Goal: Information Seeking & Learning: Check status

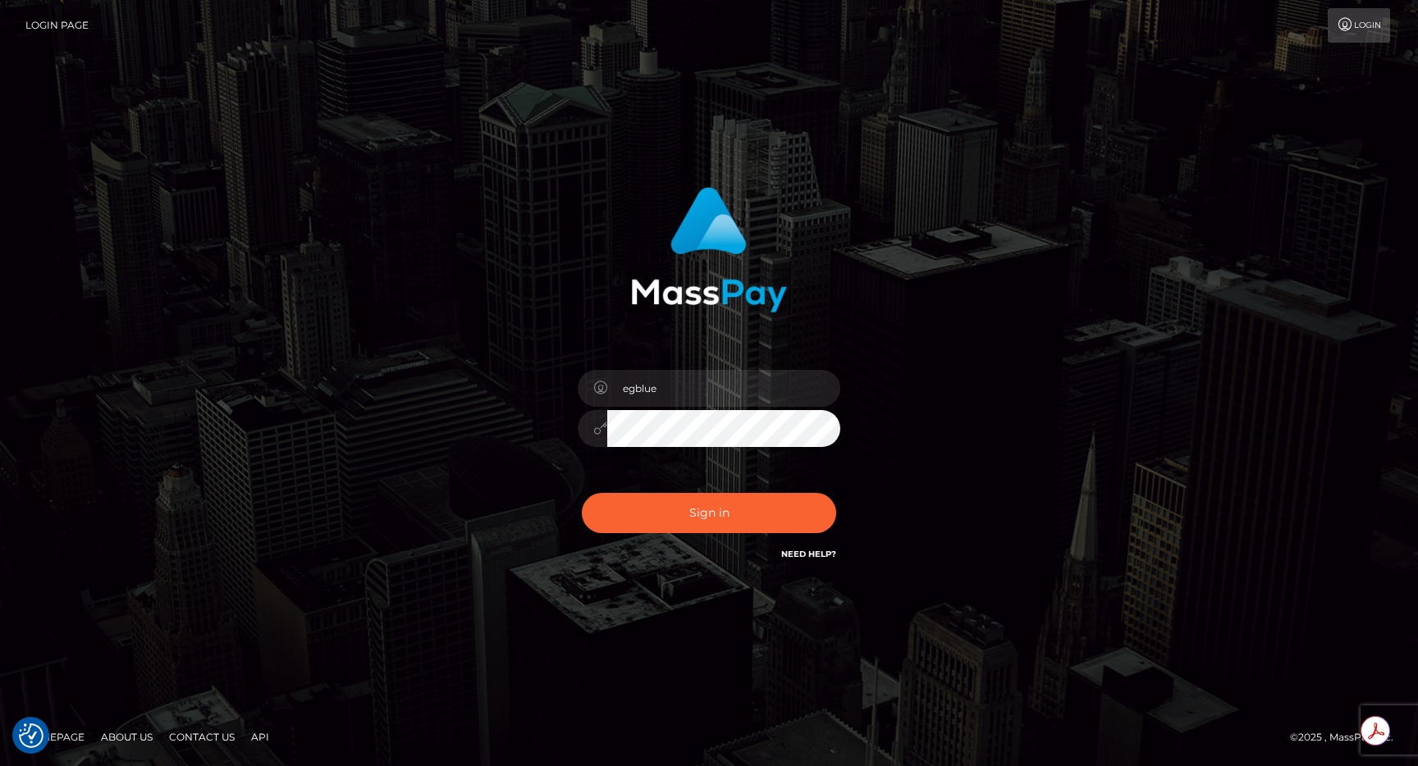
click at [693, 512] on button "Sign in" at bounding box center [709, 513] width 254 height 40
type input "egblue"
click at [657, 520] on button "Sign in" at bounding box center [709, 513] width 254 height 40
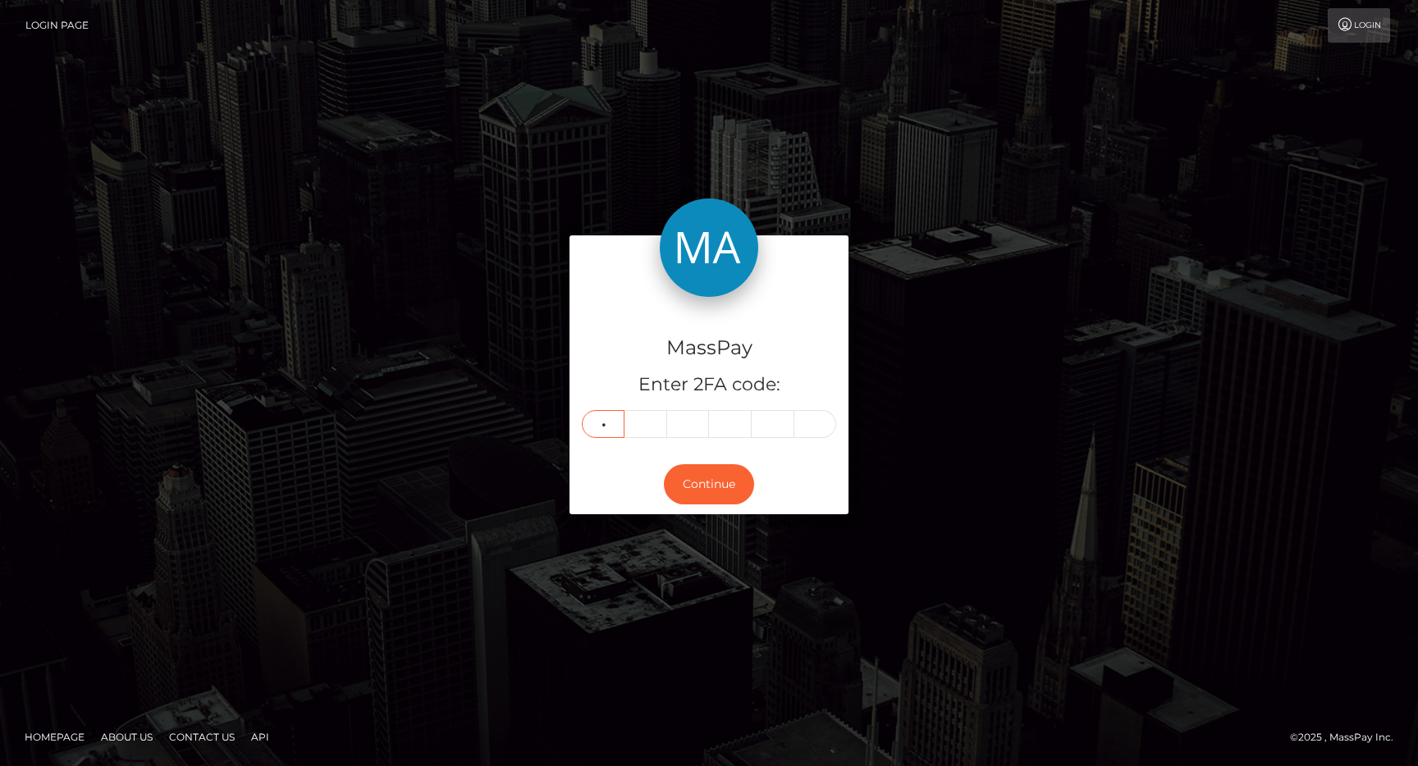
type input "8"
type input "9"
type input "4"
type input "6"
type input "0"
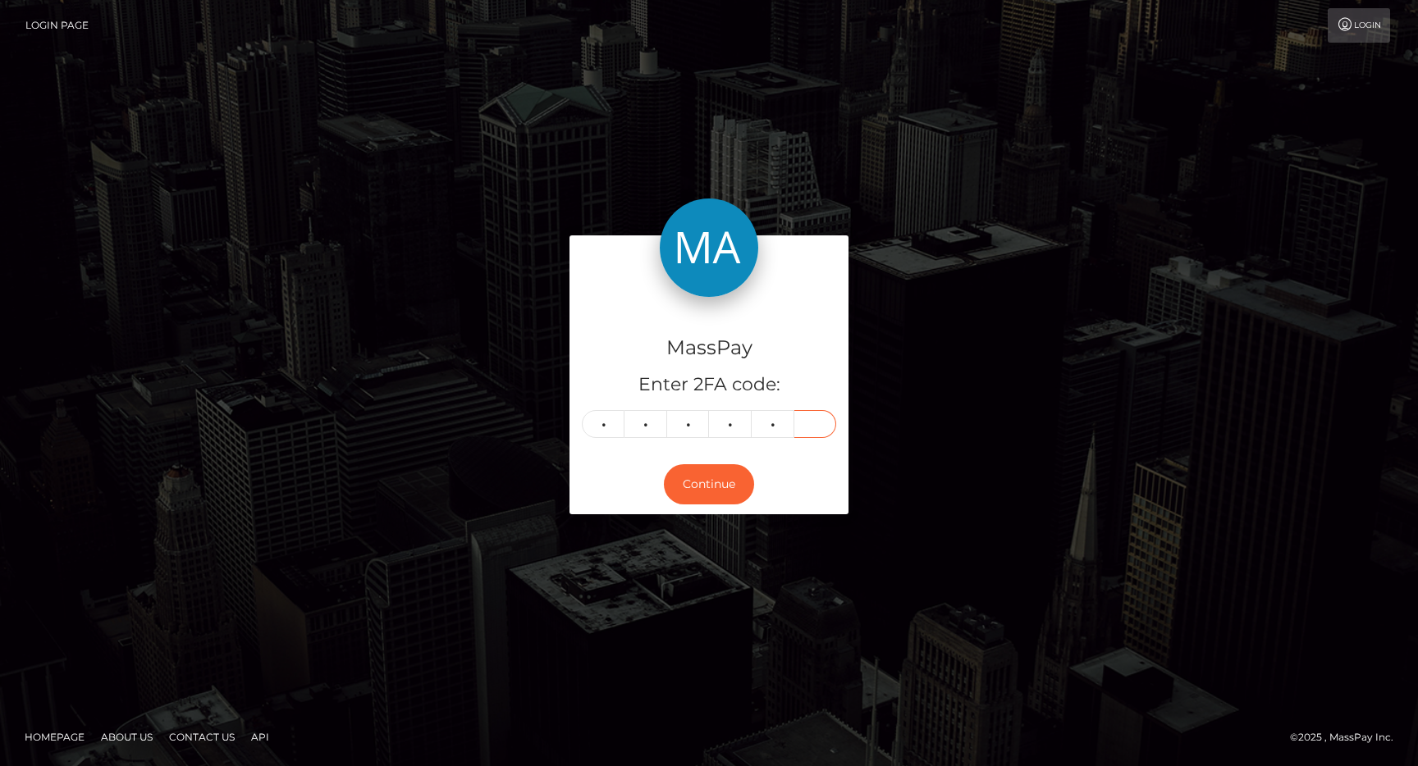
type input "6"
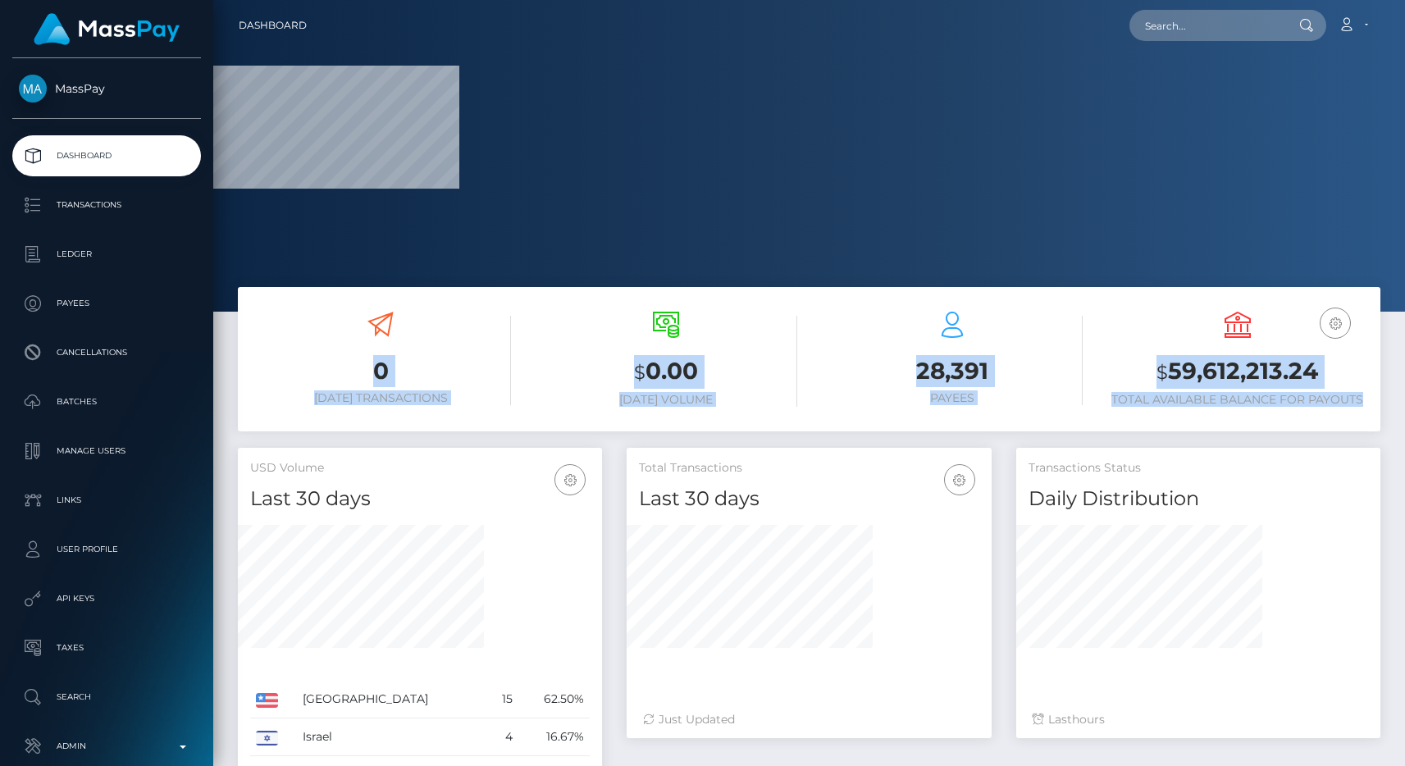
drag, startPoint x: 369, startPoint y: 334, endPoint x: 1367, endPoint y: 401, distance: 1000.6
click at [1367, 401] on div "0 Today Transactions $ 0.00 Today Volume 28,391 Payees EUR Balance" at bounding box center [809, 361] width 1143 height 124
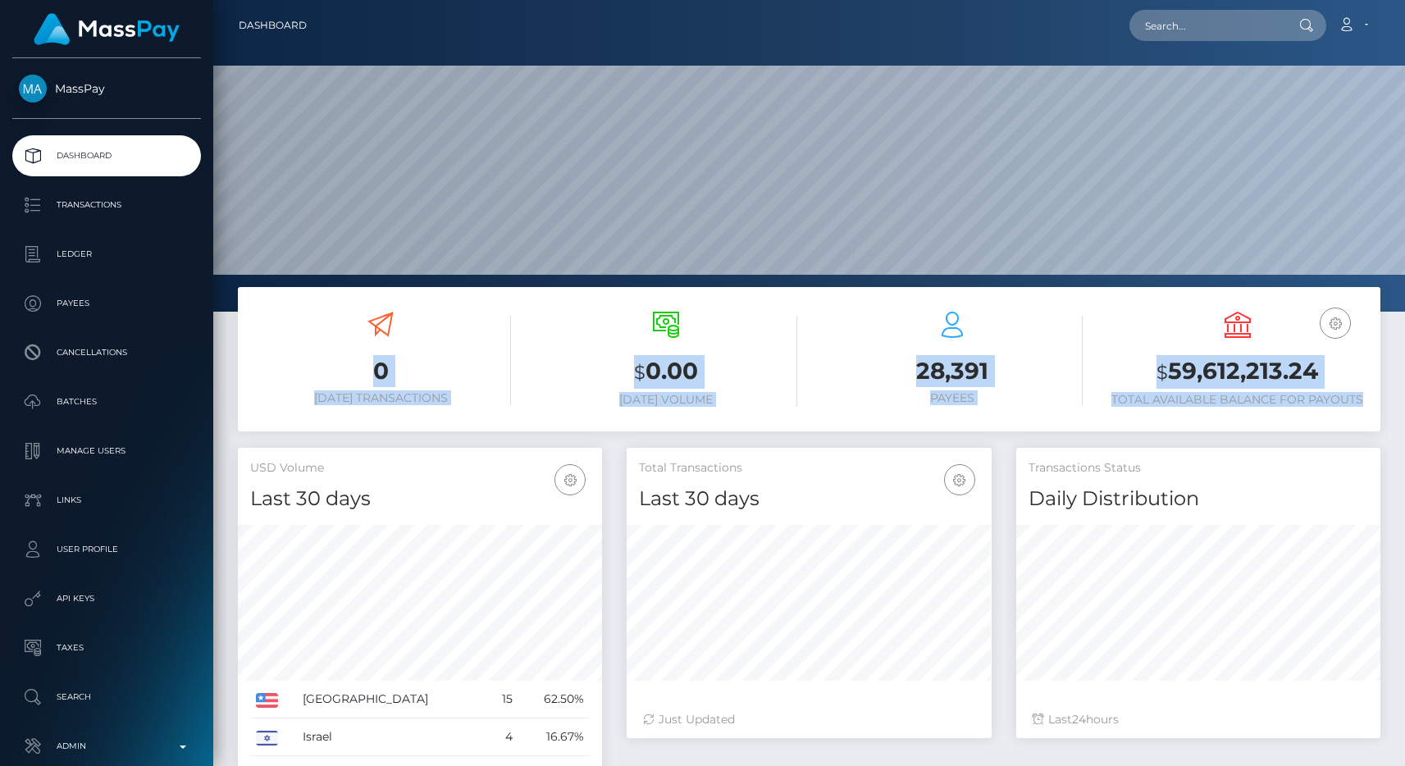
scroll to position [291, 365]
click at [1367, 401] on h6 "Total Available Balance for Payouts" at bounding box center [1237, 400] width 261 height 14
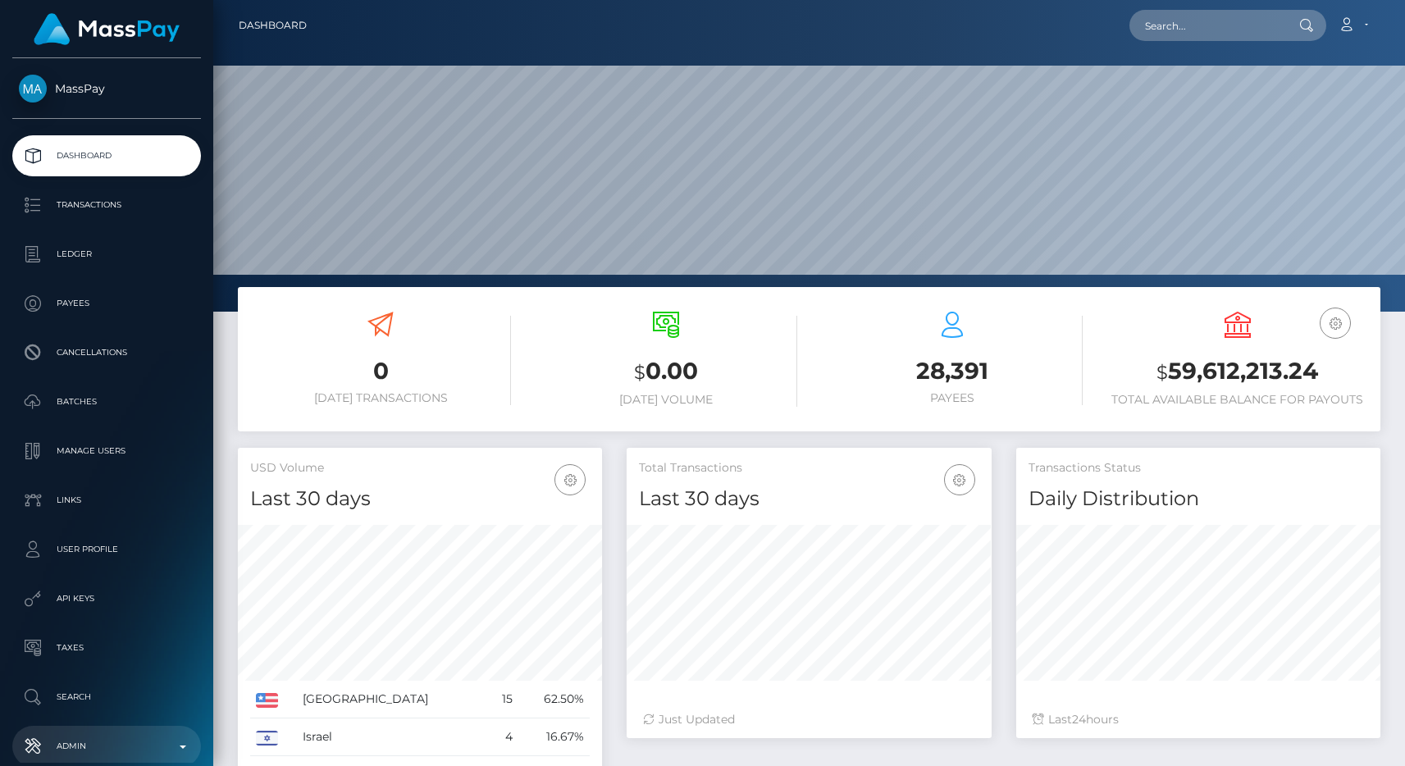
click at [131, 732] on link "Admin" at bounding box center [106, 746] width 189 height 41
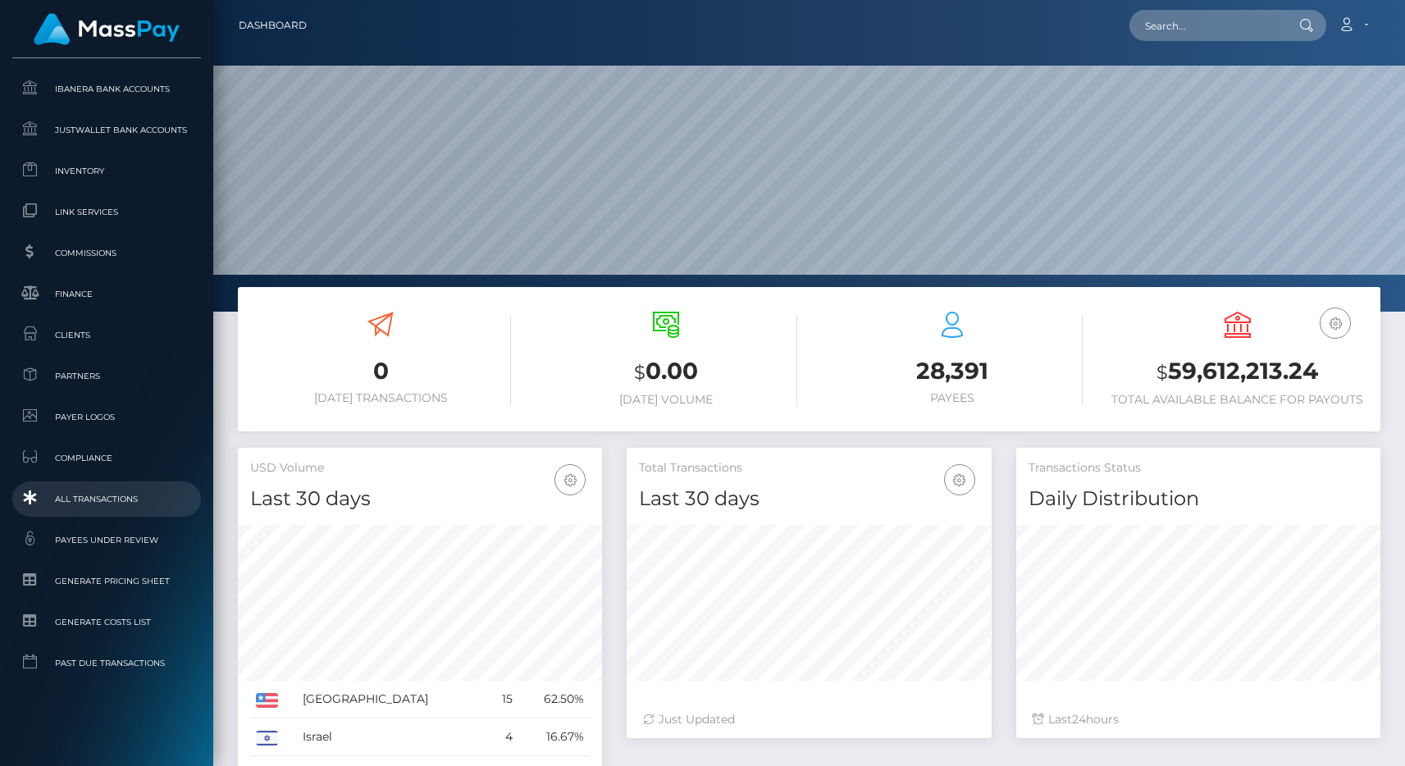
click at [103, 499] on span "All Transactions" at bounding box center [107, 499] width 176 height 19
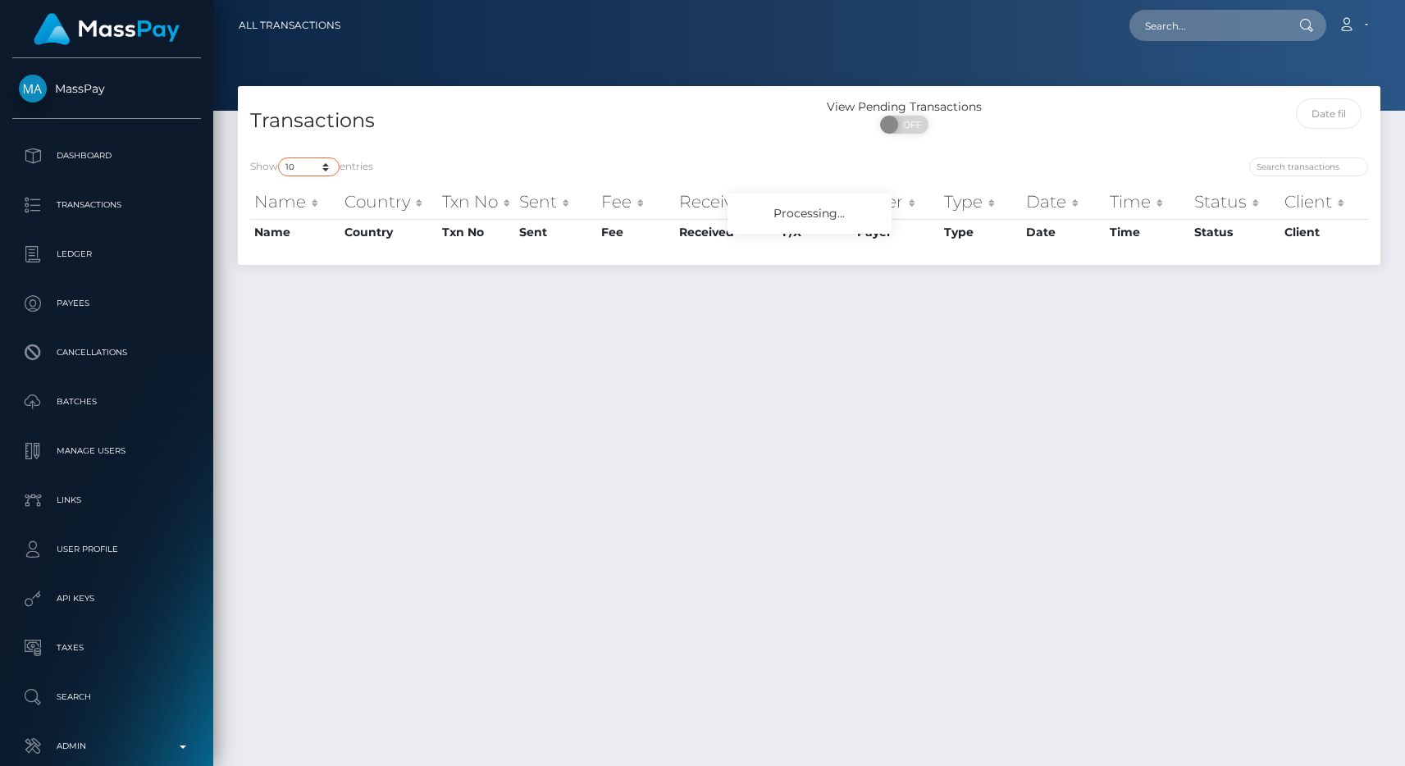
click at [332, 169] on select "10 25 50 100 250 500 1,000 3,500 All" at bounding box center [309, 167] width 62 height 19
select select "250"
click at [280, 158] on select "10 25 50 100 250 500 1,000 3,500 All" at bounding box center [309, 167] width 62 height 19
click at [444, 139] on div "Transactions" at bounding box center [524, 121] width 572 height 47
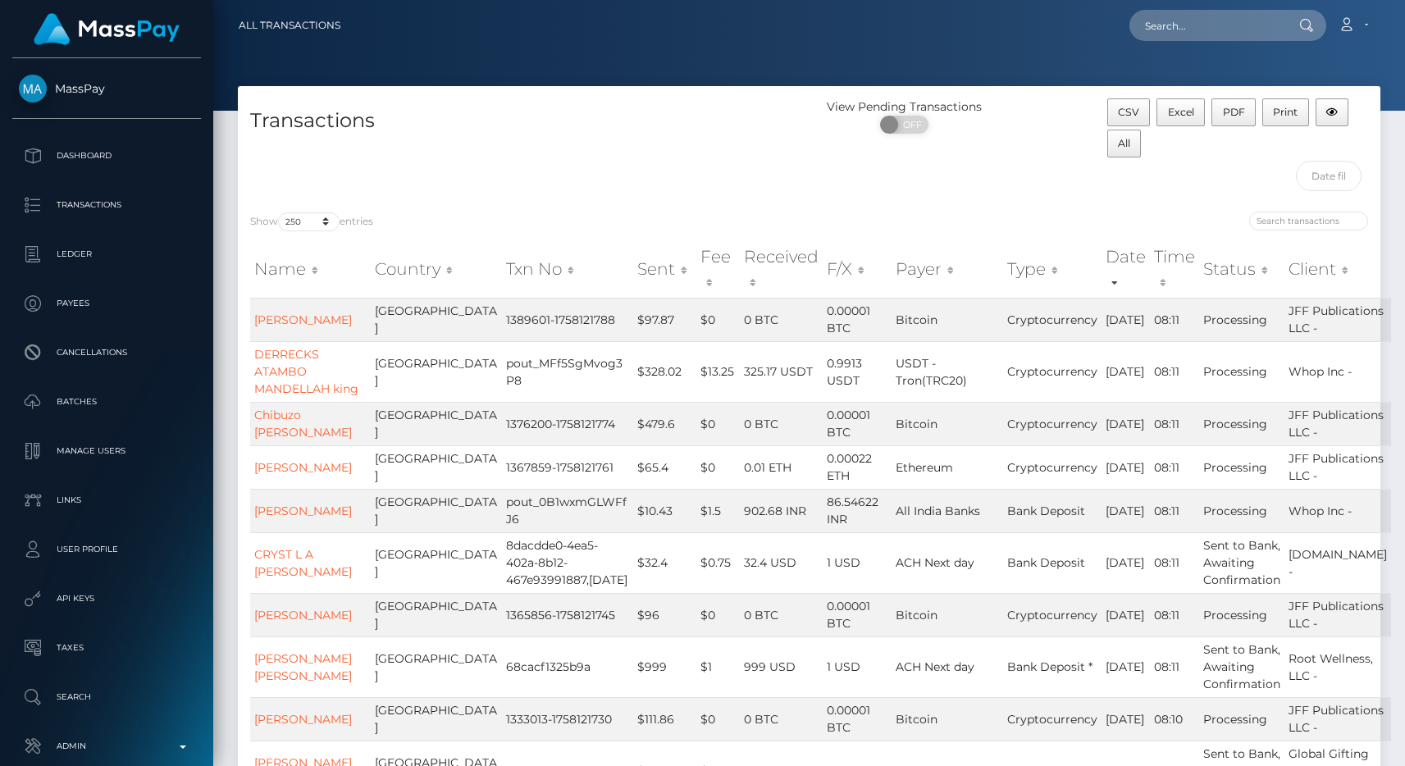
click at [463, 215] on div "Show 10 25 50 100 250 500 1,000 3,500 All entries" at bounding box center [523, 223] width 547 height 23
click at [317, 366] on link "DERRECKS ATAMBO MANDELLAH king" at bounding box center [306, 371] width 104 height 49
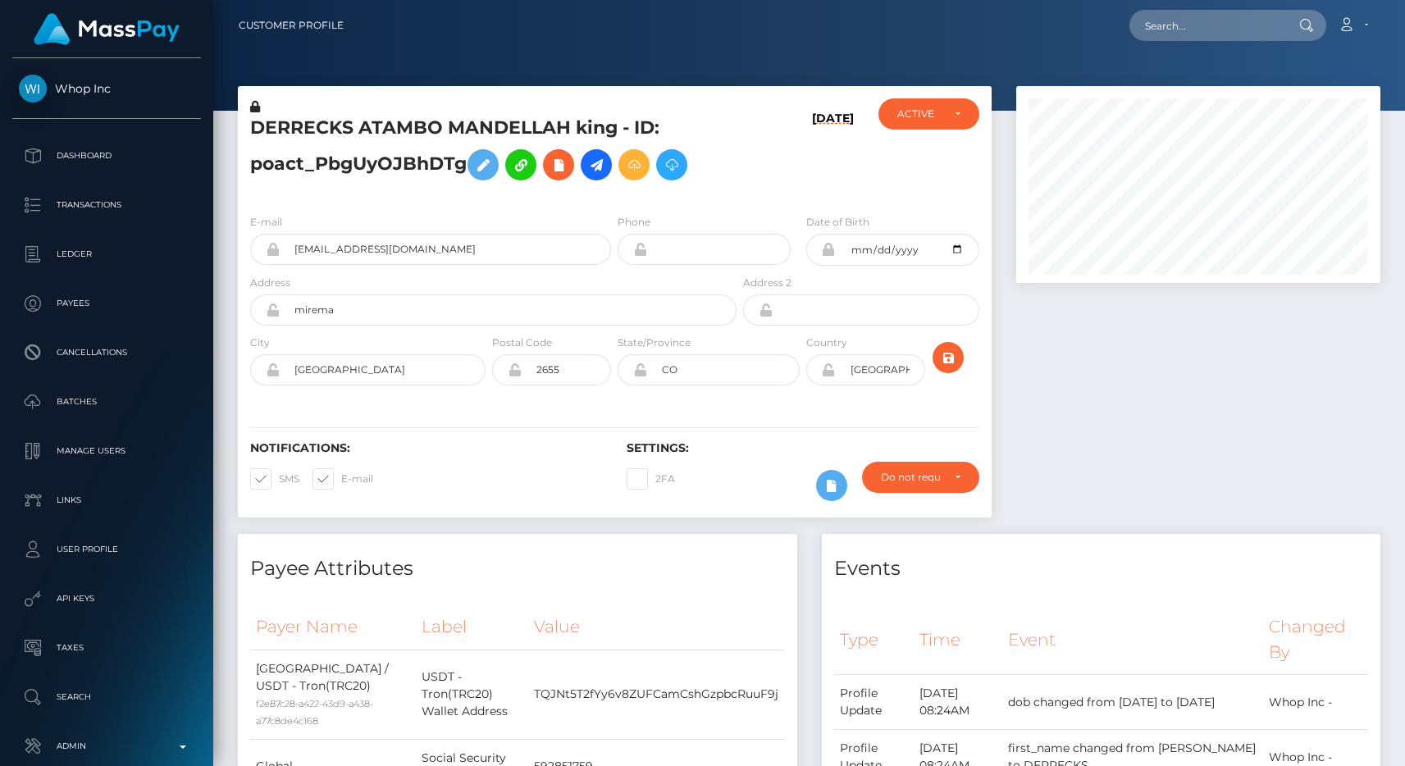
scroll to position [197, 365]
click at [418, 153] on h5 "DERRECKS ATAMBO MANDELLAH king - ID: poact_PbgUyOJBhDTg" at bounding box center [488, 152] width 477 height 73
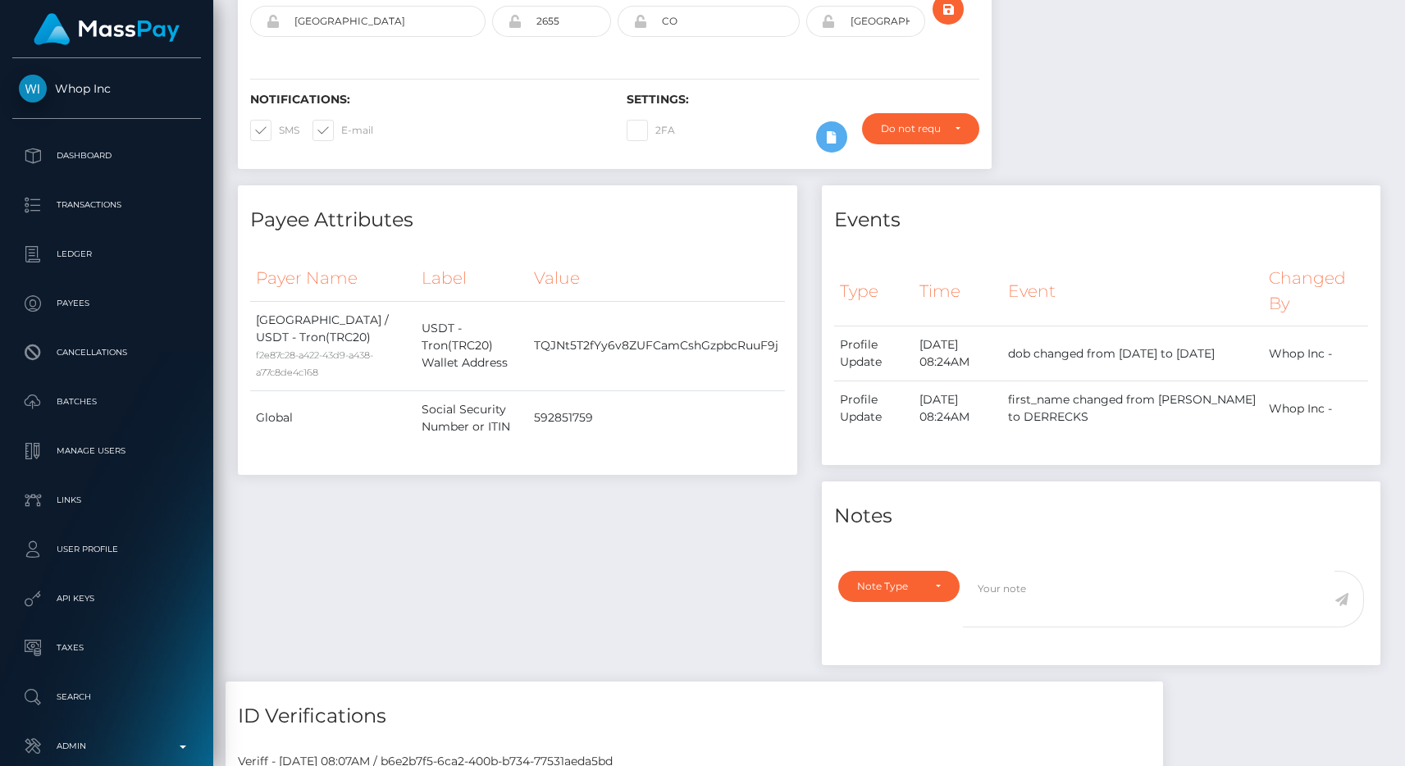
scroll to position [352, 0]
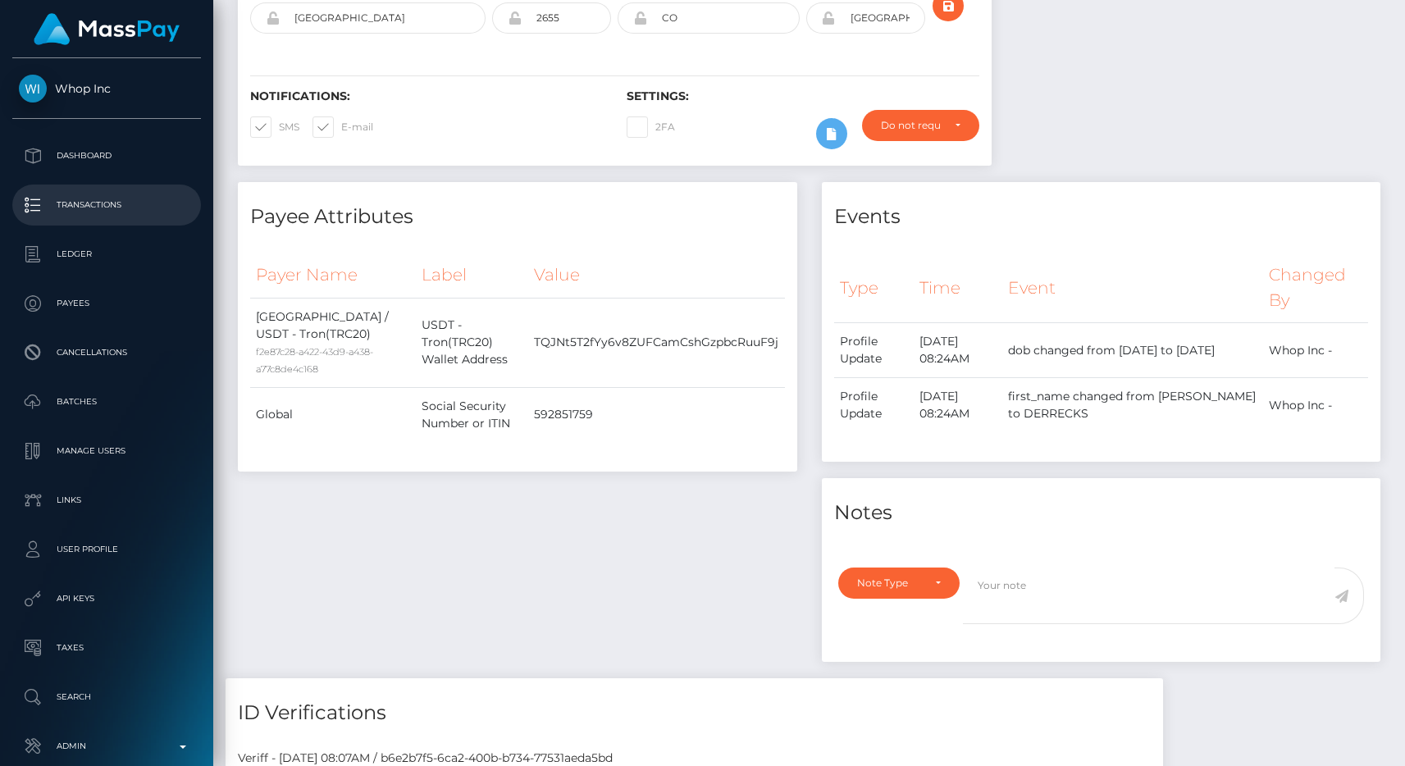
click at [132, 194] on p "Transactions" at bounding box center [107, 205] width 176 height 25
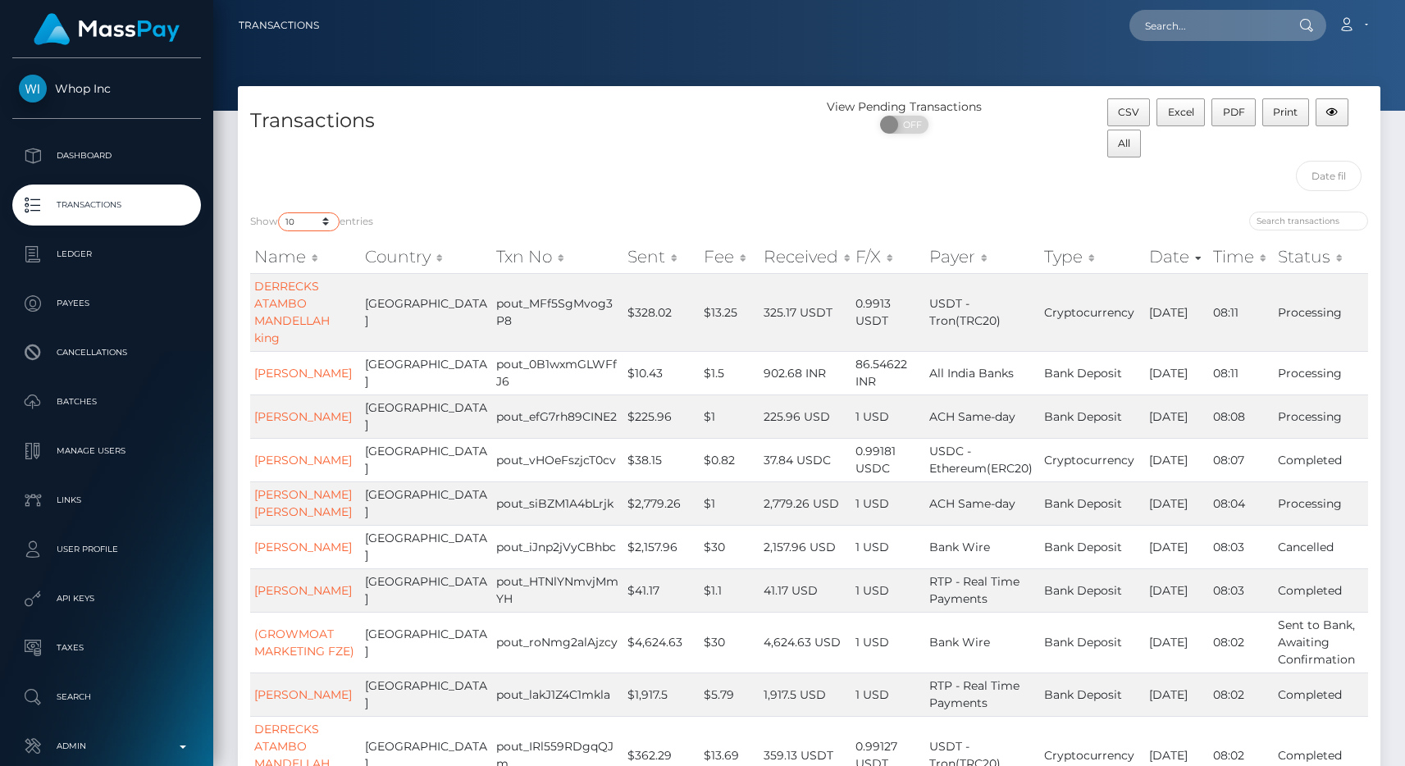
click at [298, 225] on select "10 25 50 100 250 500 1,000 3,500 All" at bounding box center [309, 221] width 62 height 19
select select "250"
click at [280, 212] on select "10 25 50 100 250 500 1,000 3,500 All" at bounding box center [309, 221] width 62 height 19
click at [377, 193] on div "Transactions" at bounding box center [524, 148] width 572 height 101
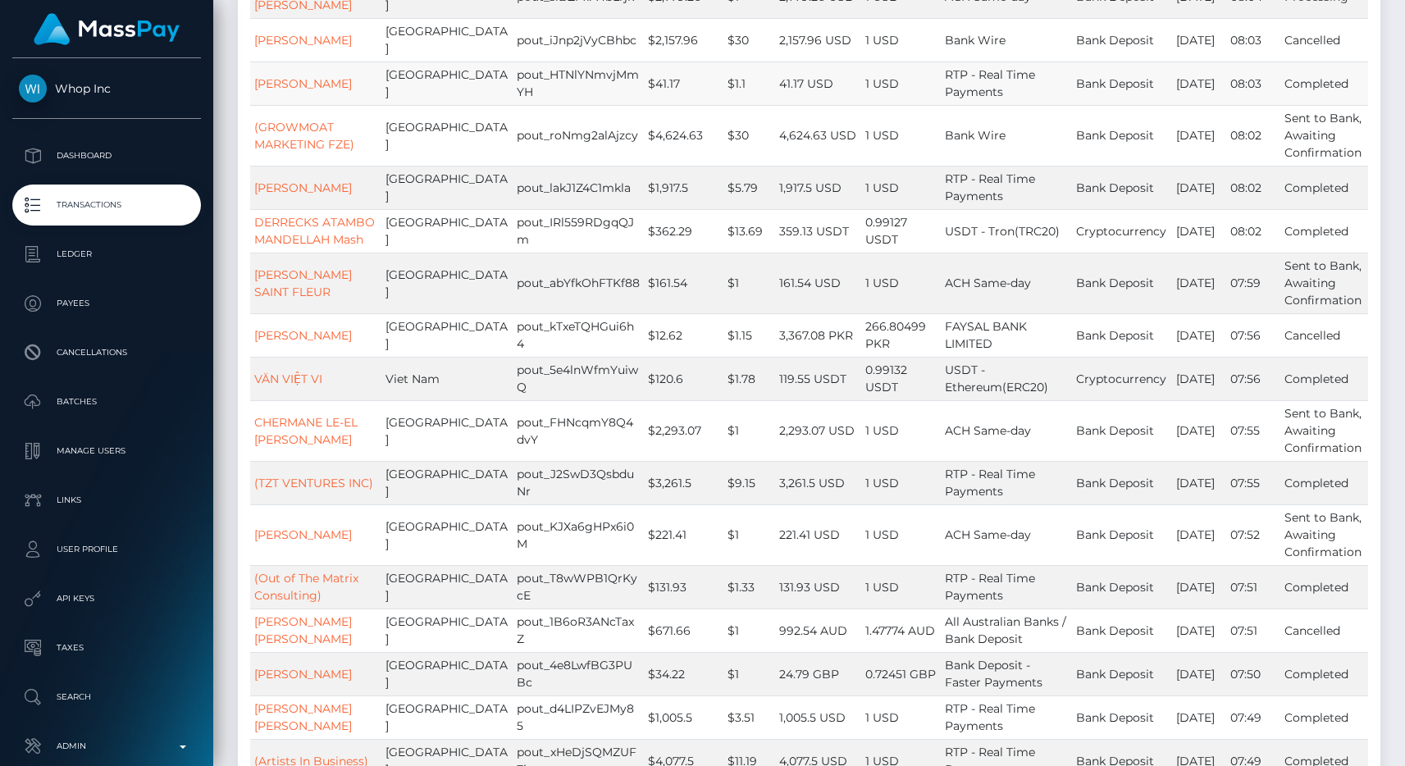
scroll to position [776, 0]
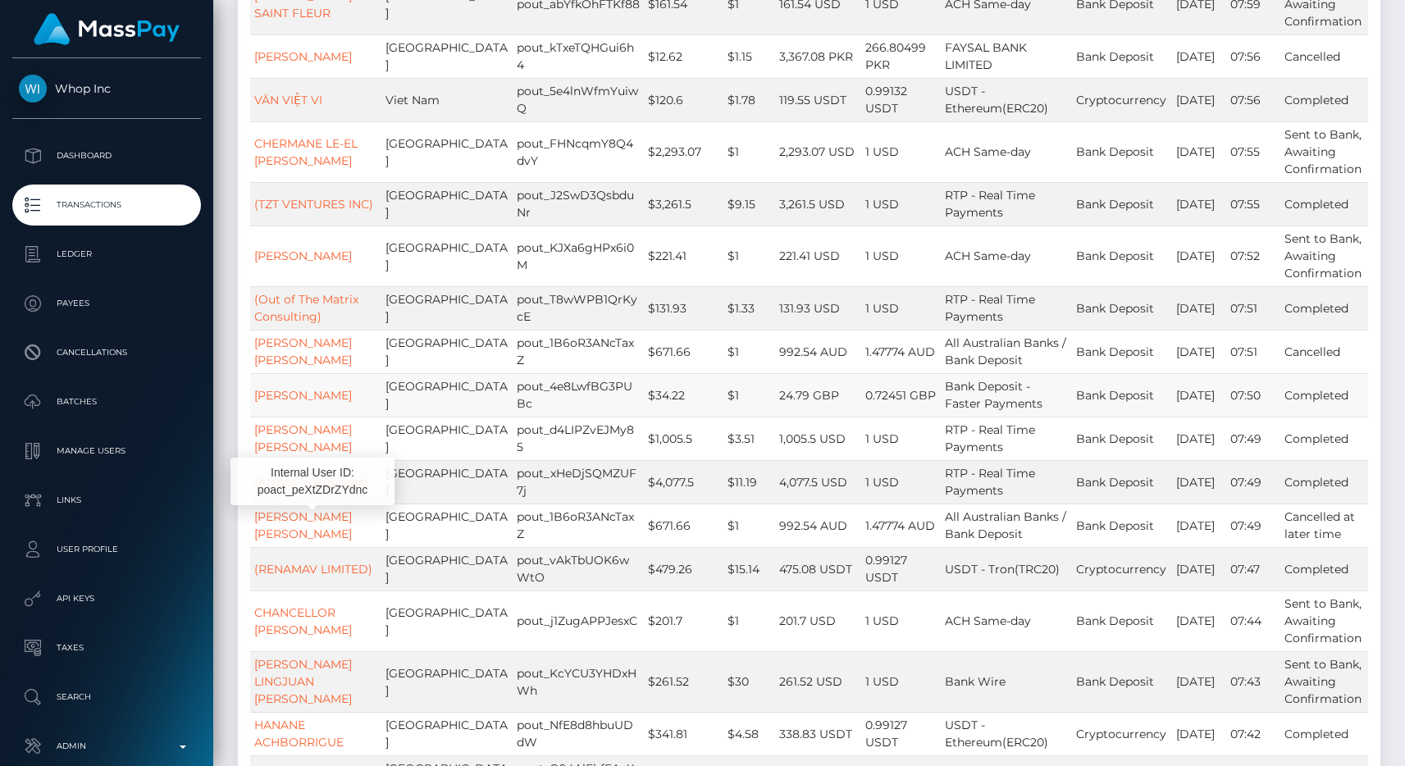
click at [775, 373] on td "24.79 GBP" at bounding box center [818, 394] width 86 height 43
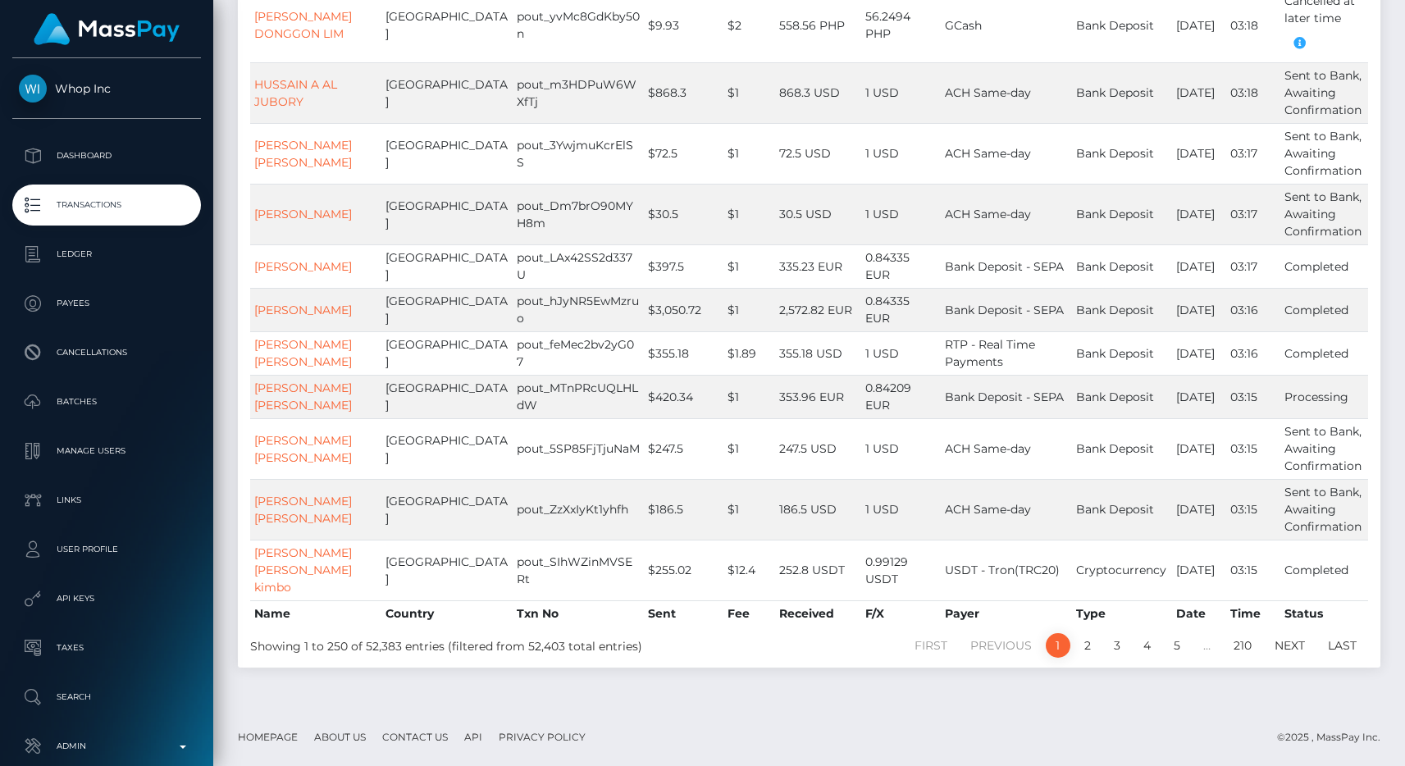
scroll to position [12717, 0]
click at [1090, 658] on link "2" at bounding box center [1087, 645] width 25 height 25
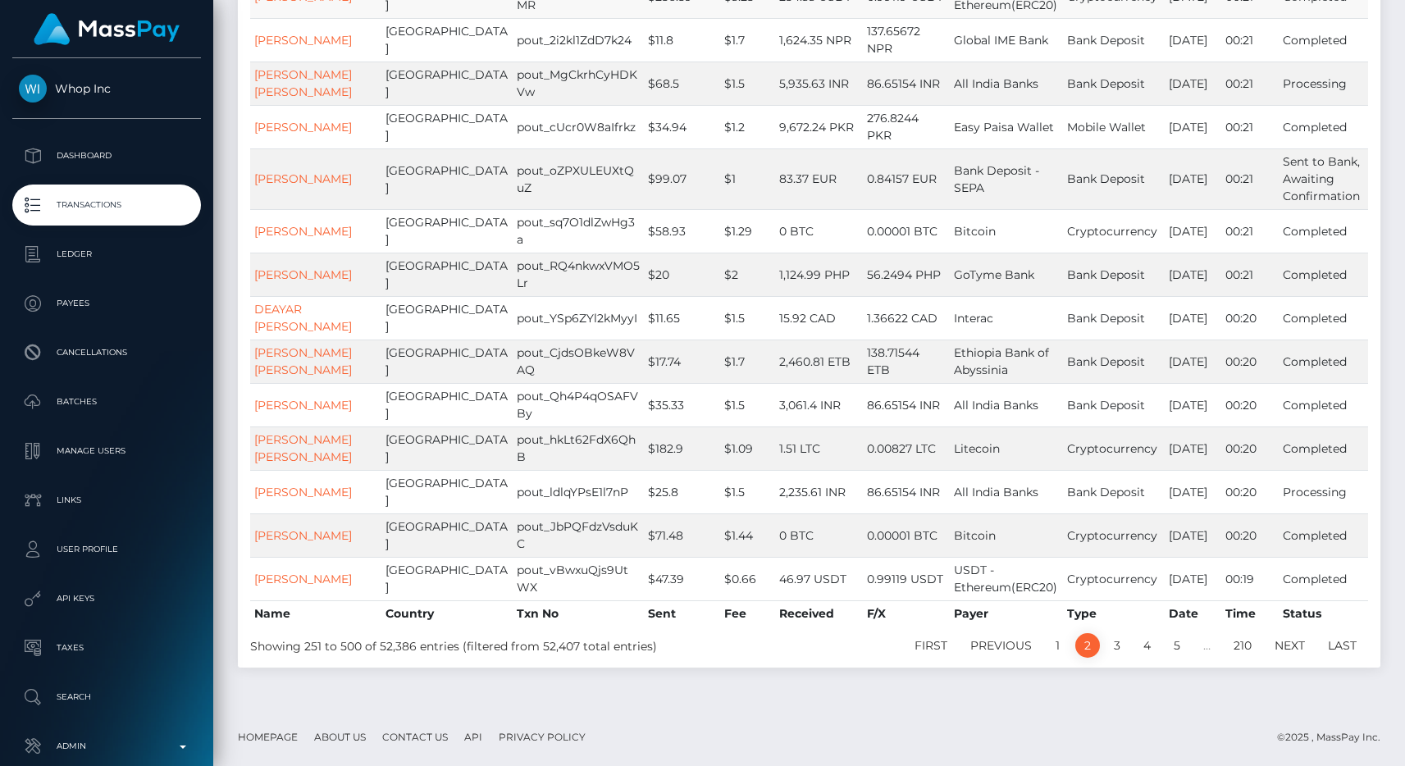
scroll to position [13119, 0]
click at [1119, 651] on link "3" at bounding box center [1117, 645] width 25 height 25
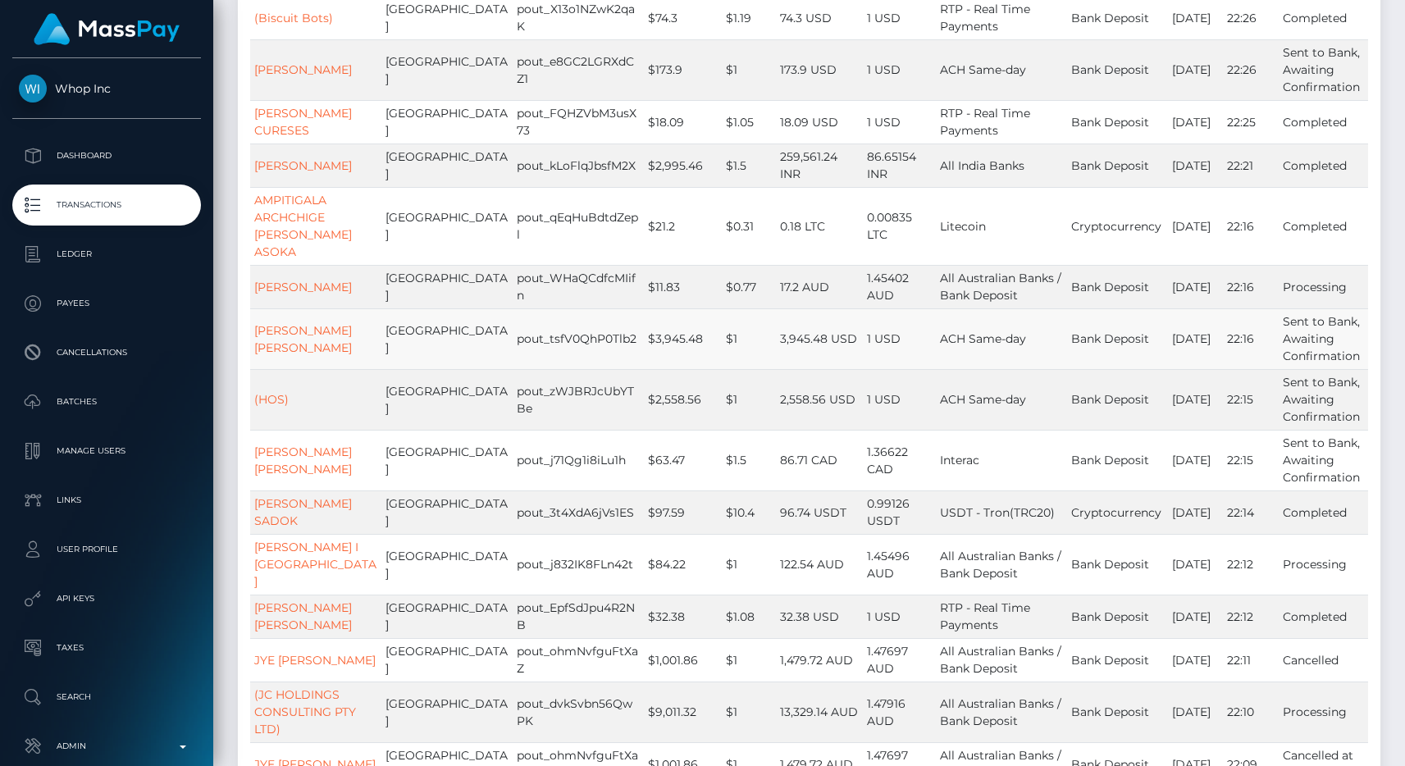
scroll to position [3840, 0]
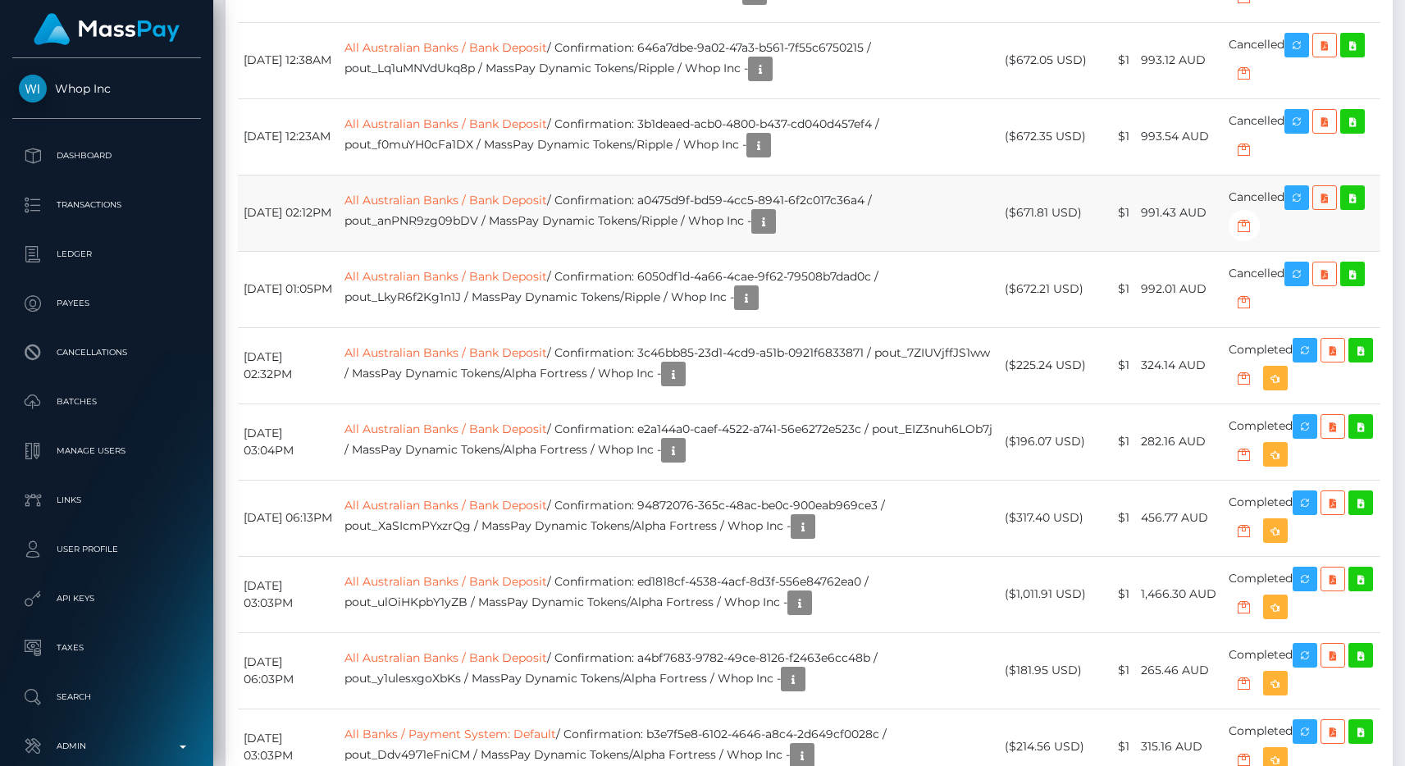
scroll to position [2803, 0]
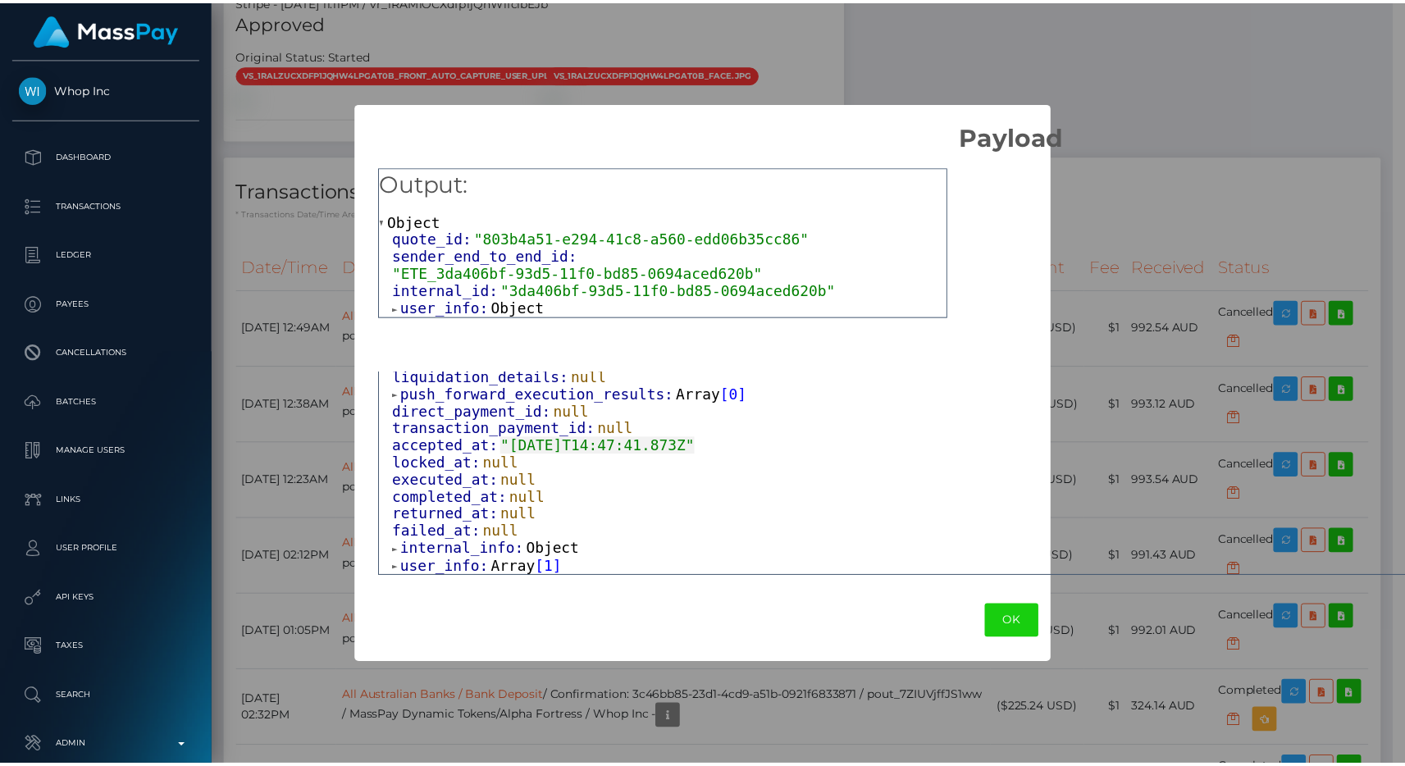
scroll to position [0, 0]
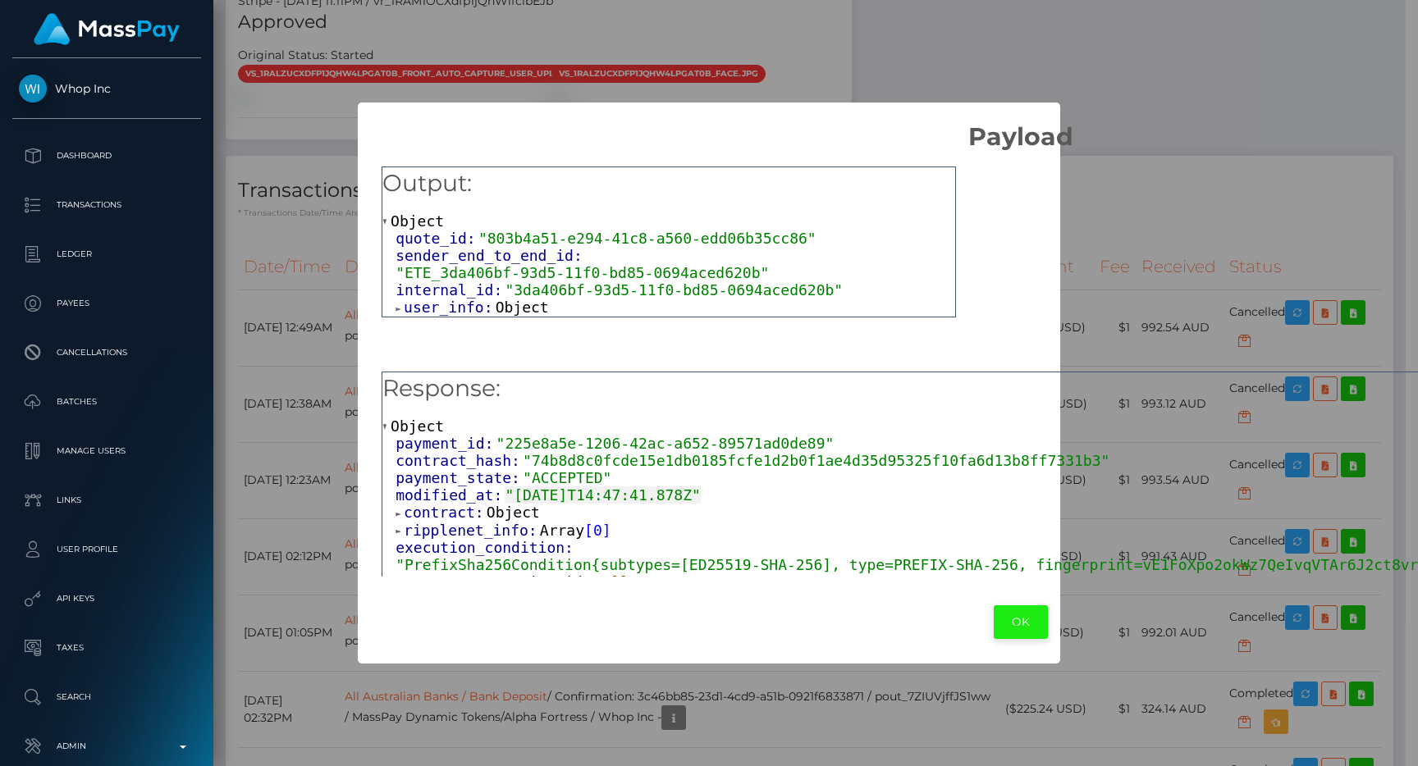
click at [1033, 619] on button "OK" at bounding box center [1020, 622] width 54 height 34
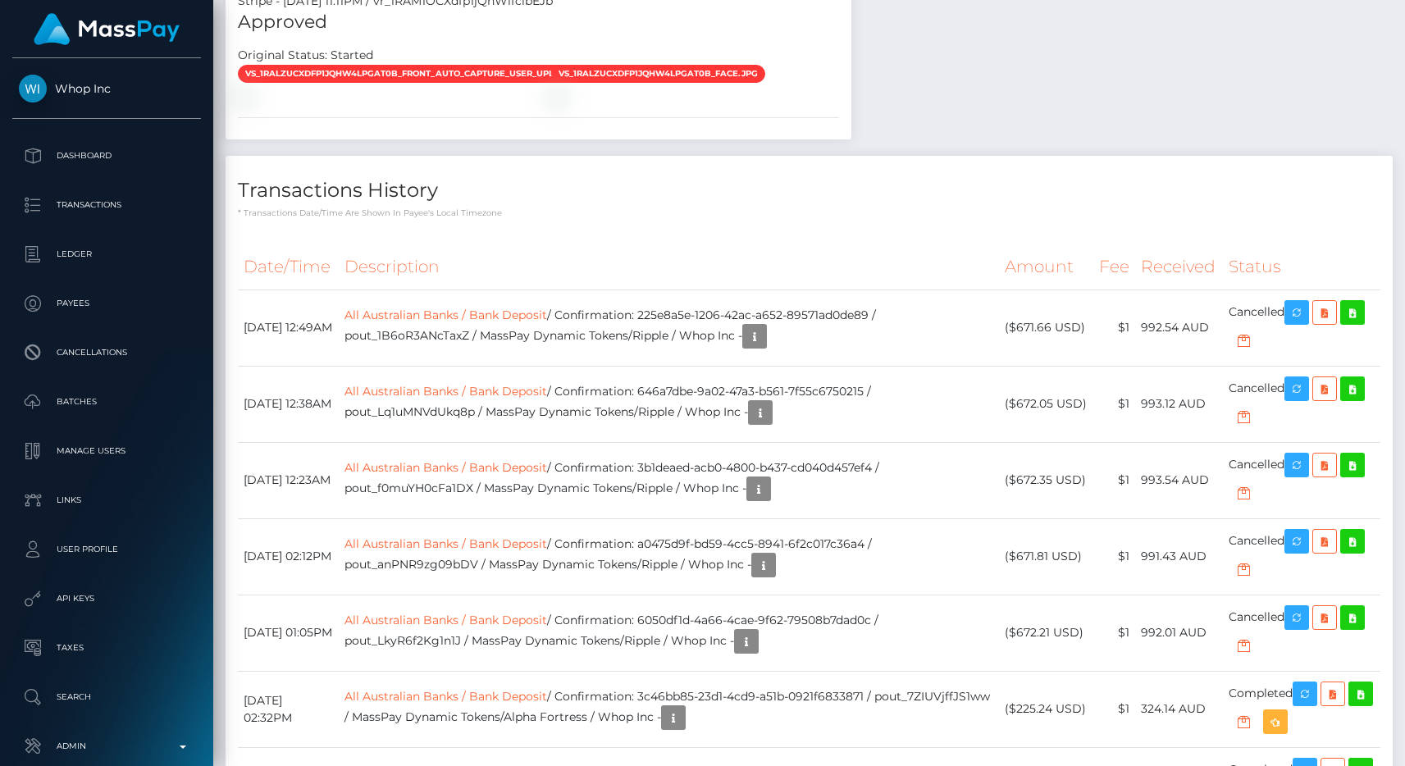
scroll to position [820126, 819959]
click at [1014, 205] on h4 "Transactions History" at bounding box center [809, 190] width 1143 height 29
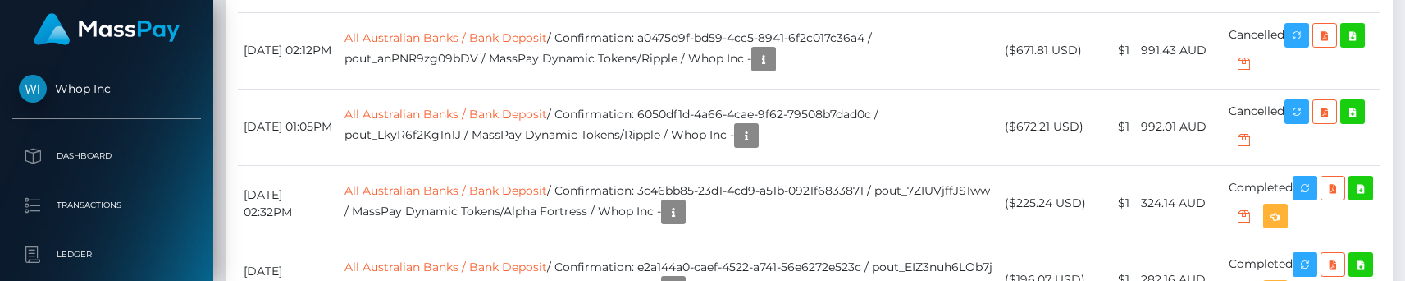
scroll to position [2961, 0]
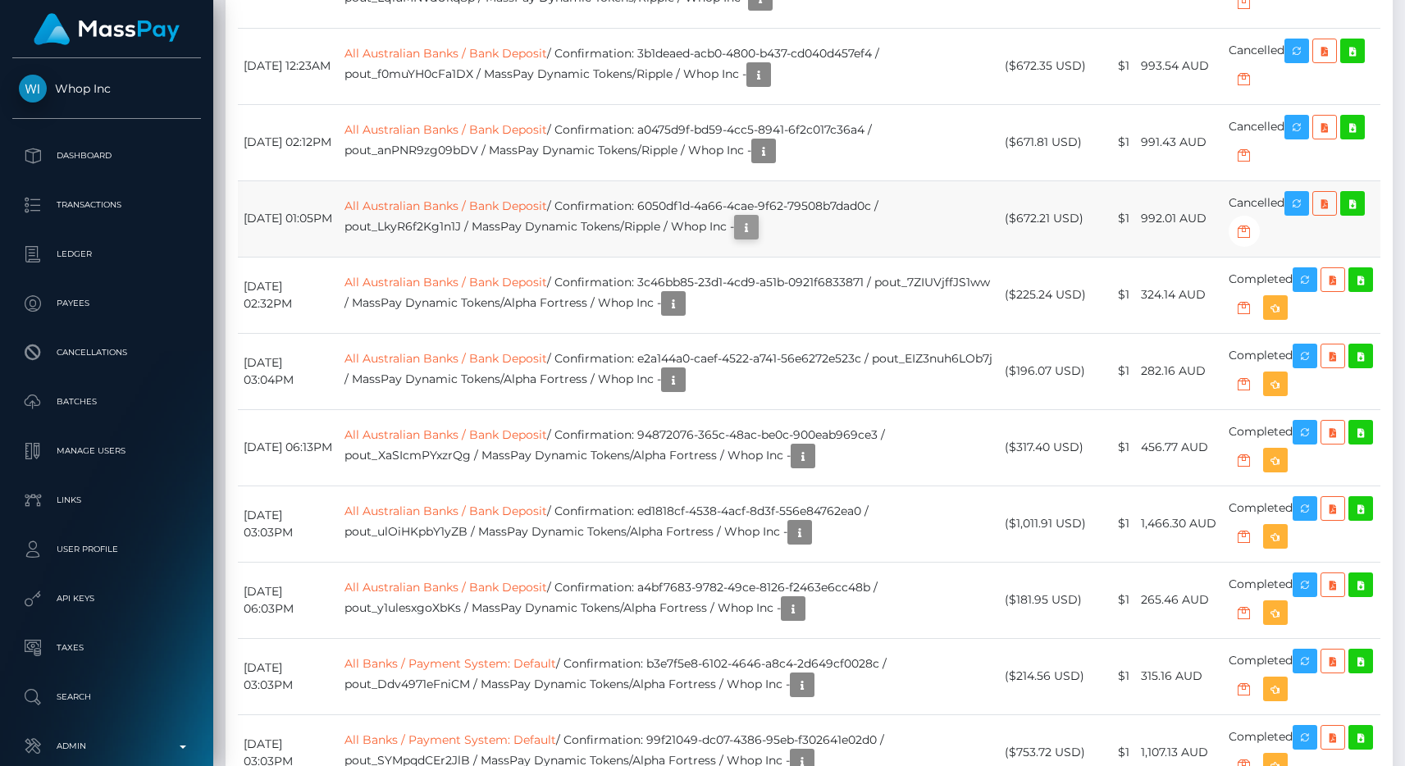
scroll to position [2874, 0]
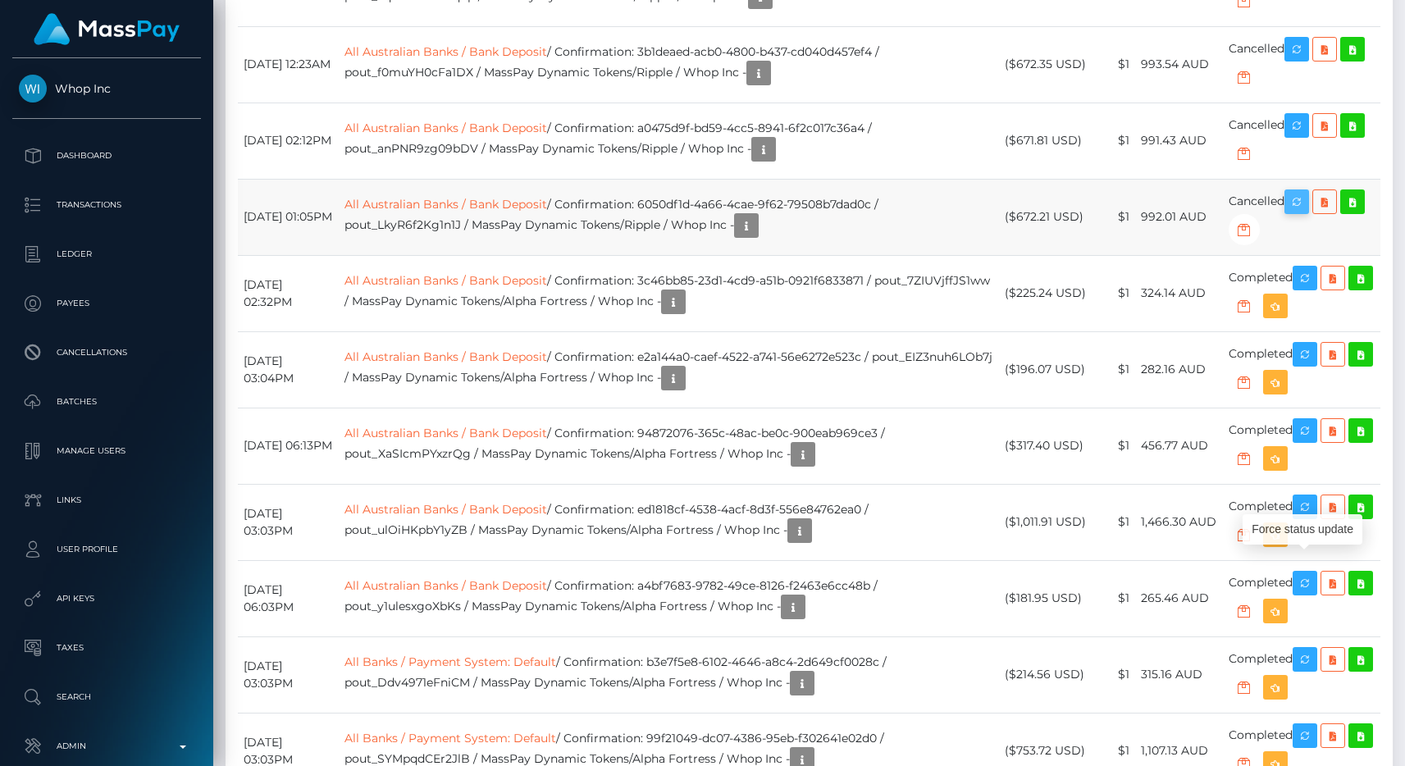
click at [1302, 212] on icon "button" at bounding box center [1297, 202] width 20 height 21
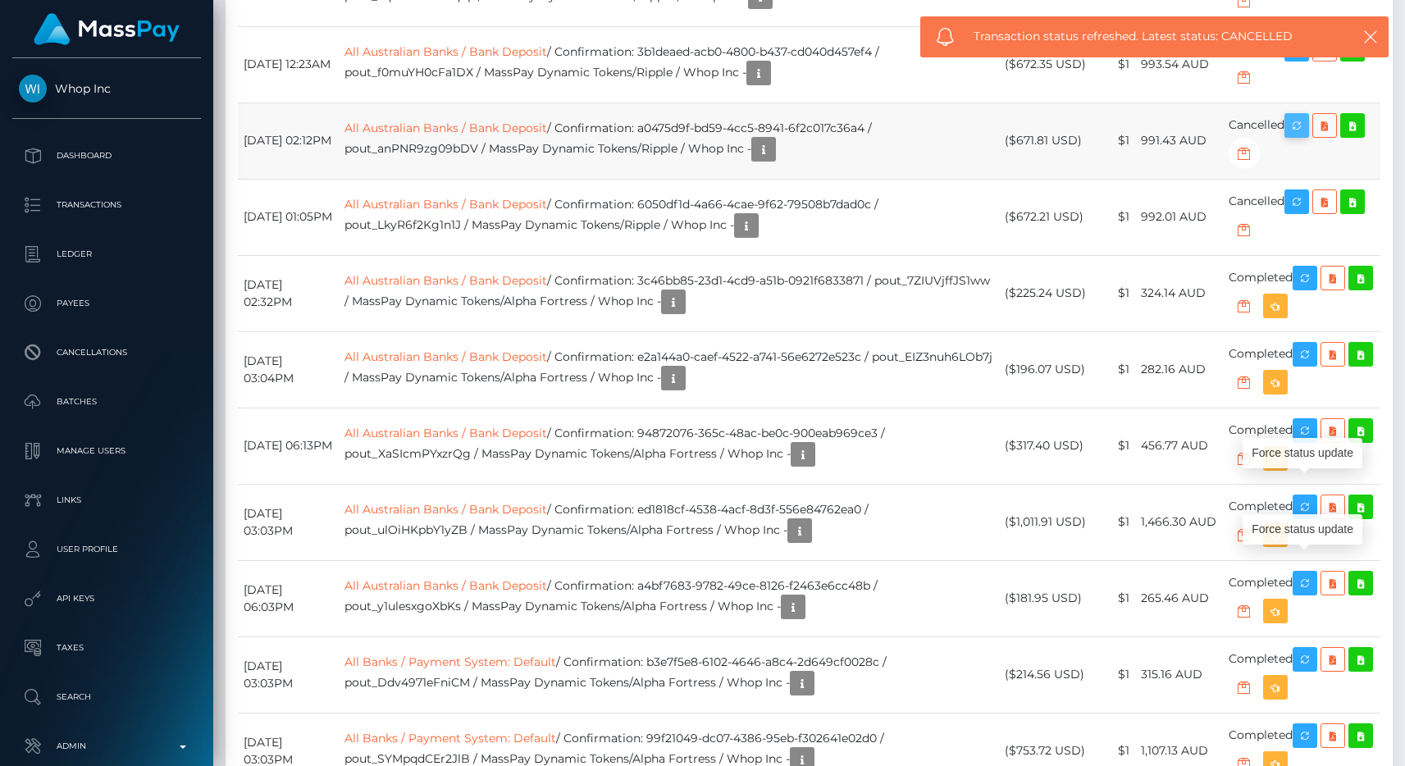
click at [1300, 136] on icon "button" at bounding box center [1297, 126] width 20 height 21
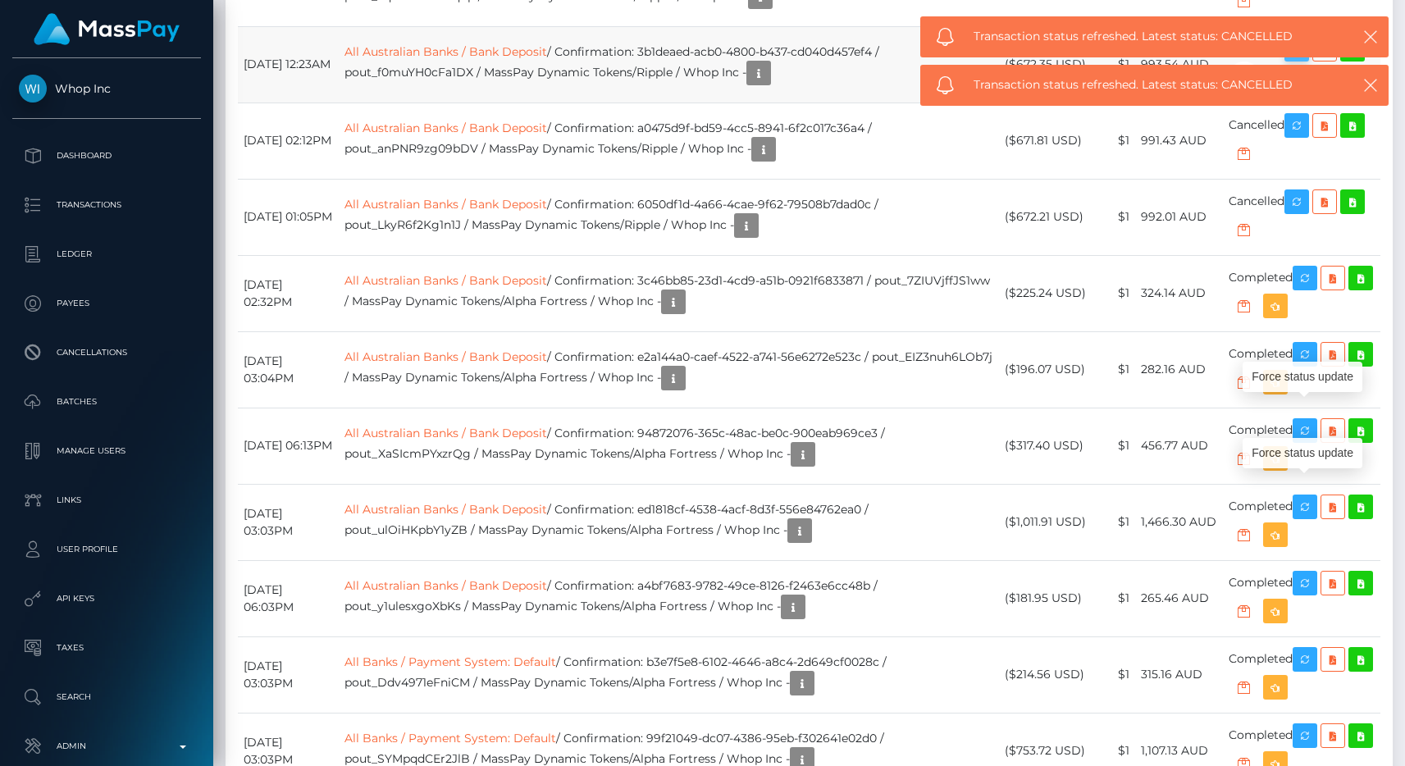
click at [1299, 60] on icon "button" at bounding box center [1297, 49] width 20 height 21
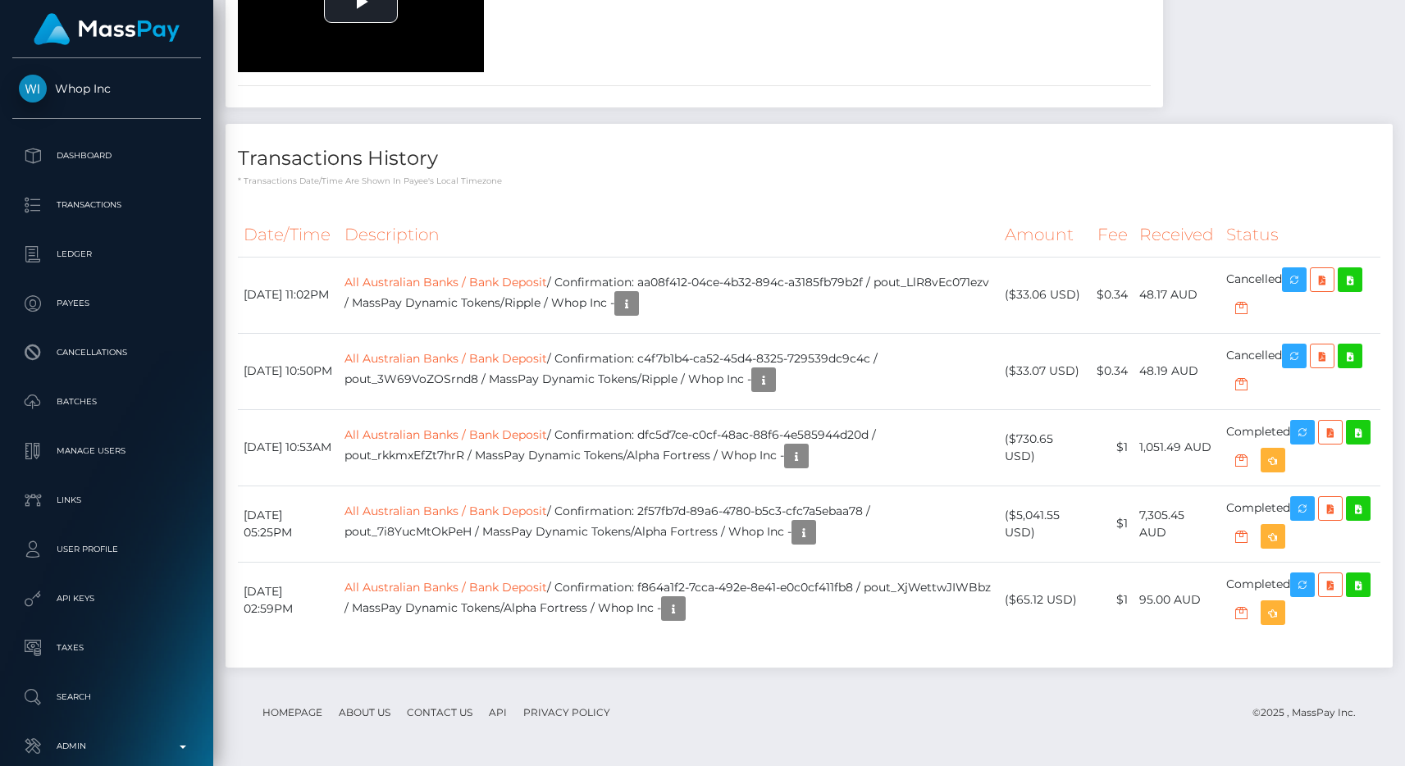
scroll to position [2730, 0]
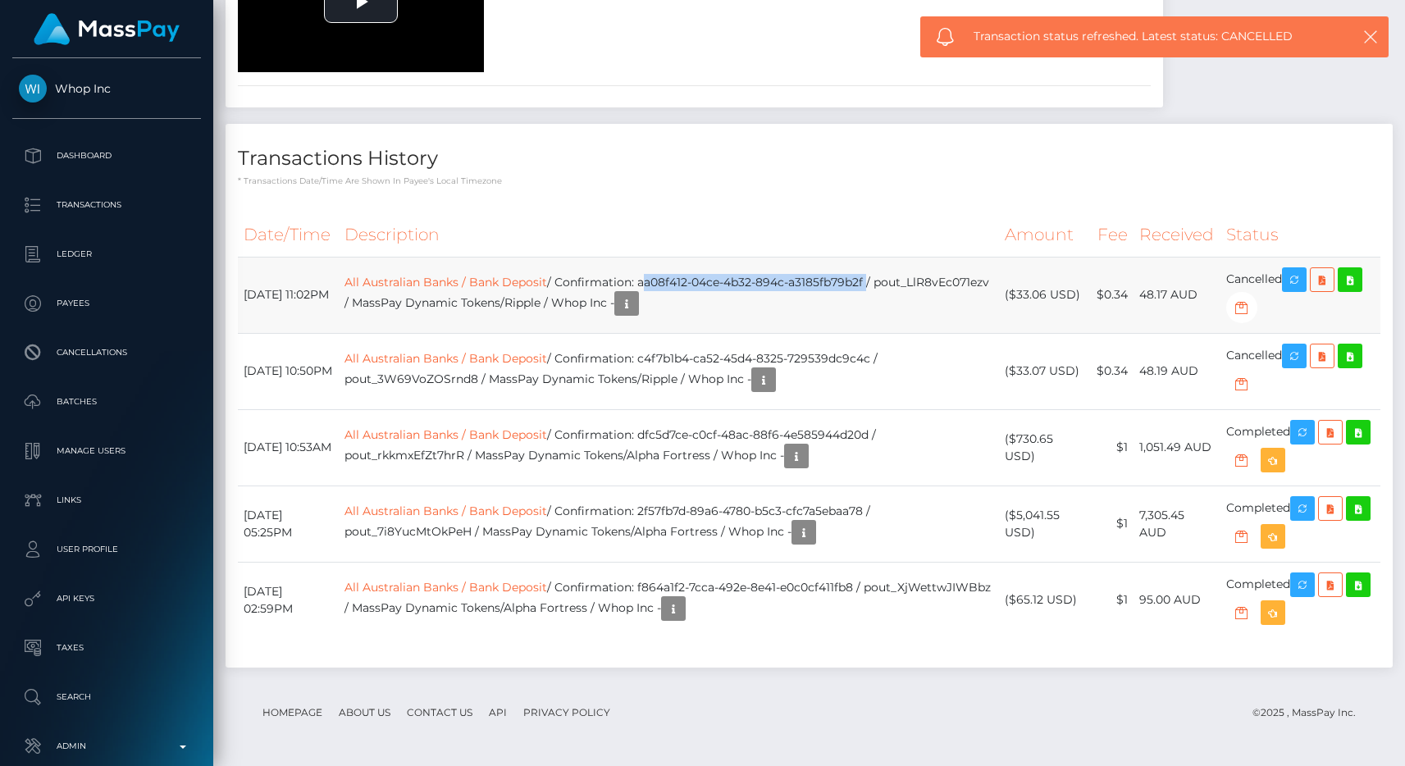
drag, startPoint x: 771, startPoint y: 285, endPoint x: 903, endPoint y: 276, distance: 132.3
click at [903, 276] on td "All Australian Banks / Bank Deposit / Confirmation: aa08f412-04ce-4b32-894c-a31…" at bounding box center [669, 295] width 660 height 76
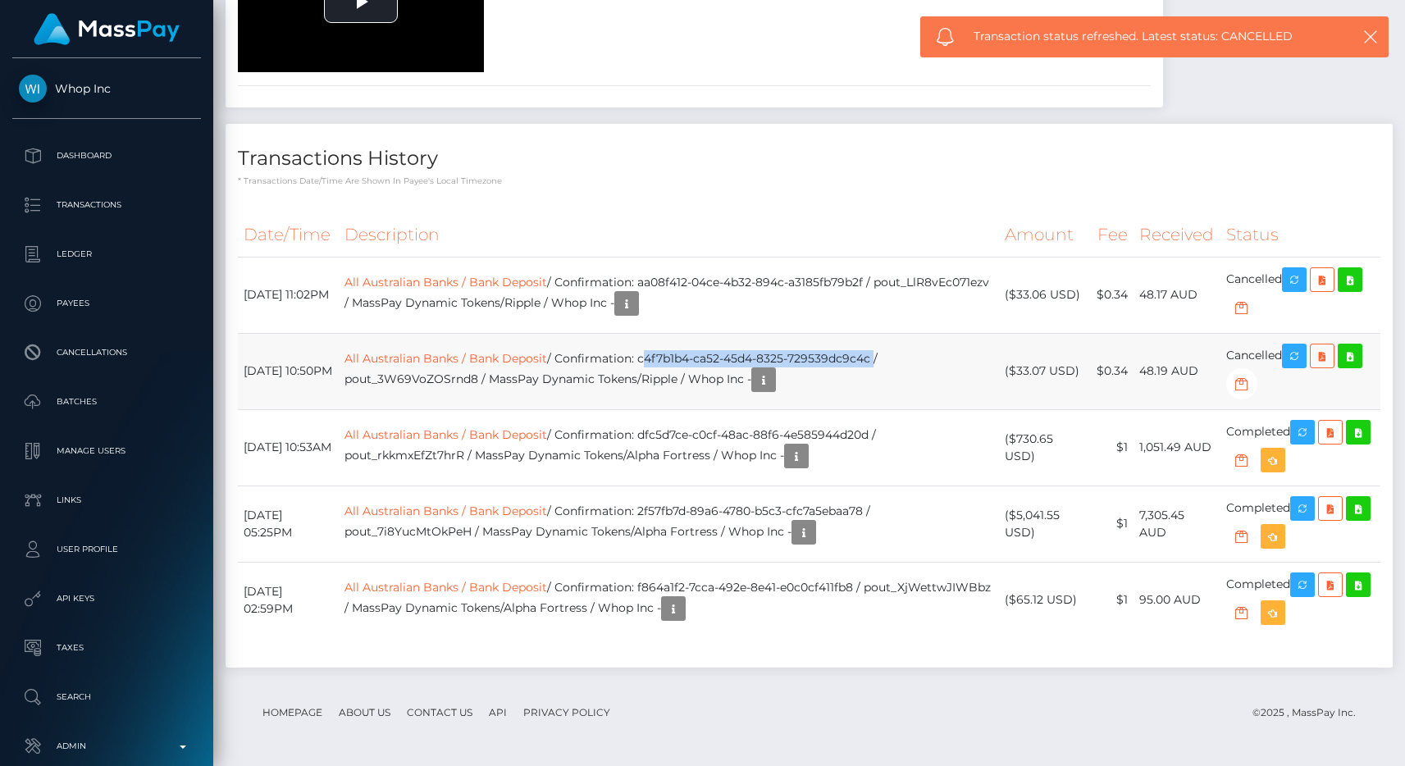
drag, startPoint x: 911, startPoint y: 357, endPoint x: 679, endPoint y: 357, distance: 232.2
click at [679, 357] on td "All Australian Banks / Bank Deposit / Confirmation: c4f7b1b4-ca52-45d4-8325-729…" at bounding box center [669, 371] width 660 height 76
copy td "c4f7b1b4-ca52-45d4-8325-729539dc9c4c"
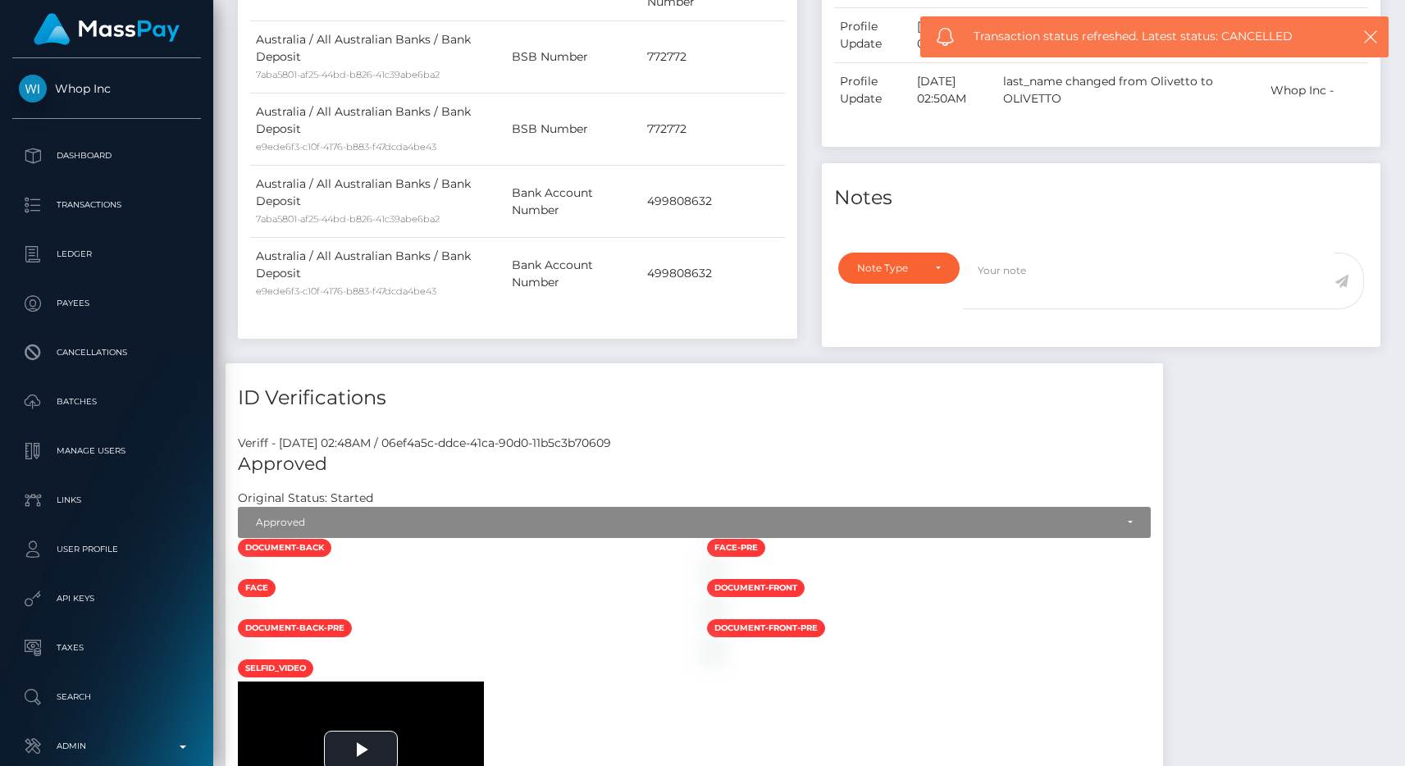
scroll to position [373, 0]
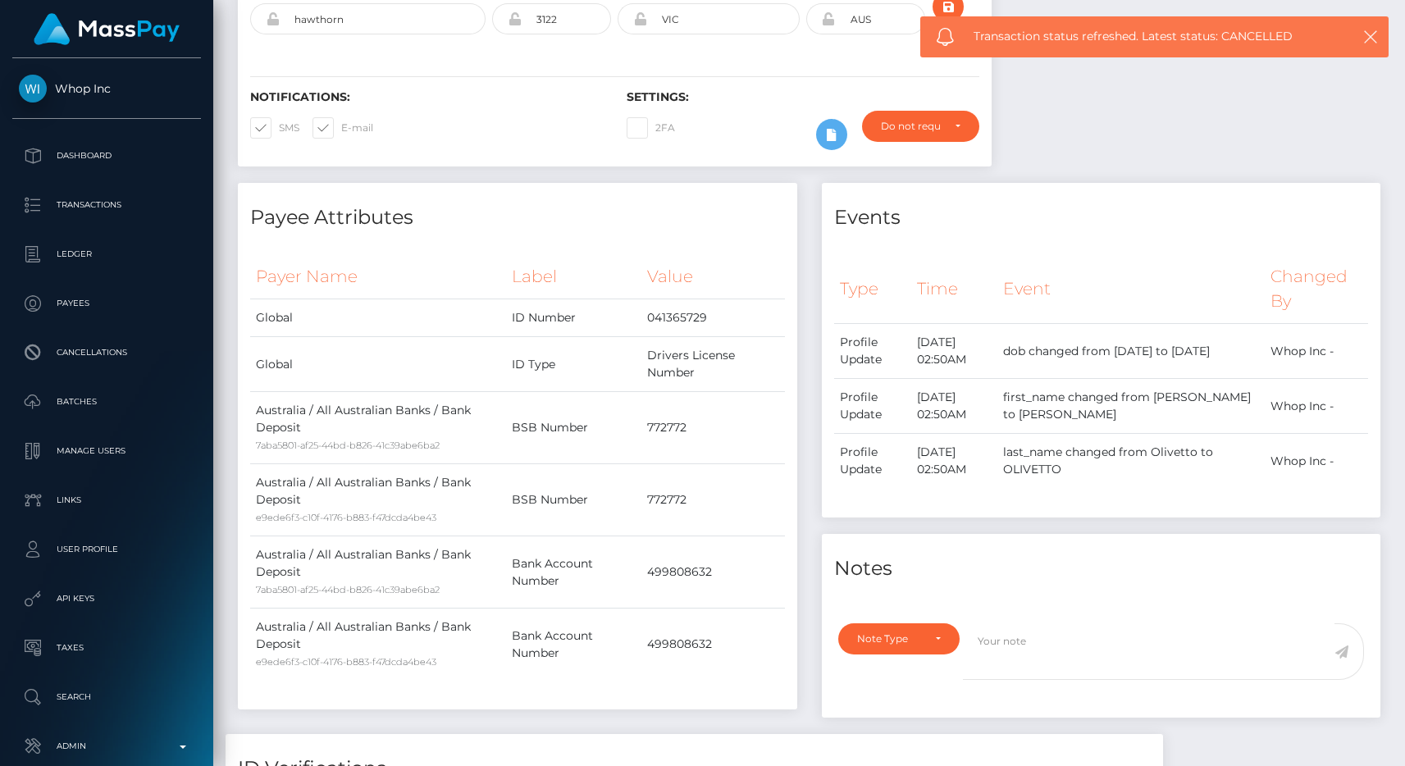
click at [550, 203] on h4 "Payee Attributes" at bounding box center [517, 217] width 535 height 29
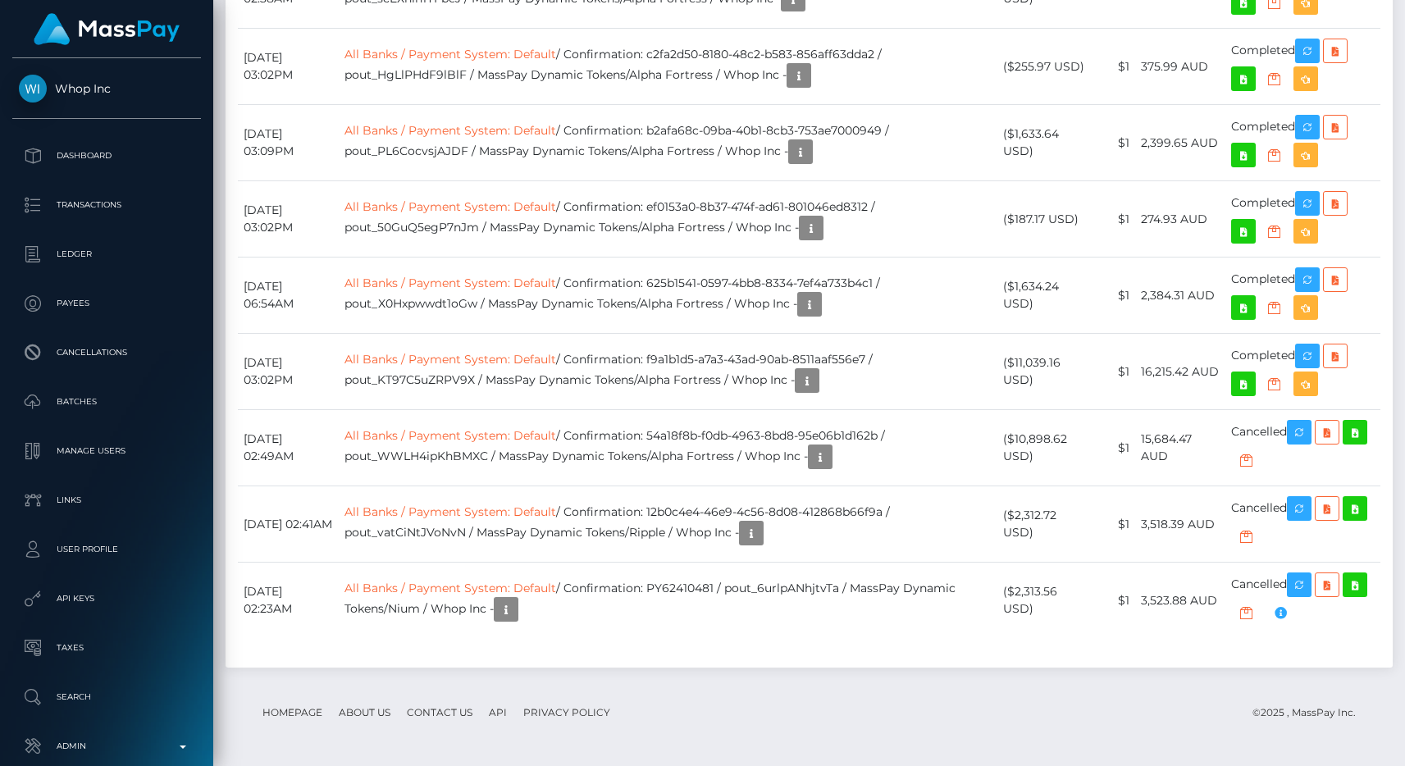
scroll to position [3810, 0]
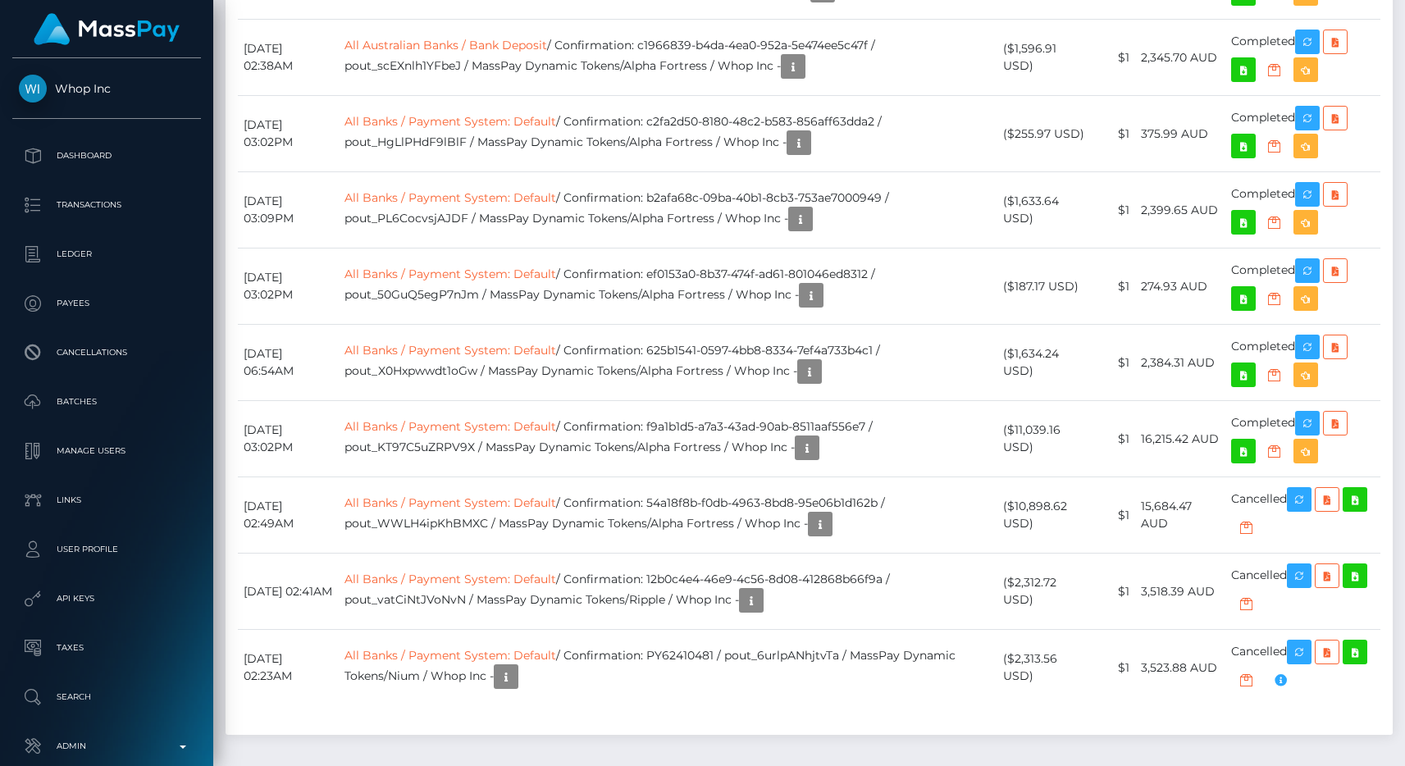
copy td "pout_dvkSvbn56QwPK"
click at [821, 216] on div "Date/Time Description Amount Fee Received Status" at bounding box center [809, 43] width 1167 height 1383
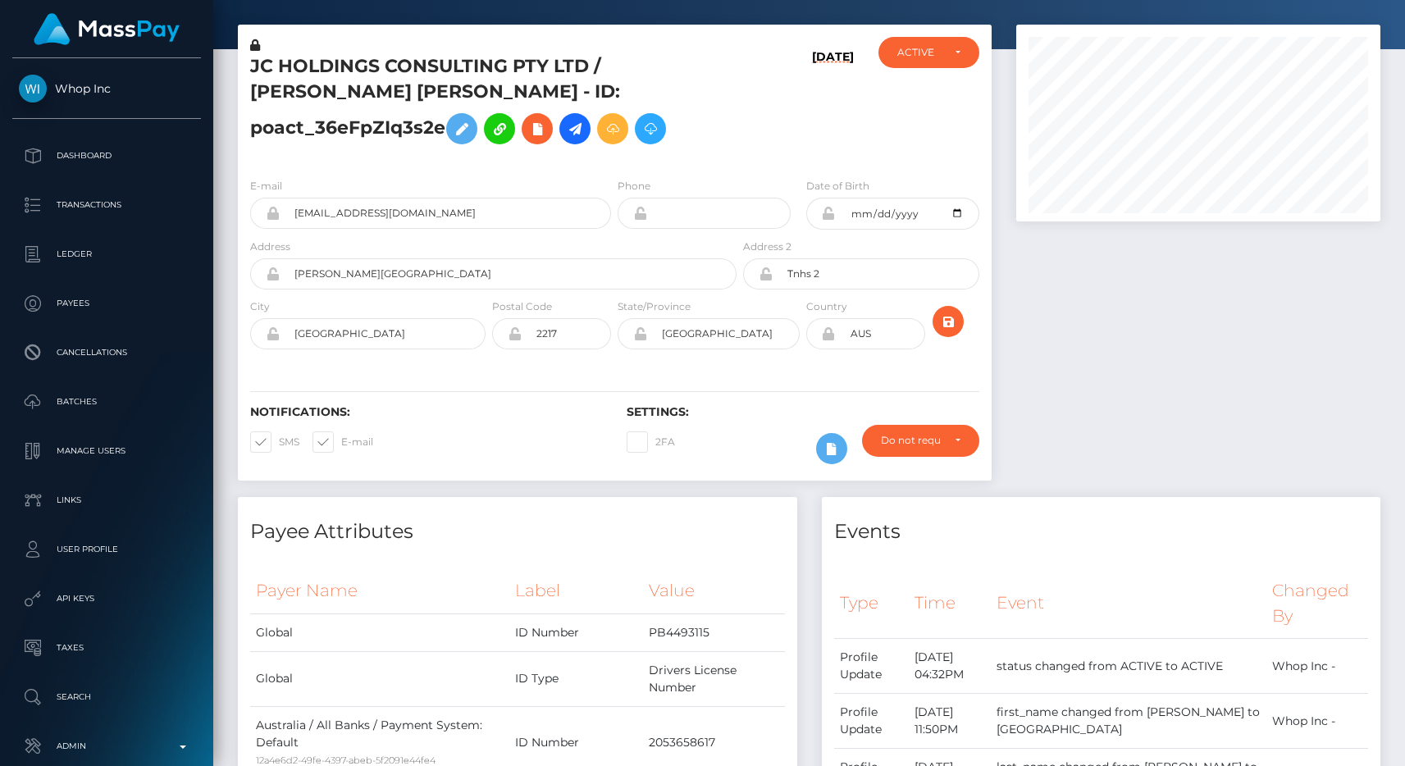
scroll to position [0, 0]
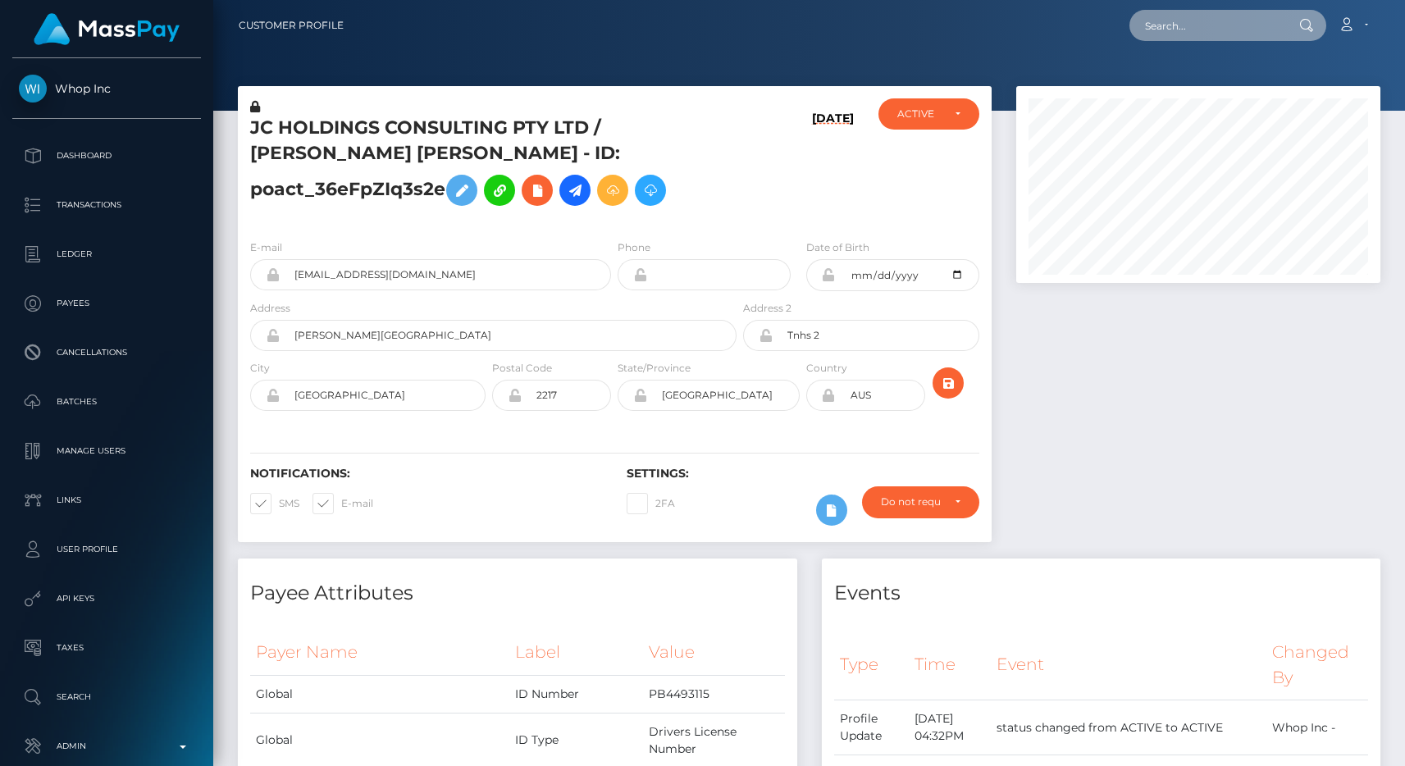
click at [1190, 22] on input "text" at bounding box center [1207, 25] width 154 height 31
paste input "poact_ggT5M2OafOzl"
type input "poact_ggT5M2OafOzl"
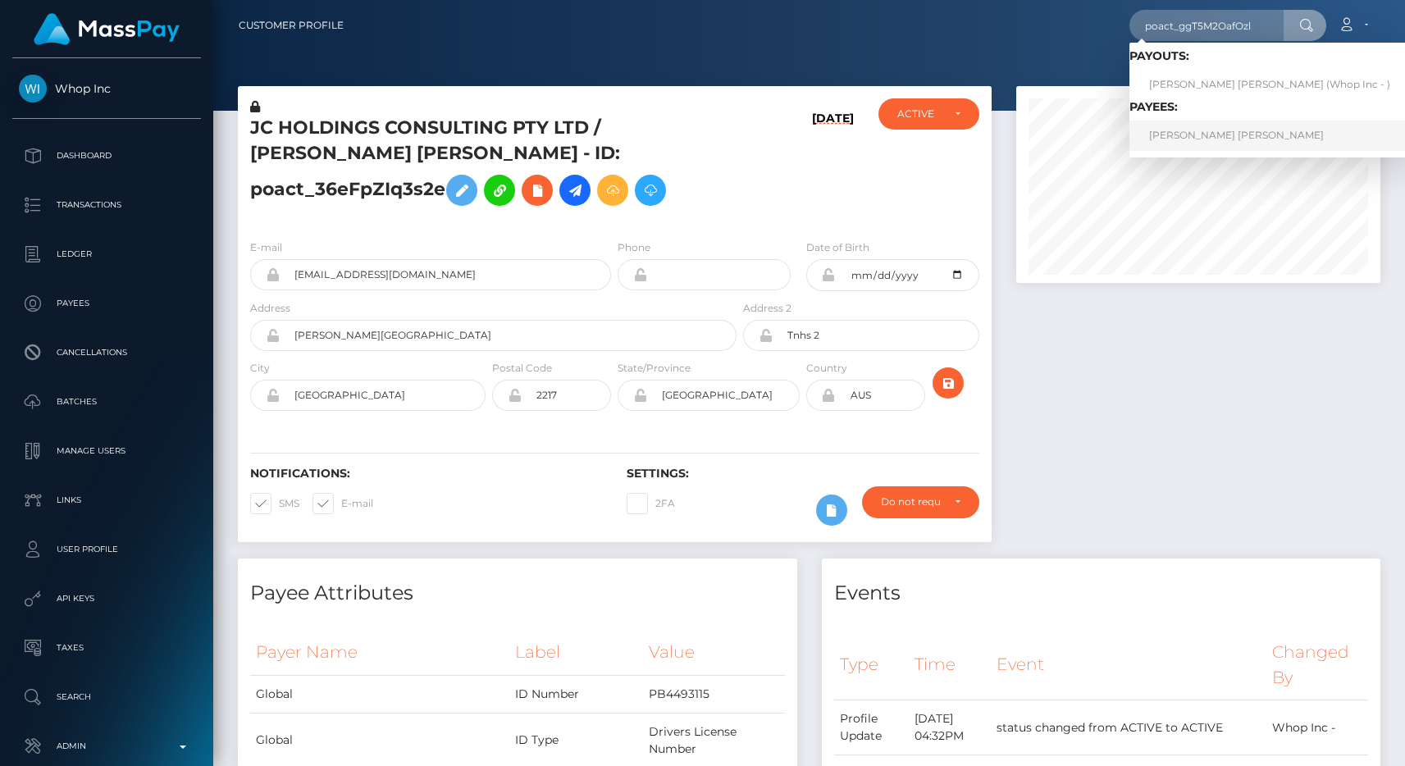
click at [1218, 135] on link "LOGAN TYLER GENAW" at bounding box center [1270, 136] width 281 height 30
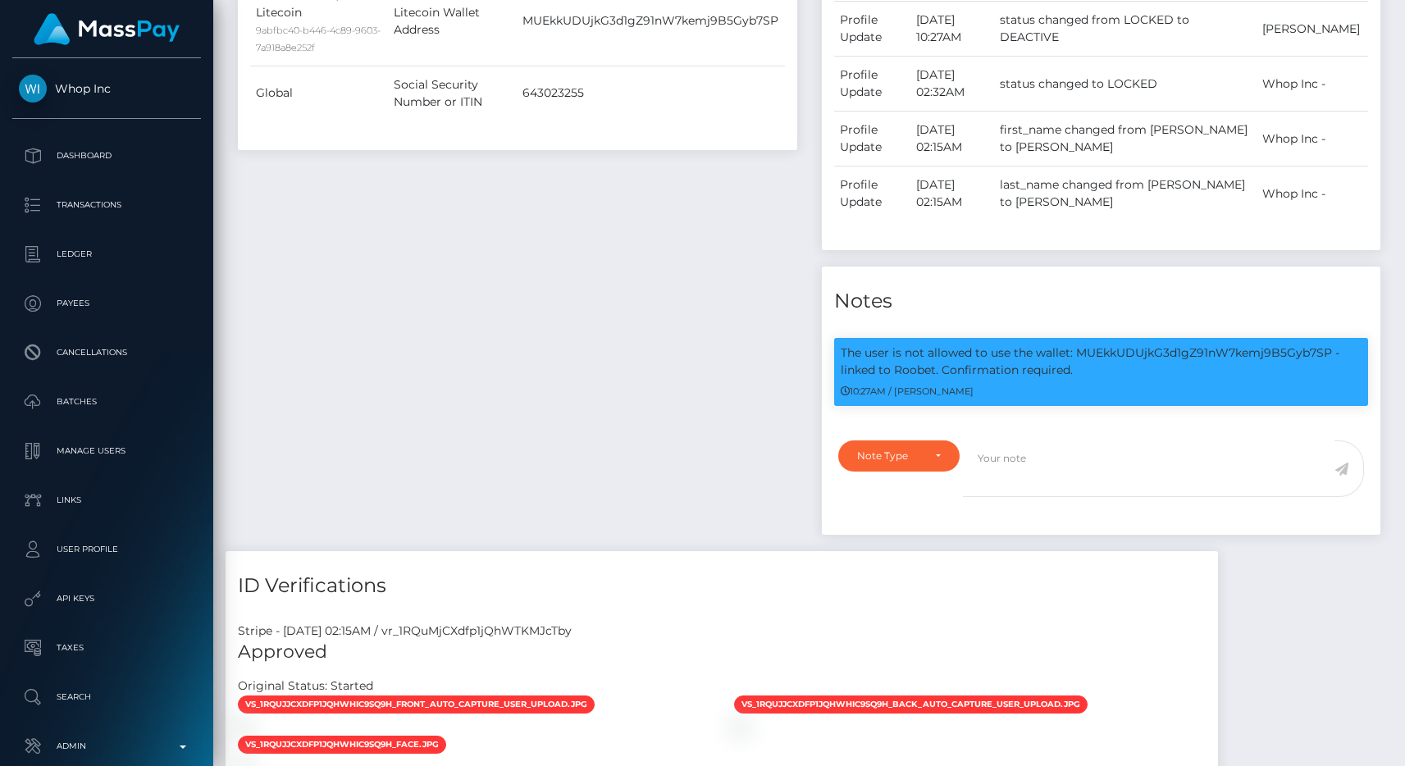
scroll to position [1029, 0]
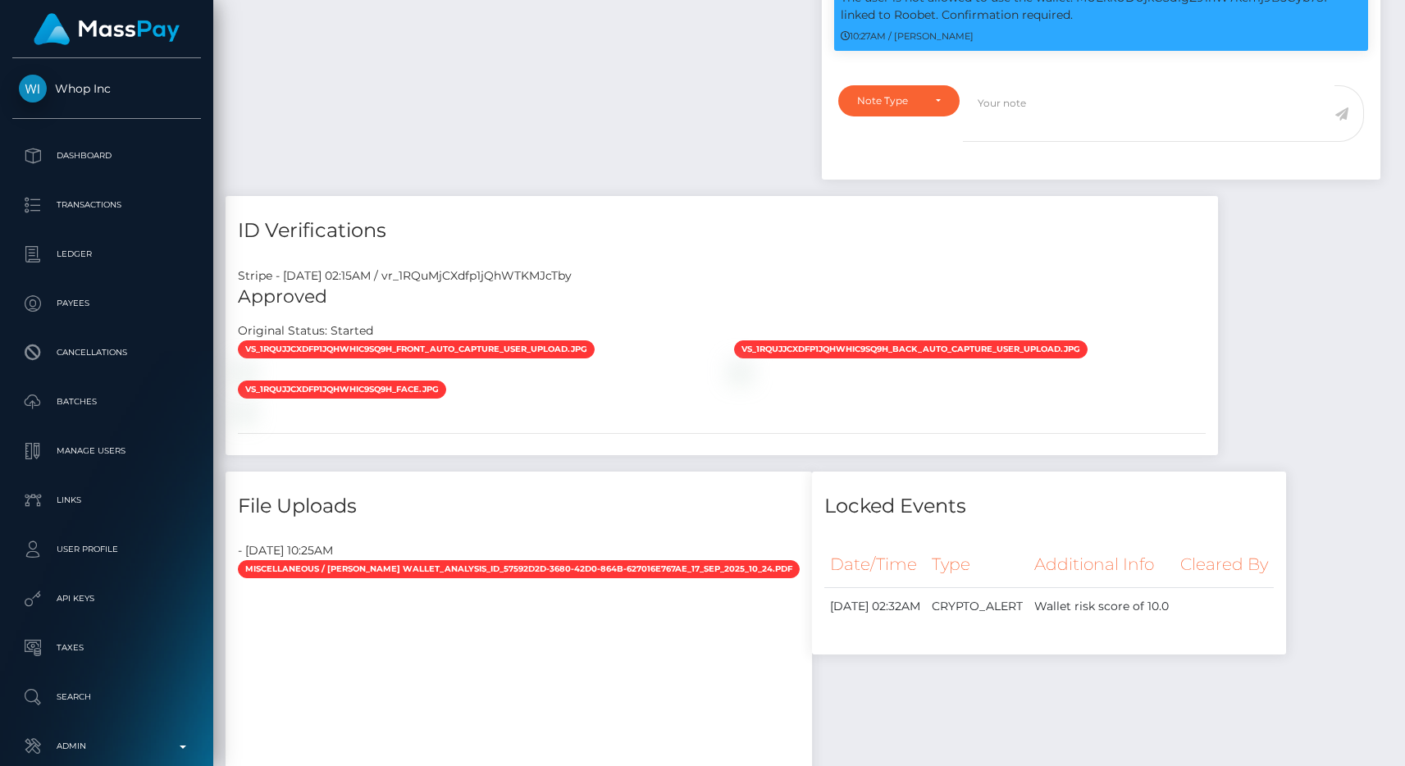
click at [553, 277] on div "Stripe - [DATE] 02:15AM / vr_1RQuMjCXdfp1jQhWTKMJcTby" at bounding box center [722, 275] width 993 height 17
copy div "vr_1RQuMjCXdfp1jQhWTKMJcTby"
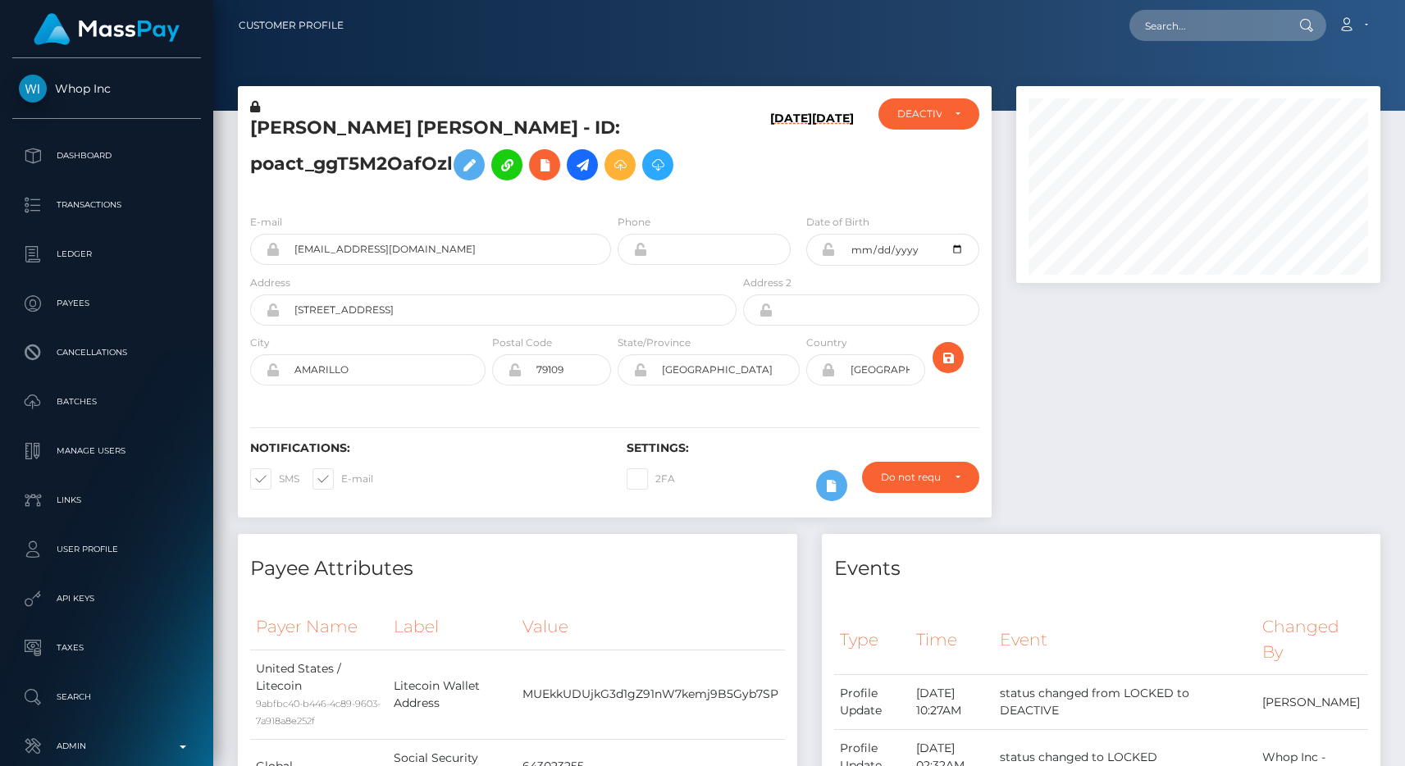
scroll to position [197, 365]
click at [1242, 29] on input "text" at bounding box center [1207, 25] width 154 height 31
paste input "poact_ZKQlX7Dv3yiL"
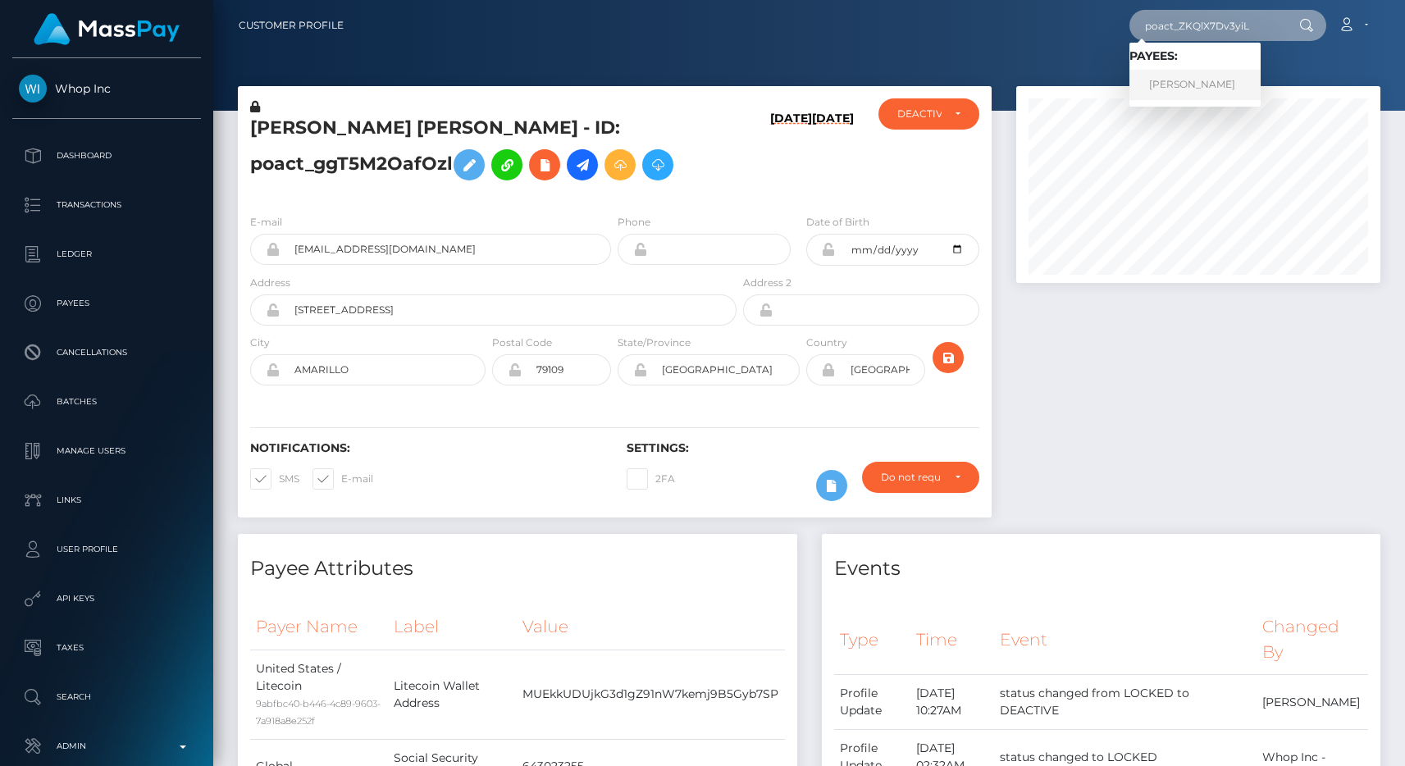
type input "poact_ZKQlX7Dv3yiL"
click at [1207, 71] on link "[PERSON_NAME]" at bounding box center [1195, 85] width 131 height 30
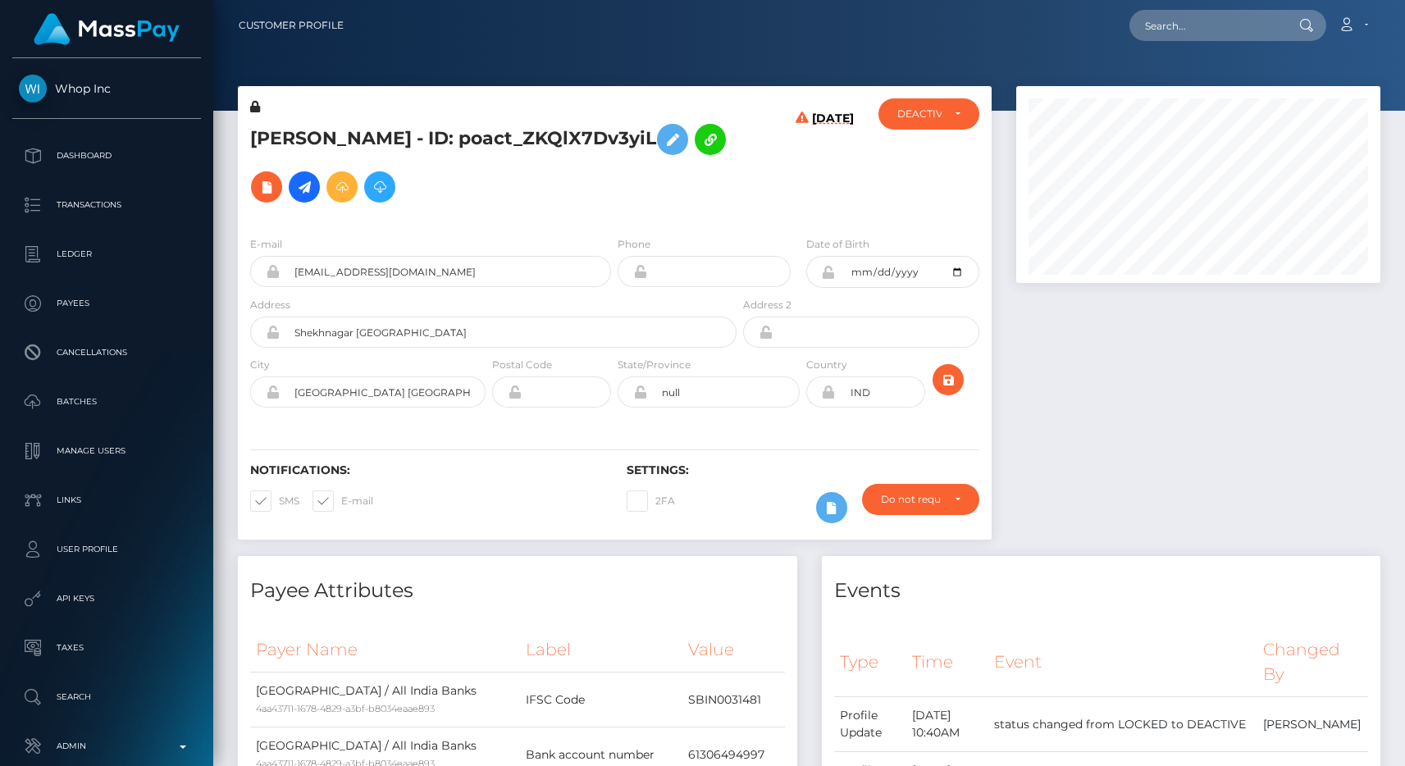
scroll to position [197, 365]
click at [1210, 21] on input "text" at bounding box center [1207, 25] width 154 height 31
paste input "19c5fada-d8c0-458c-968d-14bb00f55796"
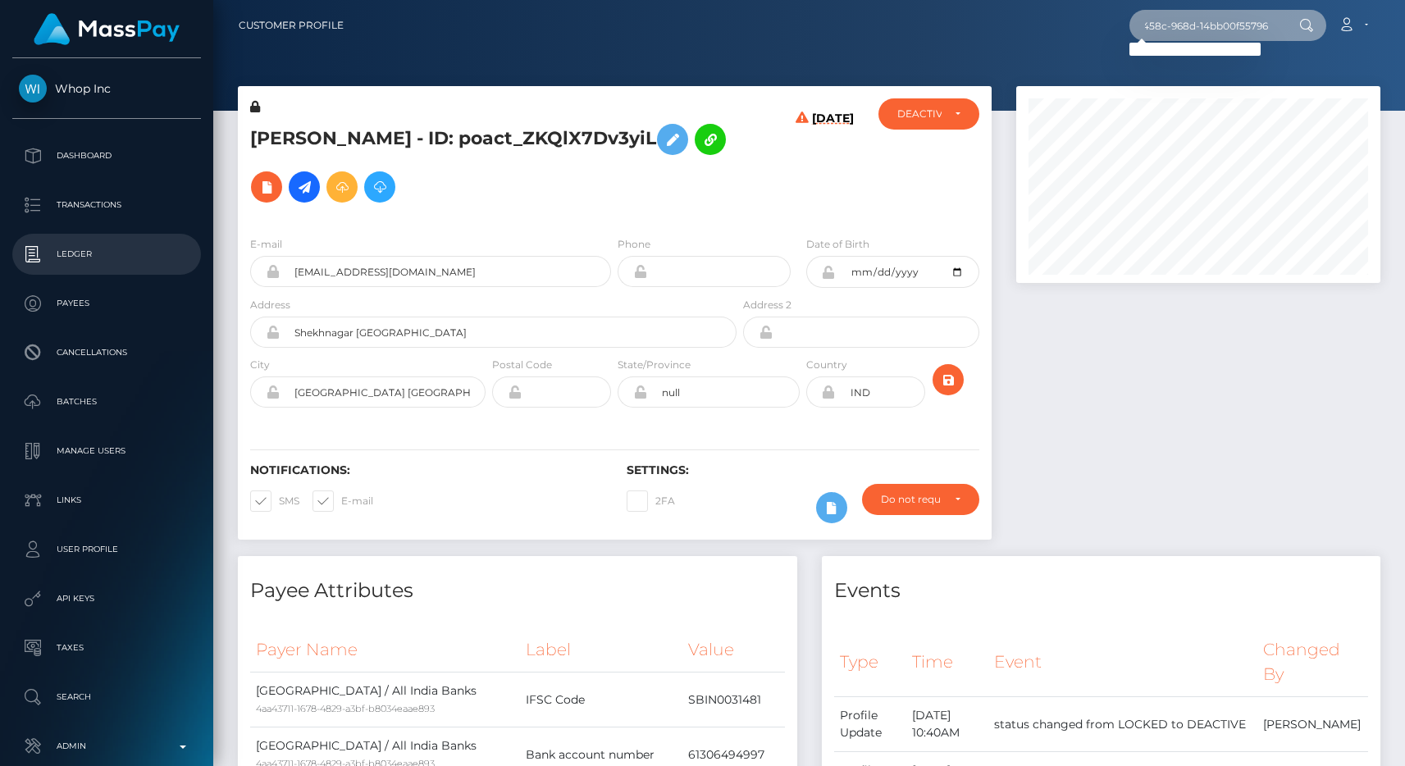
type input "19c5fada-d8c0-458c-968d-14bb00f55796"
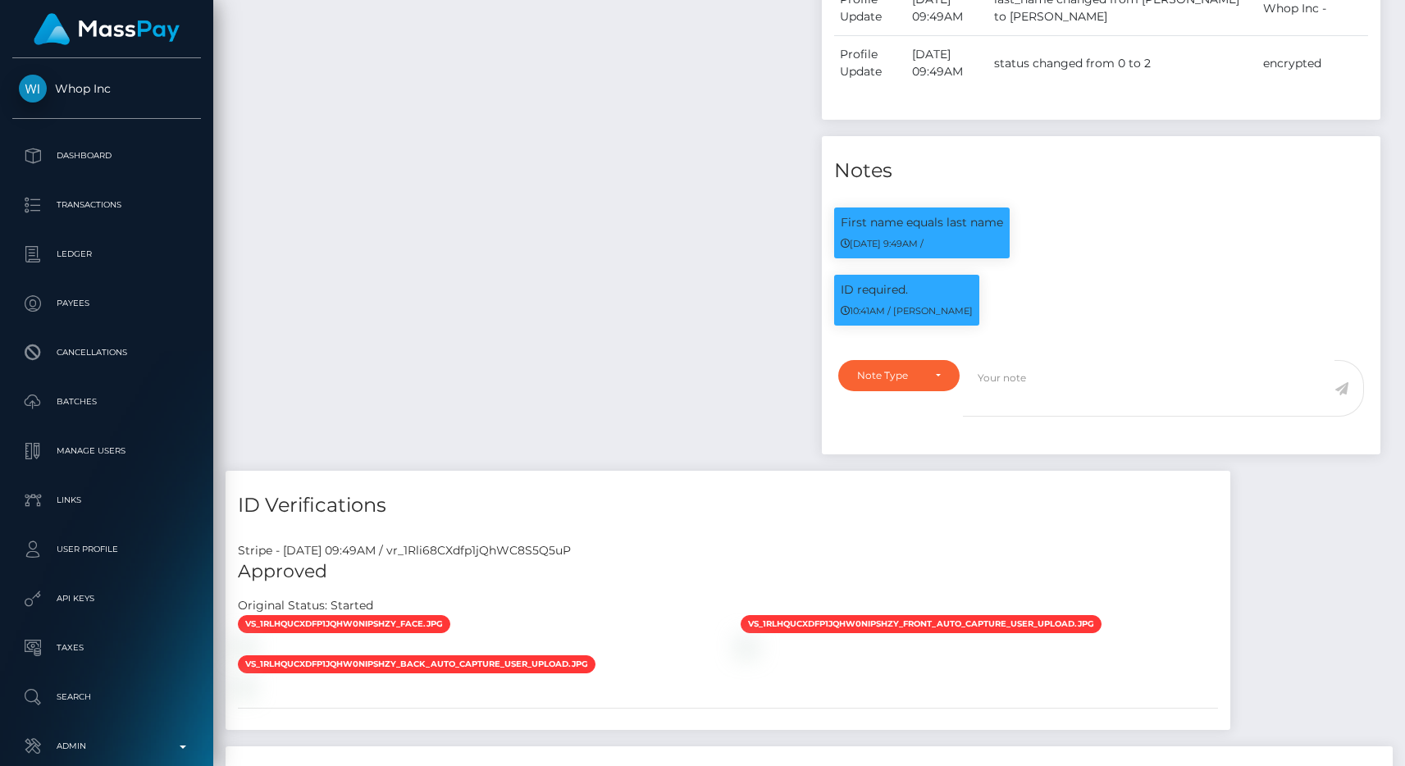
scroll to position [928, 0]
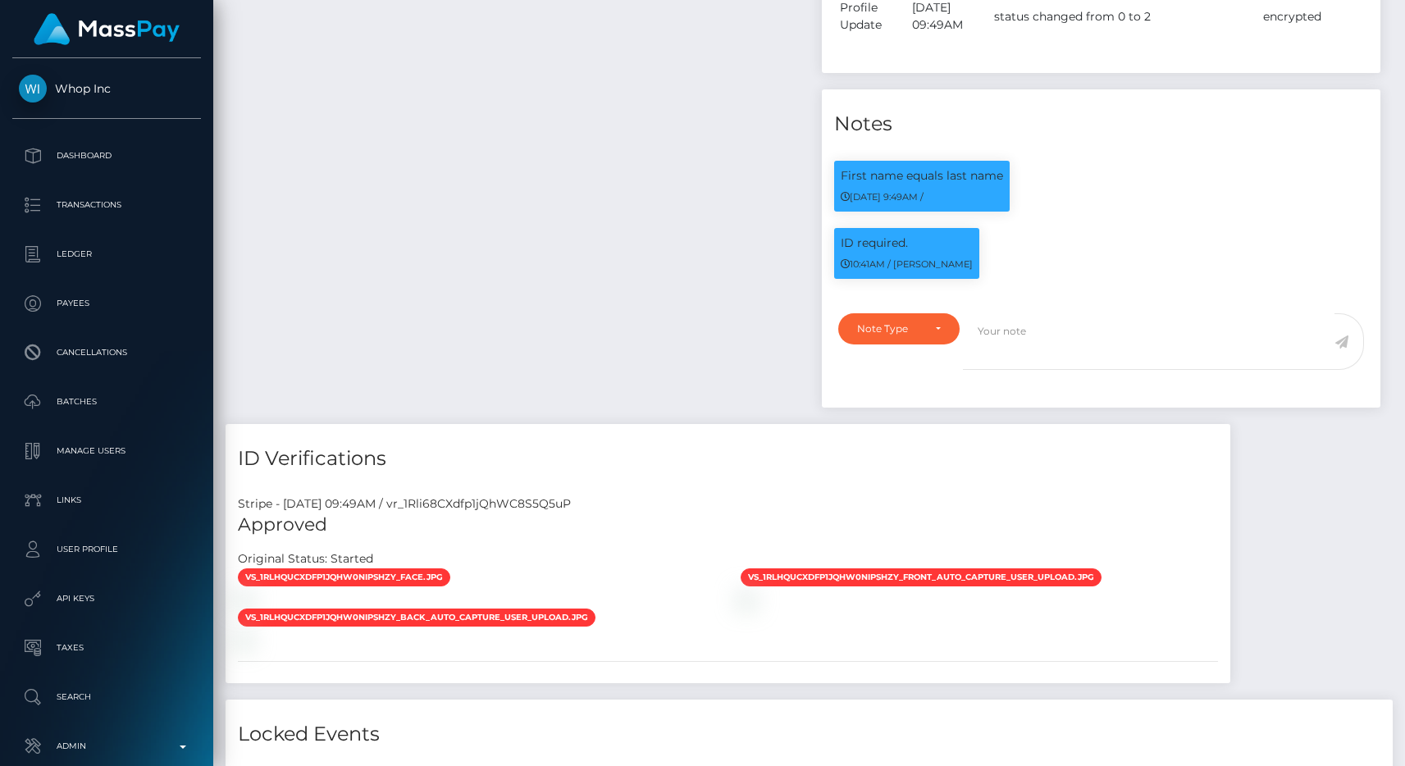
click at [491, 506] on div "Stripe - July 24, 2025 09:49AM / vr_1Rli68CXdfp1jQhWC8S5Q5uP" at bounding box center [728, 503] width 1005 height 17
copy div "vr_1Rli68CXdfp1jQhWC8S5Q5uP"
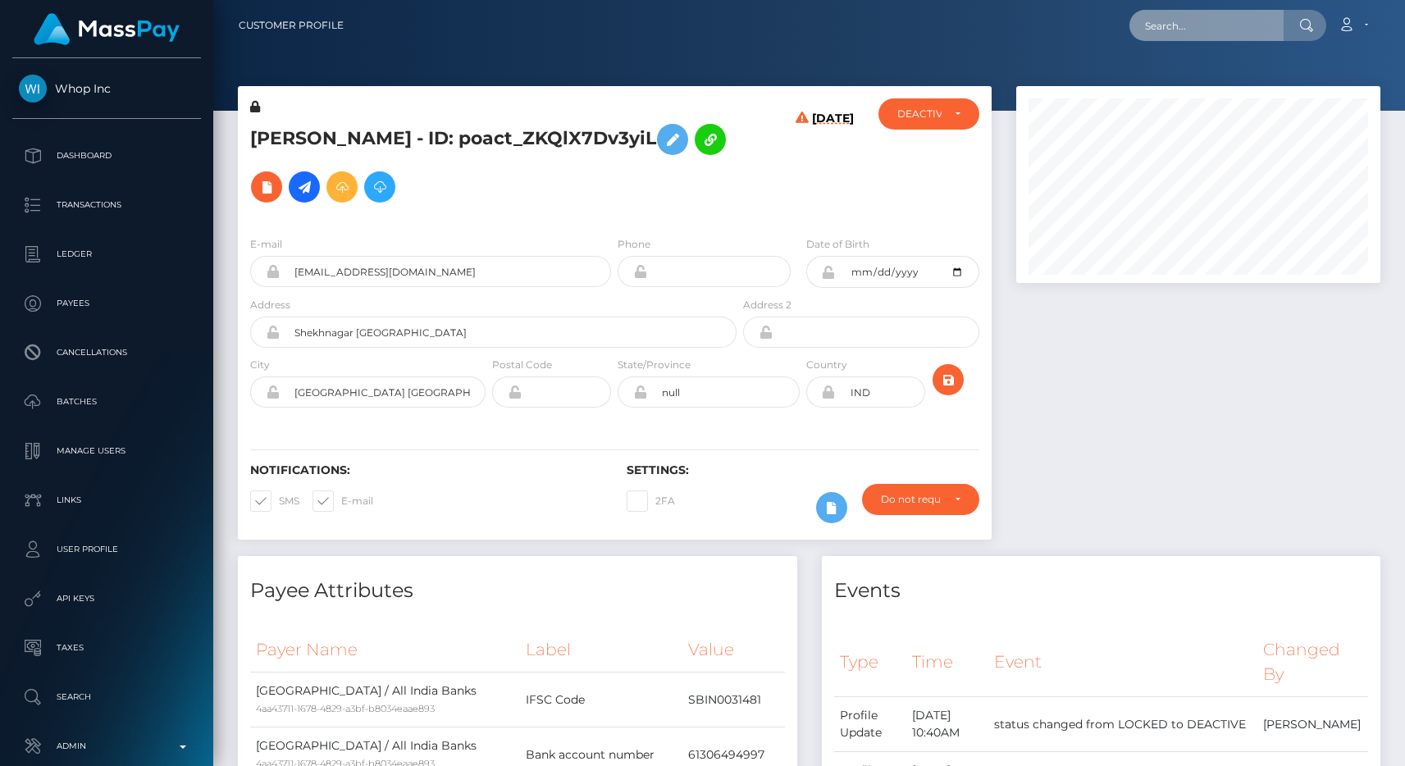
click at [1235, 21] on input "text" at bounding box center [1207, 25] width 154 height 31
paste input "poact_KfIqmNeSM2XY"
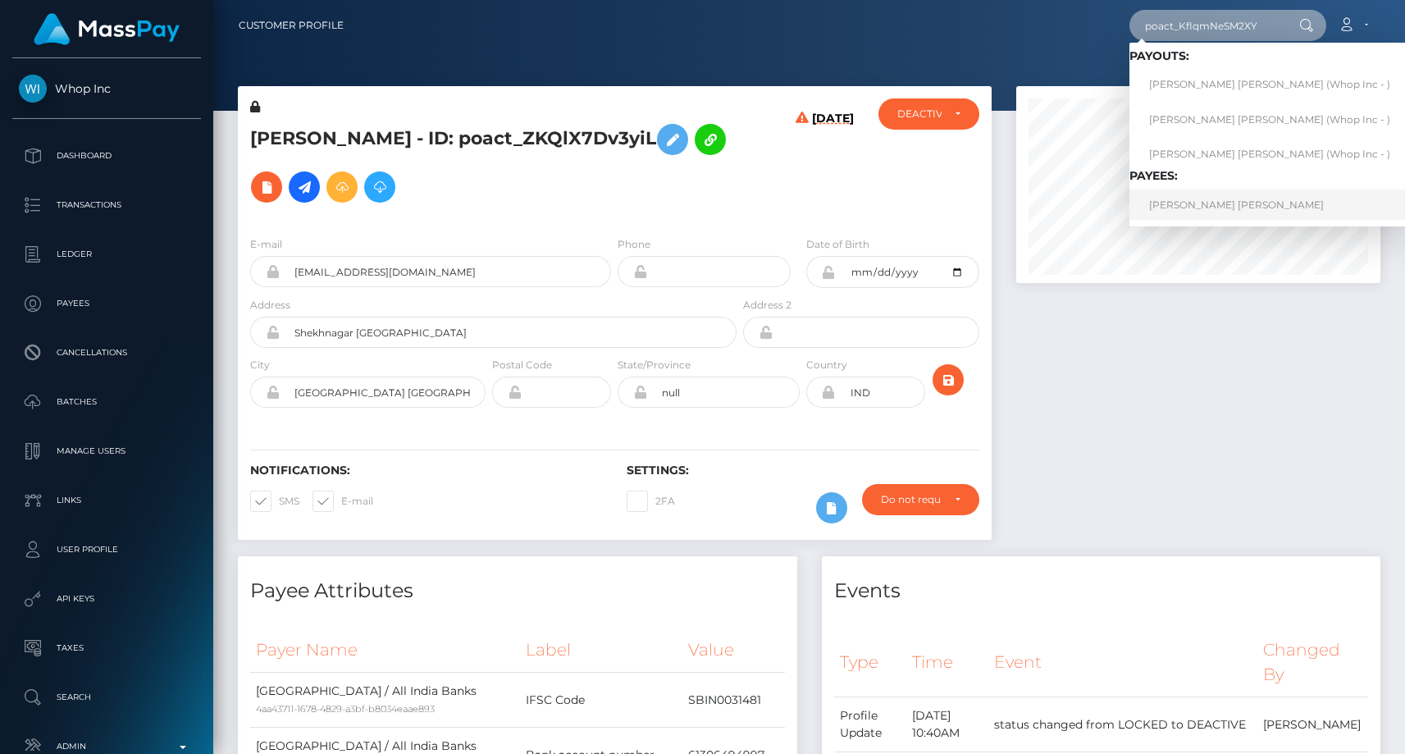
type input "poact_KfIqmNeSM2XY"
click at [1226, 194] on link "[PERSON_NAME] [PERSON_NAME]" at bounding box center [1270, 204] width 281 height 30
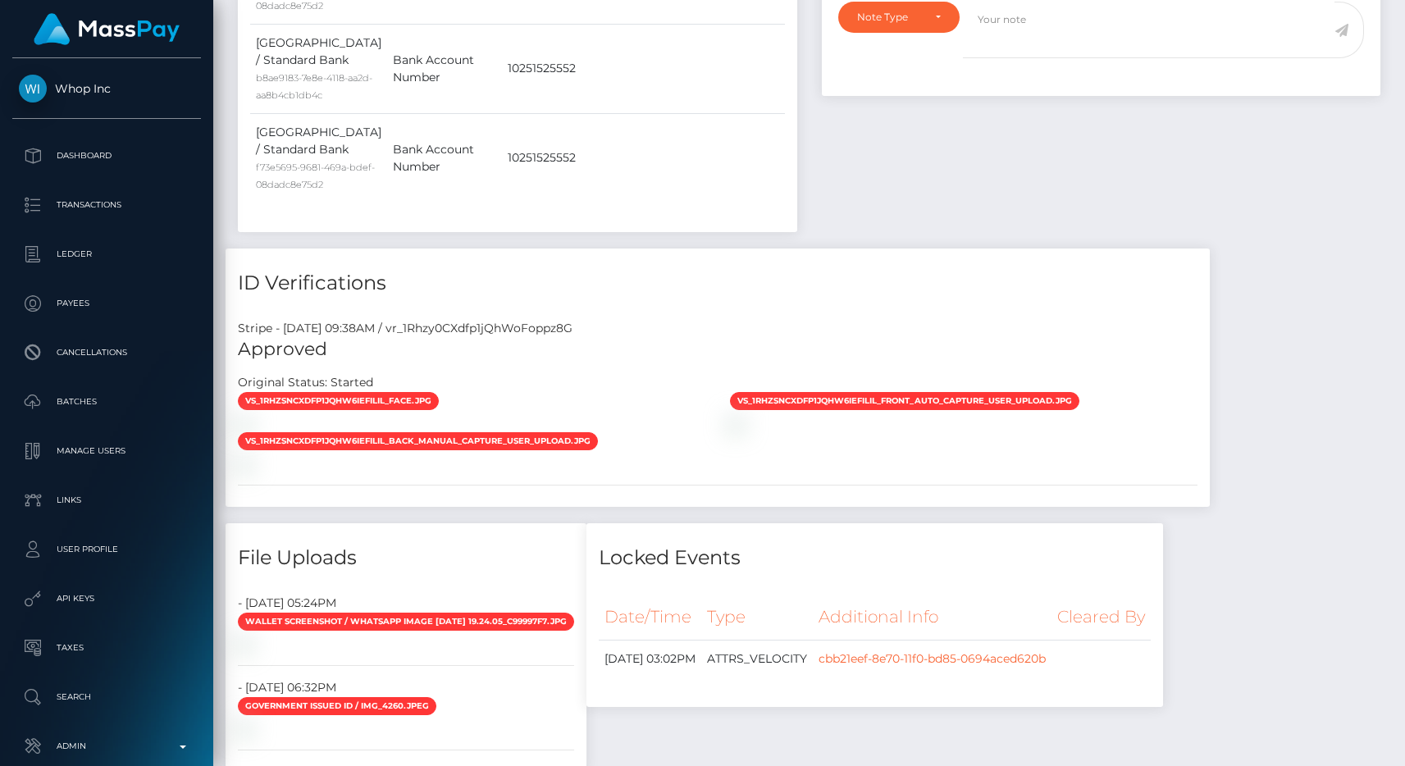
scroll to position [197, 365]
click at [665, 308] on div "Stripe - [DATE] 09:38AM / vr_1Rhzy0CXdfp1jQhWoFoppz8G Approved Original Status:…" at bounding box center [718, 408] width 984 height 200
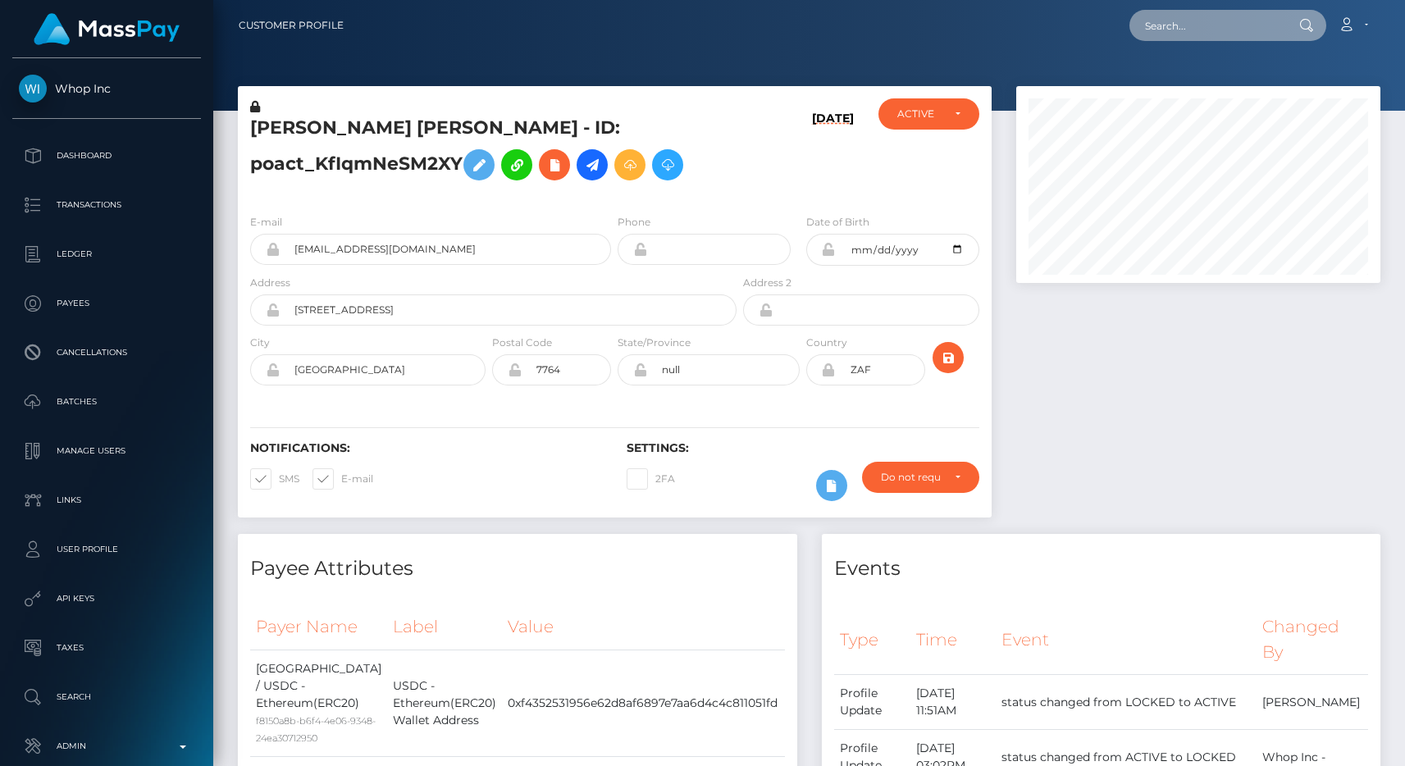
click at [1192, 17] on input "text" at bounding box center [1207, 25] width 154 height 31
paste input "poact_E3NLhC8uZ1ft"
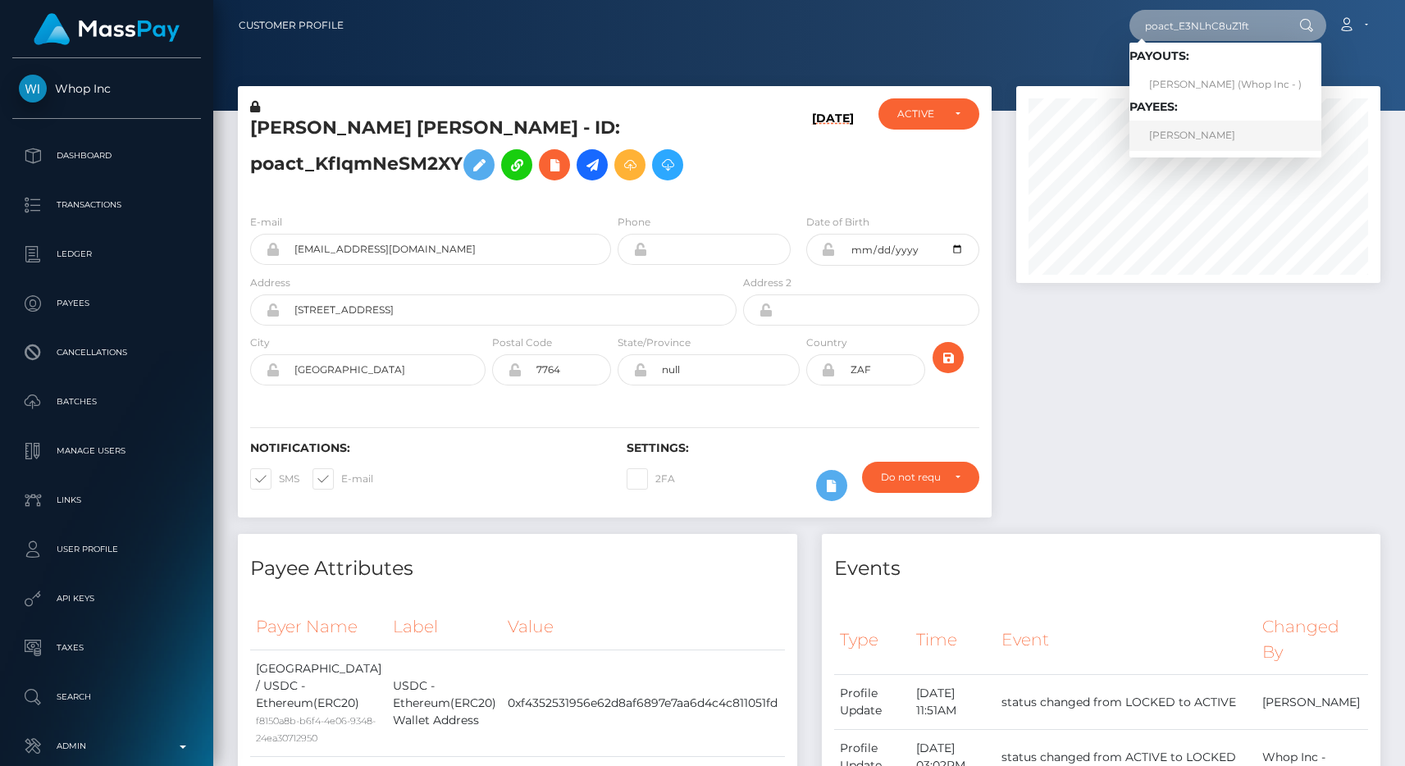
type input "poact_E3NLhC8uZ1ft"
click at [1224, 126] on link "ALBAN HYSENI" at bounding box center [1226, 136] width 192 height 30
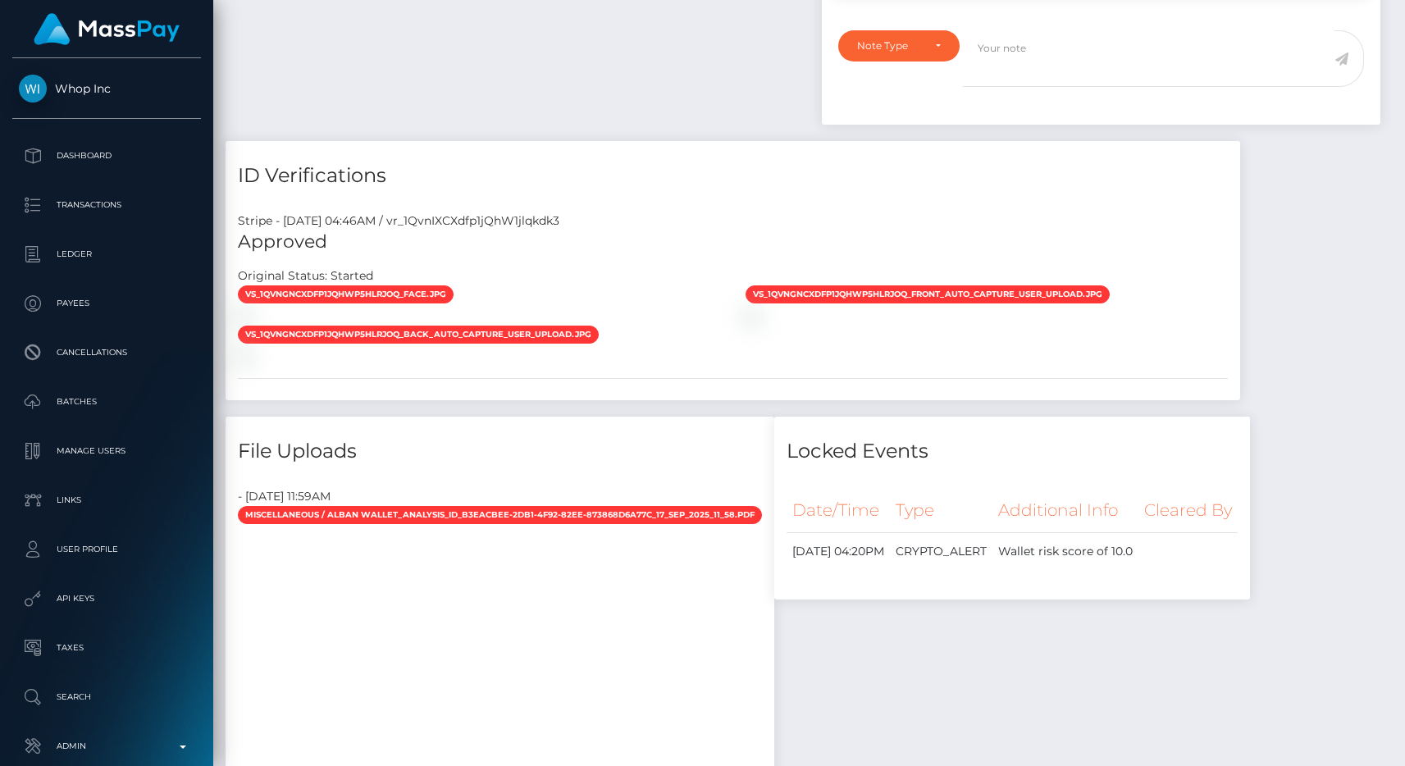
scroll to position [197, 365]
click at [618, 206] on div "Stripe - [DATE] 04:46AM / vr_1QvnIXCXdfp1jQhW1jlqkdk3 Approved Original Status:…" at bounding box center [733, 300] width 1015 height 200
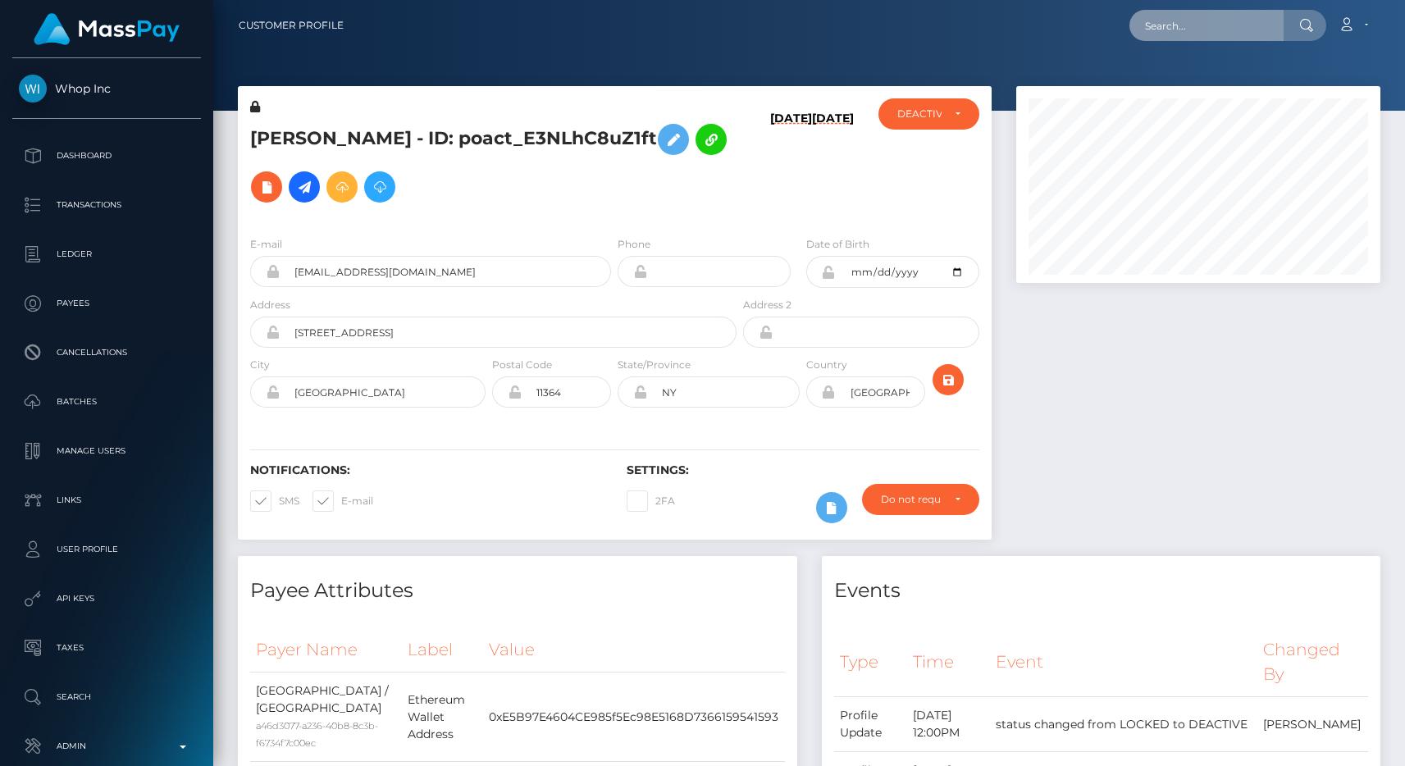
click at [1240, 29] on input "text" at bounding box center [1207, 25] width 154 height 31
paste input "poact_Mh100mkknvl0"
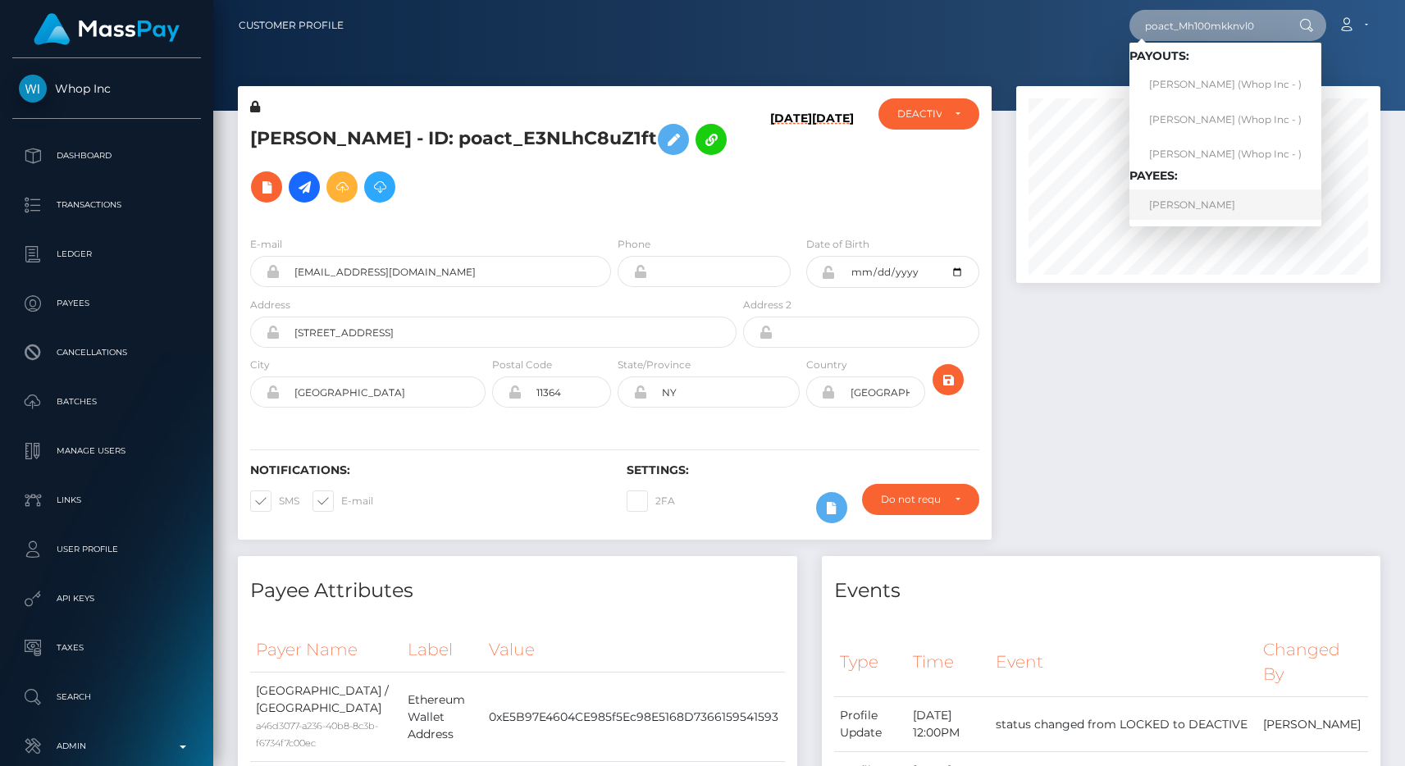
type input "poact_Mh100mkknvl0"
click at [1223, 199] on link "Shawaiz Ali" at bounding box center [1226, 204] width 192 height 30
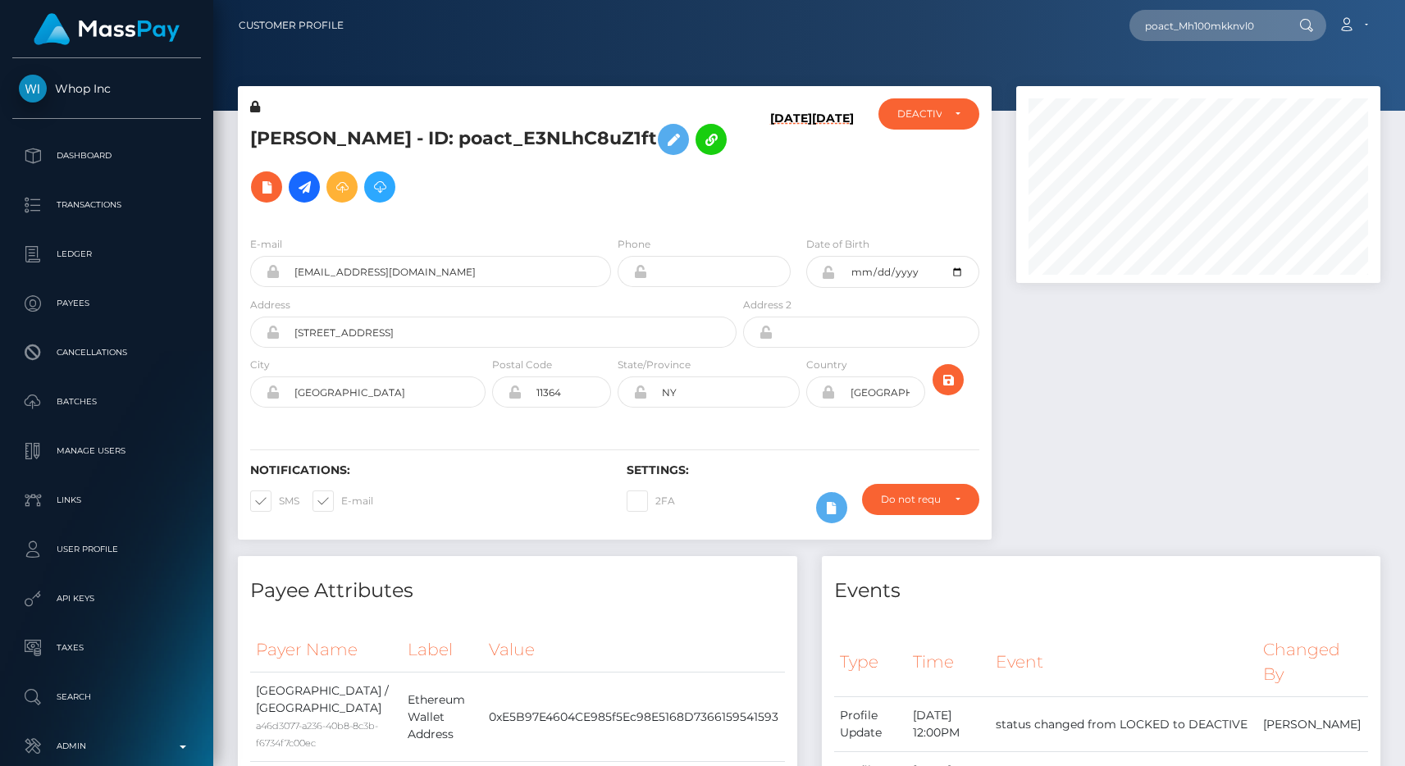
click at [1006, 137] on div at bounding box center [1198, 321] width 389 height 470
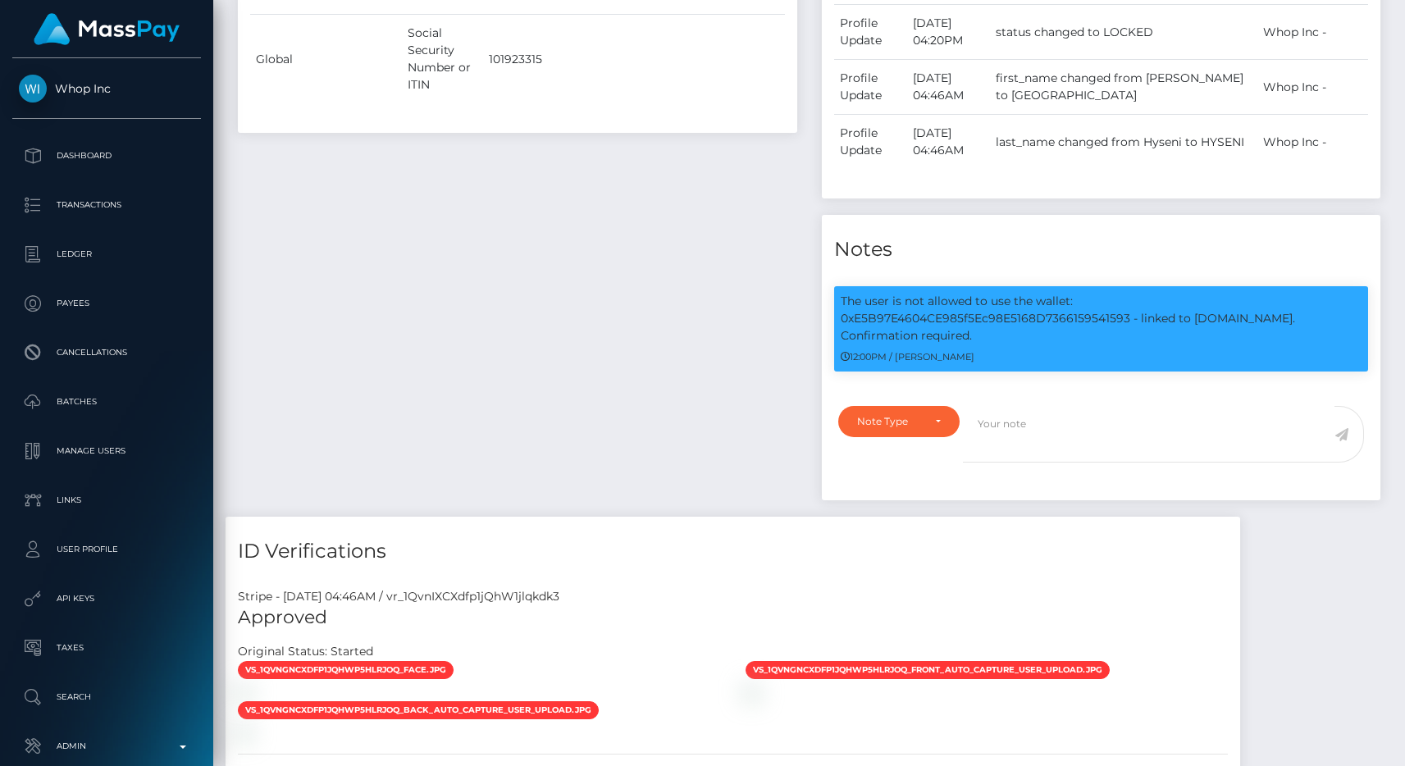
scroll to position [753, 0]
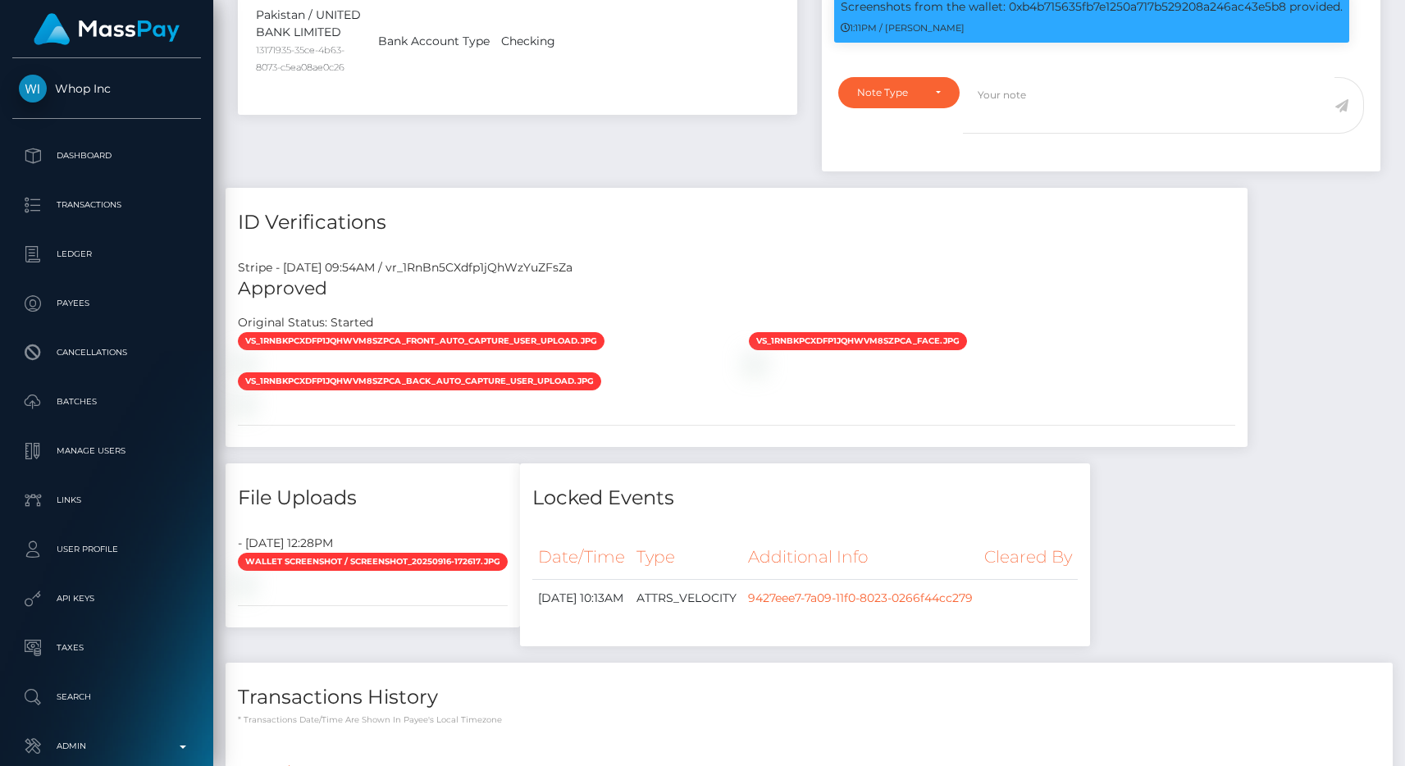
scroll to position [197, 365]
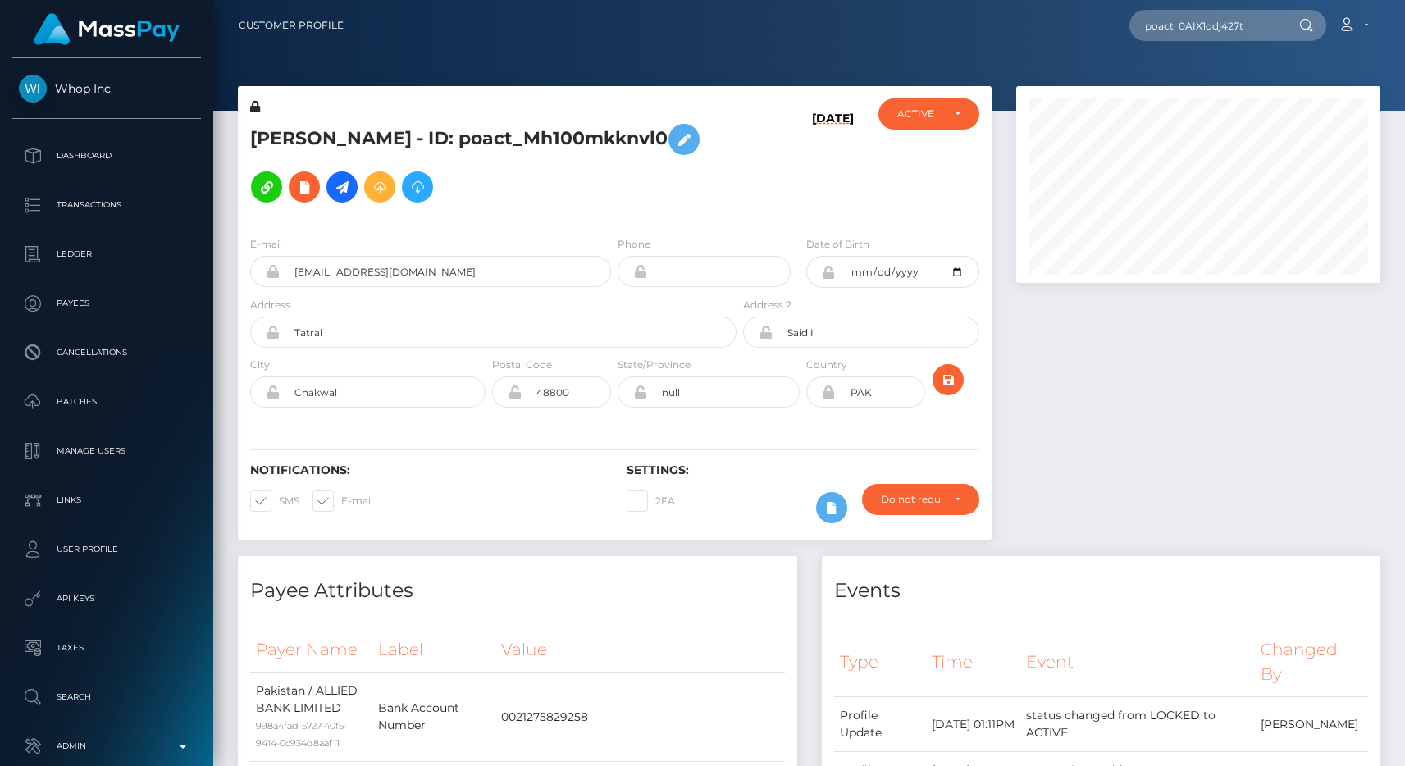
scroll to position [197, 365]
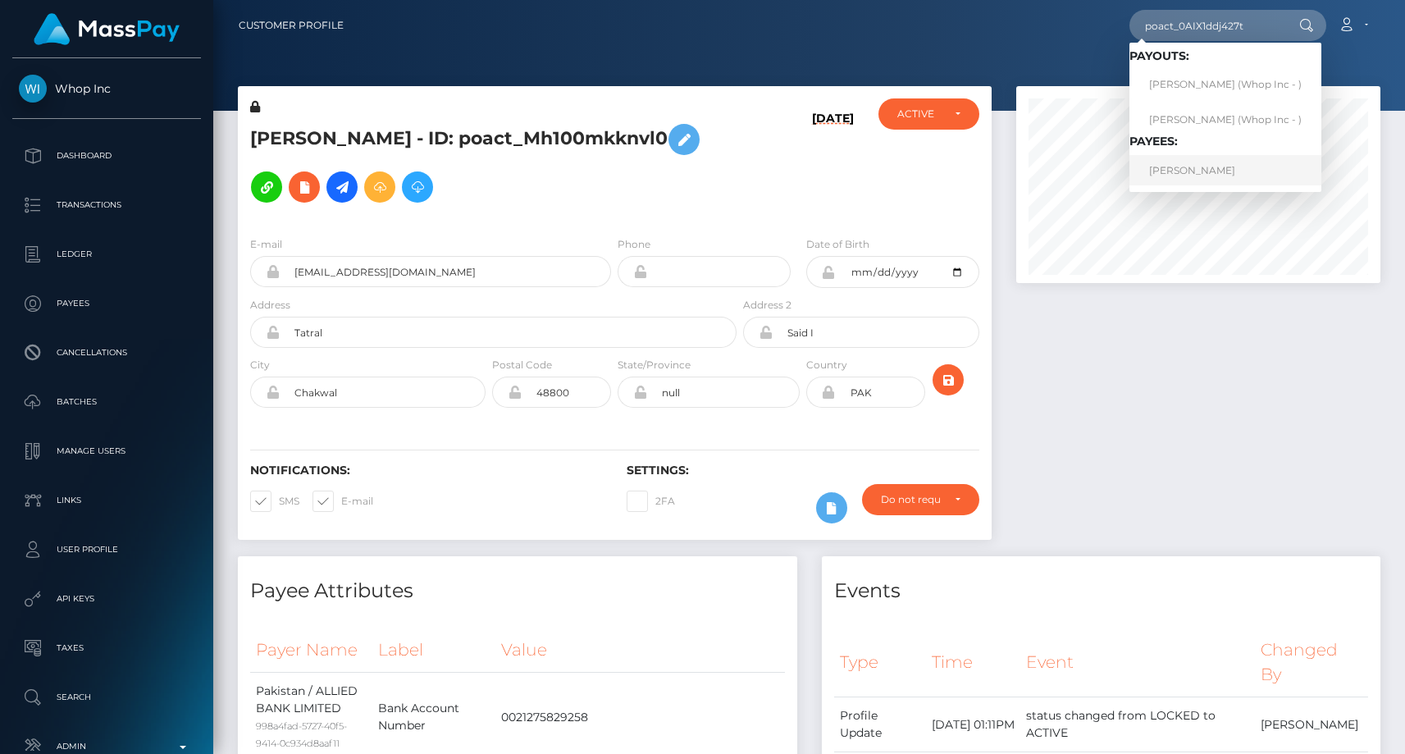
type input "poact_0AIX1ddj427t"
click at [1211, 164] on link "MOHAMED EL AMINE SAOUCHA" at bounding box center [1226, 170] width 192 height 30
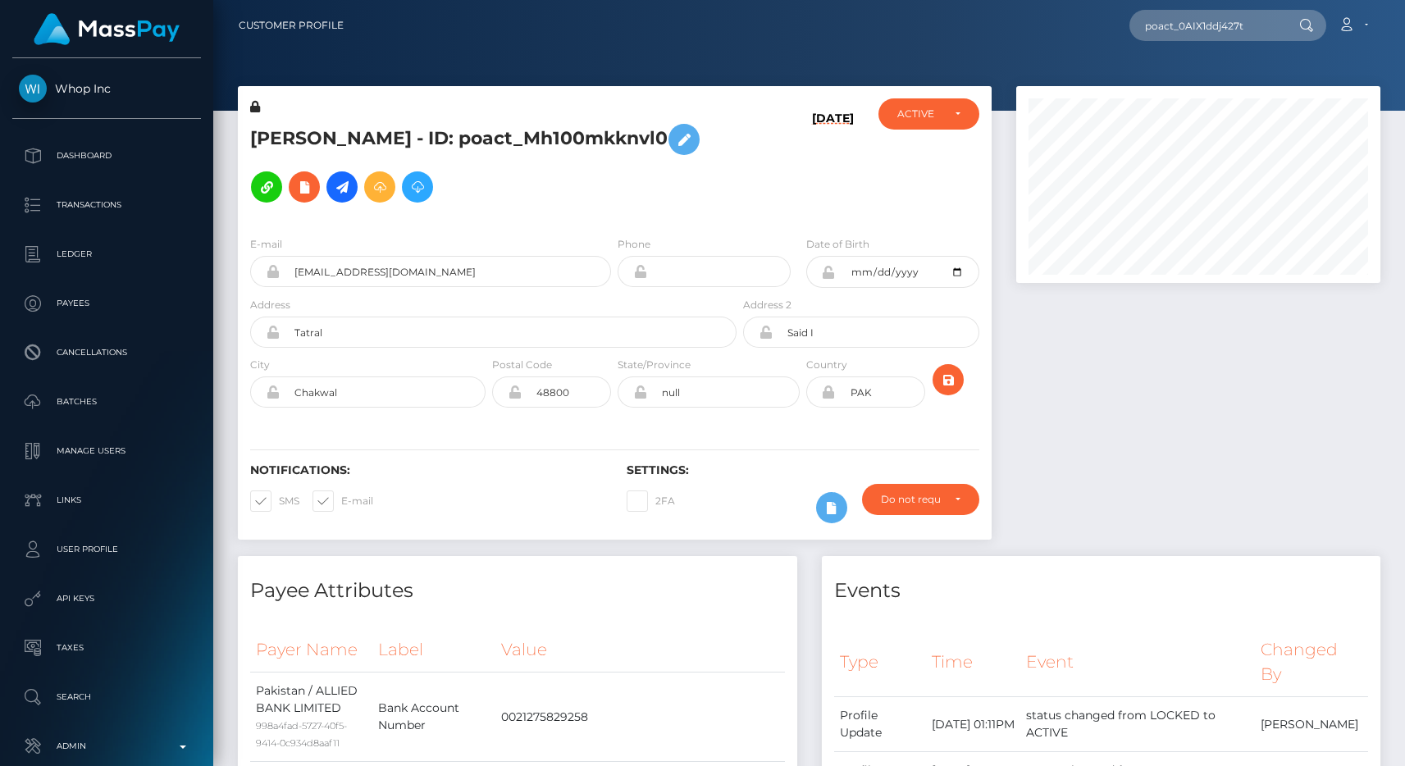
click at [995, 103] on div "Shawaiz Ali - ID: poact_Mh100mkknvl0 09/16/25 CLOSED ACTIVE" at bounding box center [615, 321] width 778 height 470
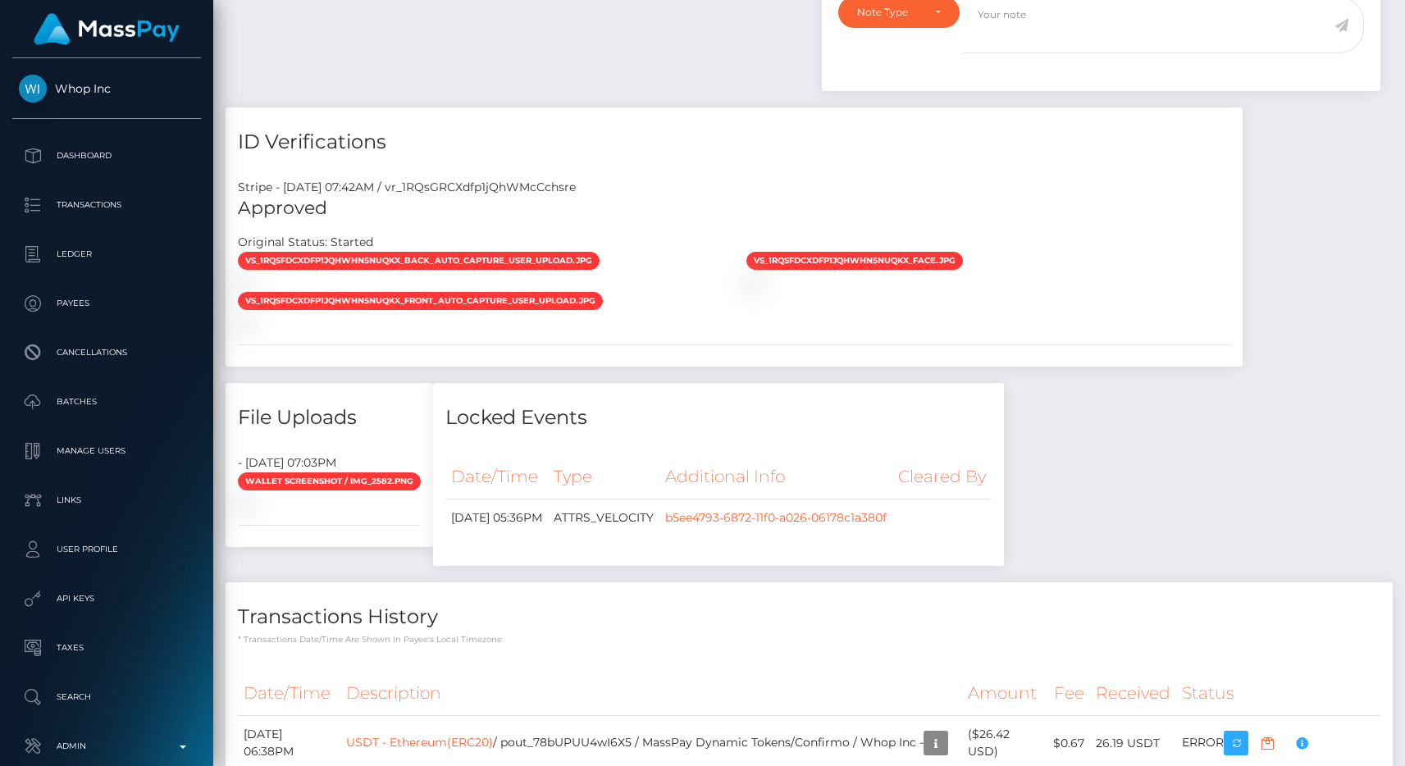
scroll to position [197, 365]
click at [625, 107] on div "ID Verifications" at bounding box center [734, 131] width 1017 height 49
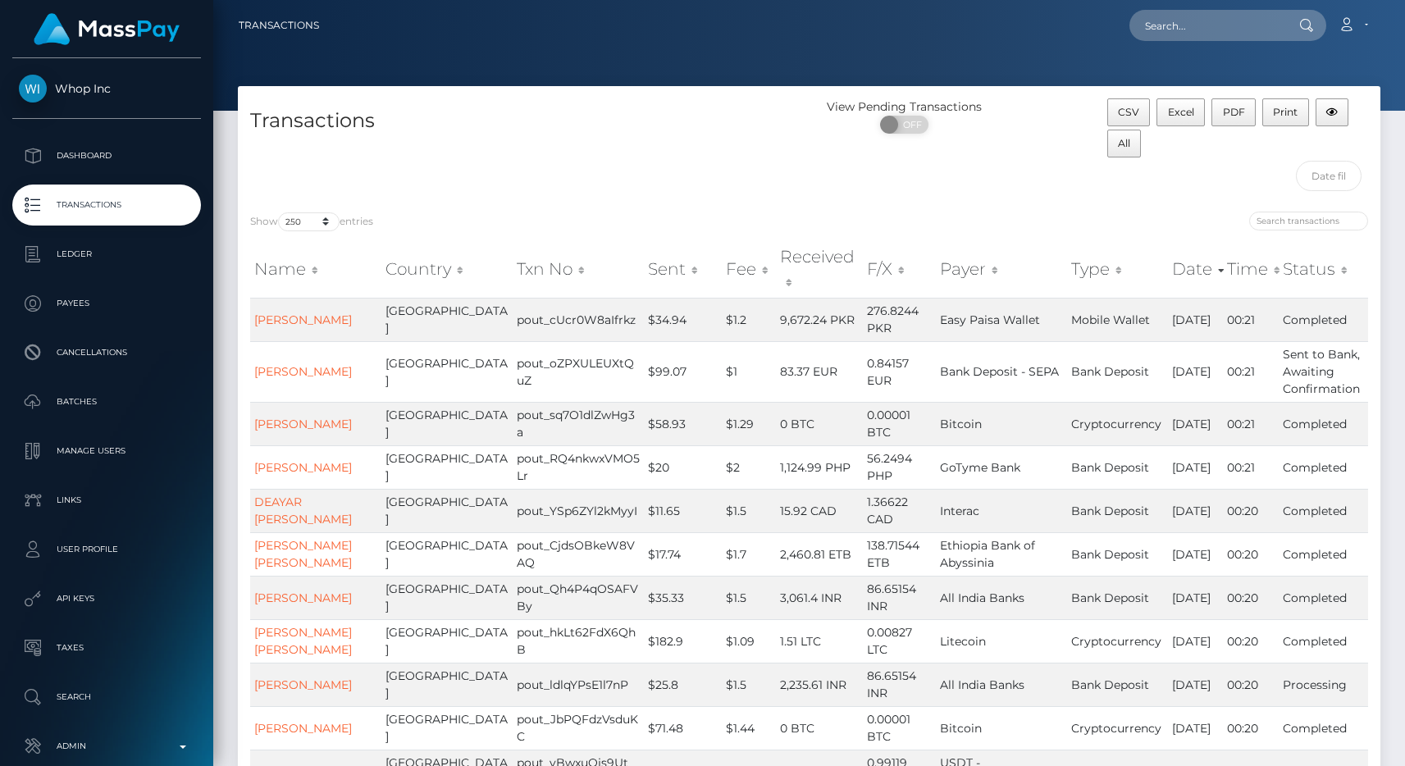
select select "250"
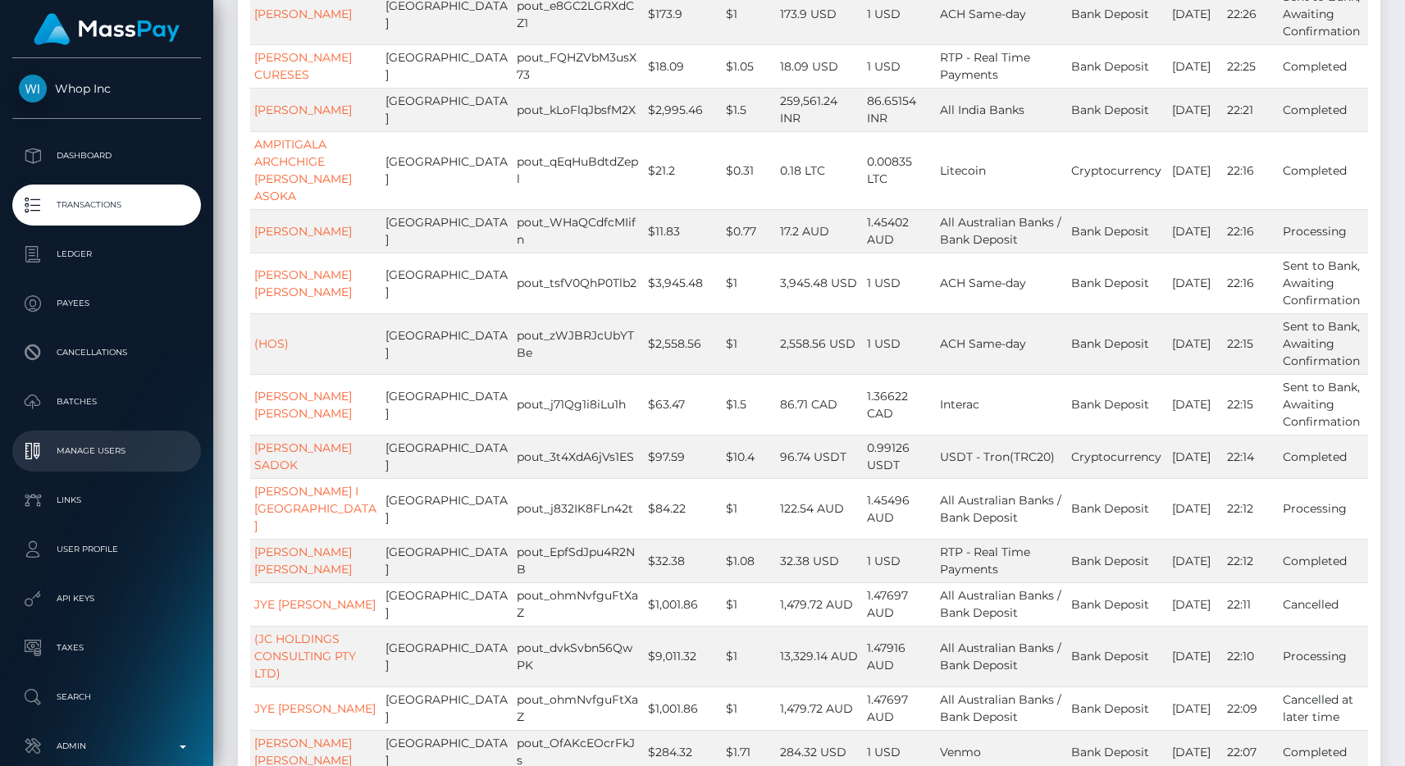
scroll to position [86, 0]
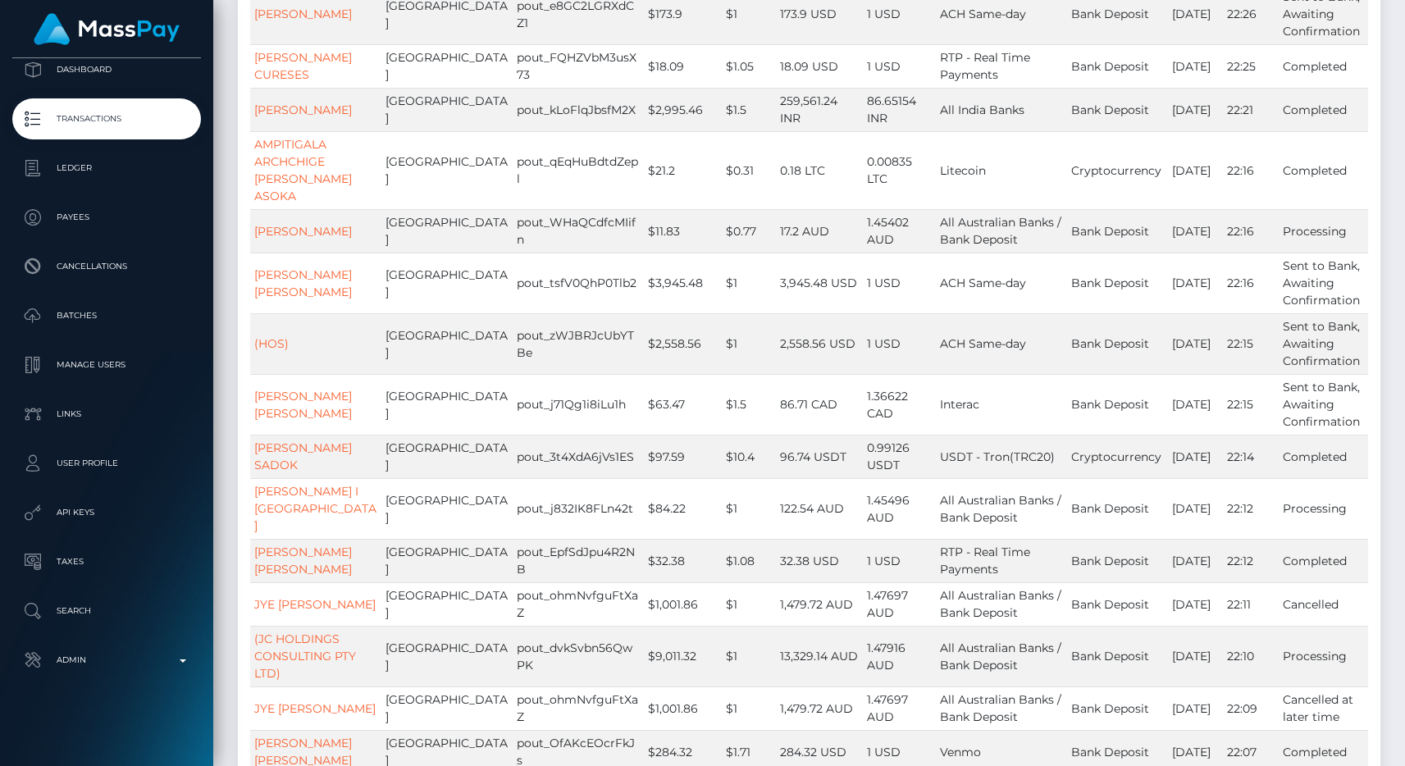
click at [126, 635] on ul "Dashboard Transactions Ledger Payees Cancellations Batches Links" at bounding box center [106, 365] width 213 height 632
click at [582, 374] on td "pout_j71Qg1i8iLu1h" at bounding box center [578, 404] width 131 height 61
click at [141, 659] on p "Admin" at bounding box center [107, 660] width 176 height 25
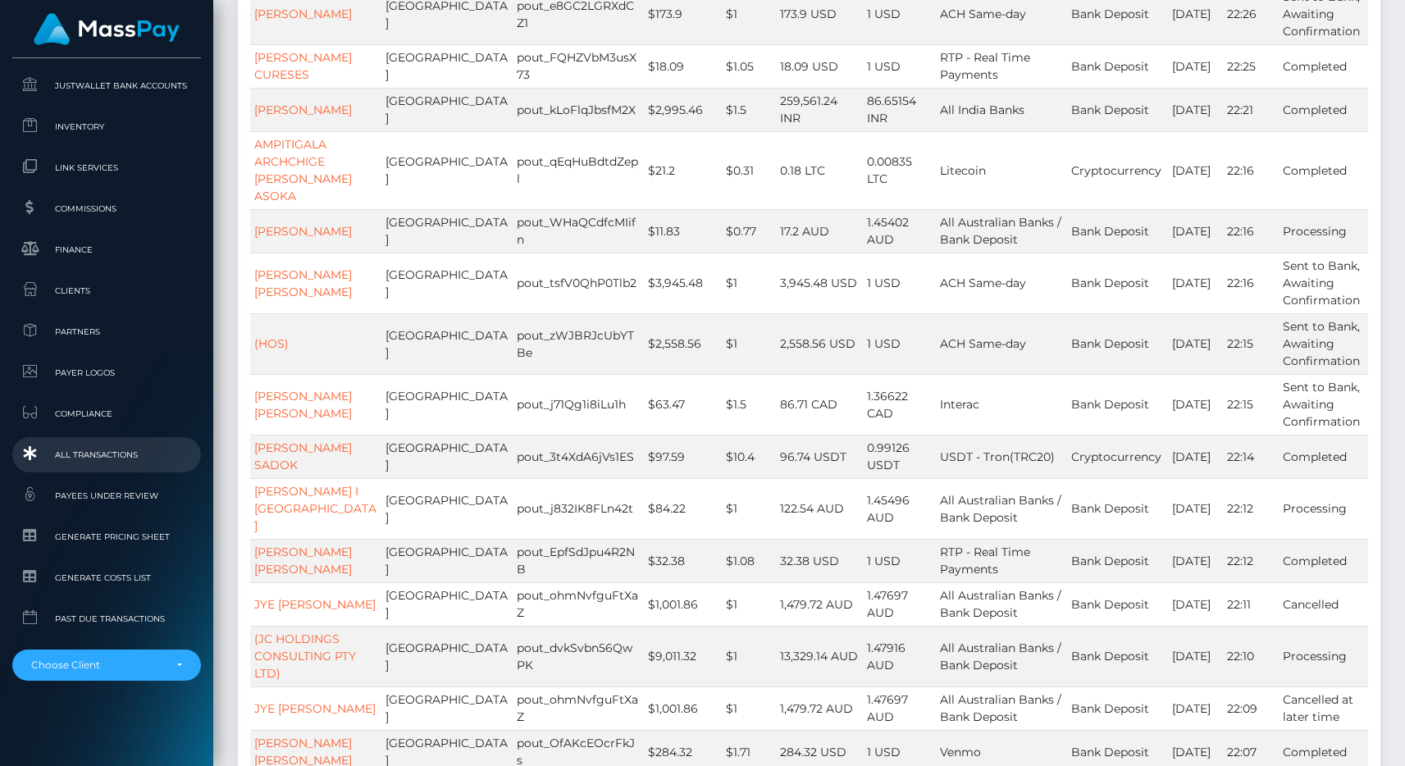
click at [110, 457] on span "All Transactions" at bounding box center [107, 454] width 176 height 19
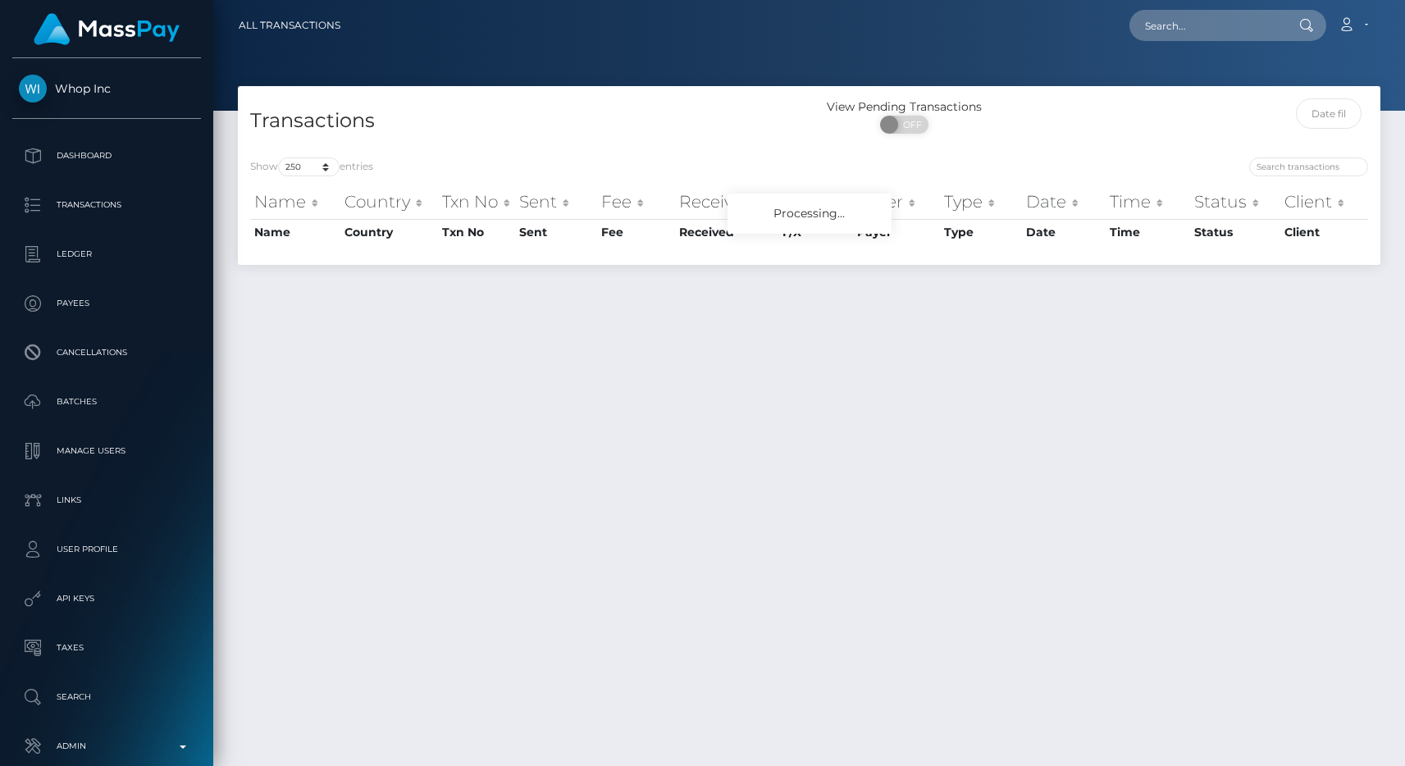
select select "250"
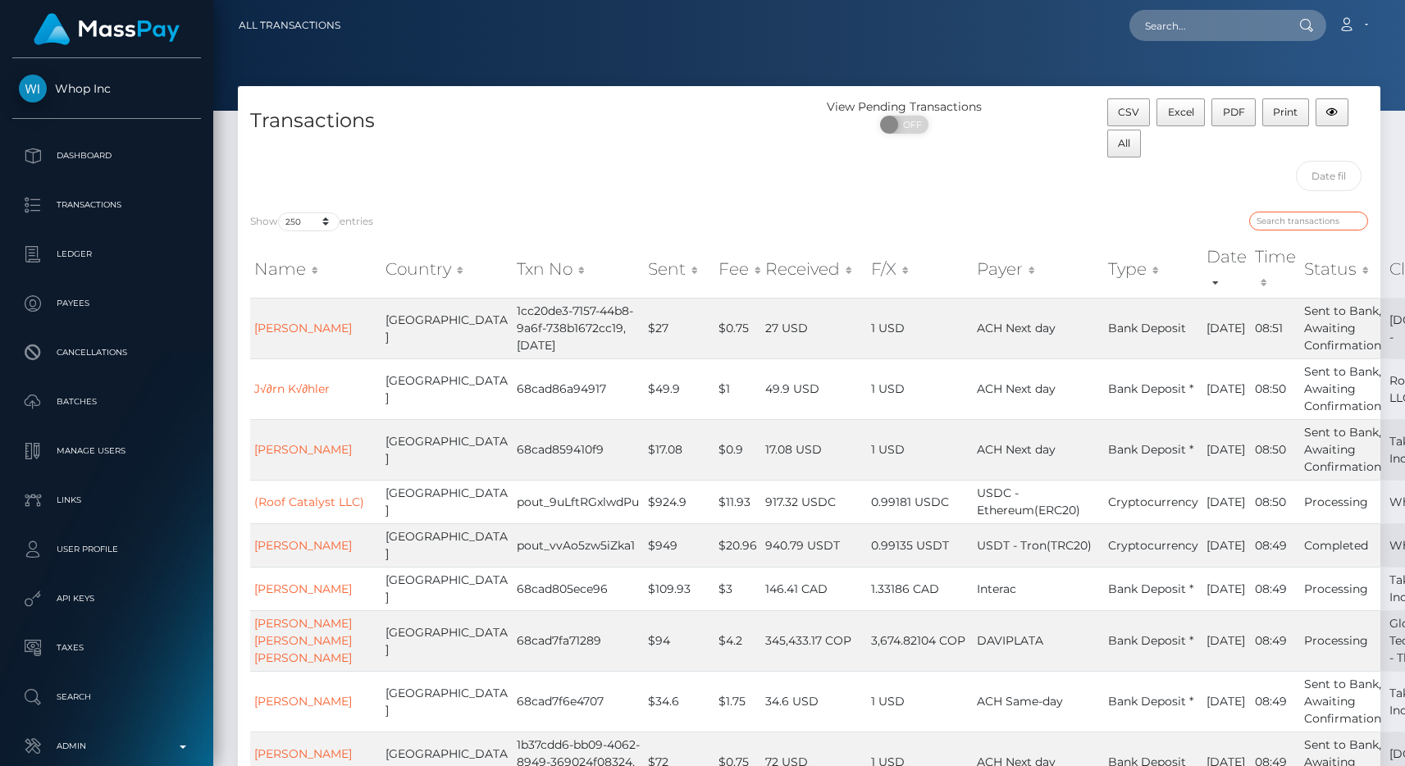
click at [1335, 225] on input "search" at bounding box center [1308, 221] width 119 height 19
type input "[GEOGRAPHIC_DATA]"
click at [794, 177] on div "Transactions" at bounding box center [524, 148] width 572 height 101
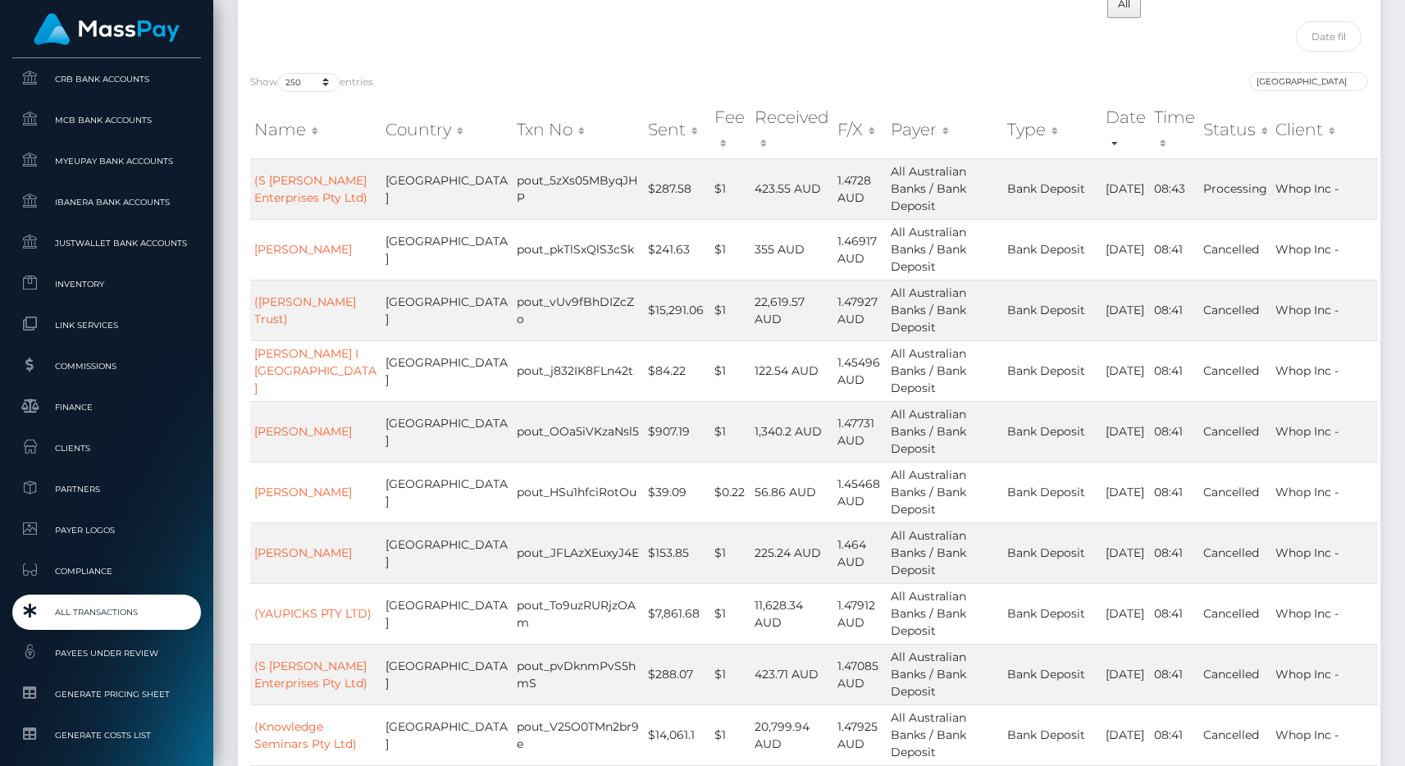
scroll to position [136, 0]
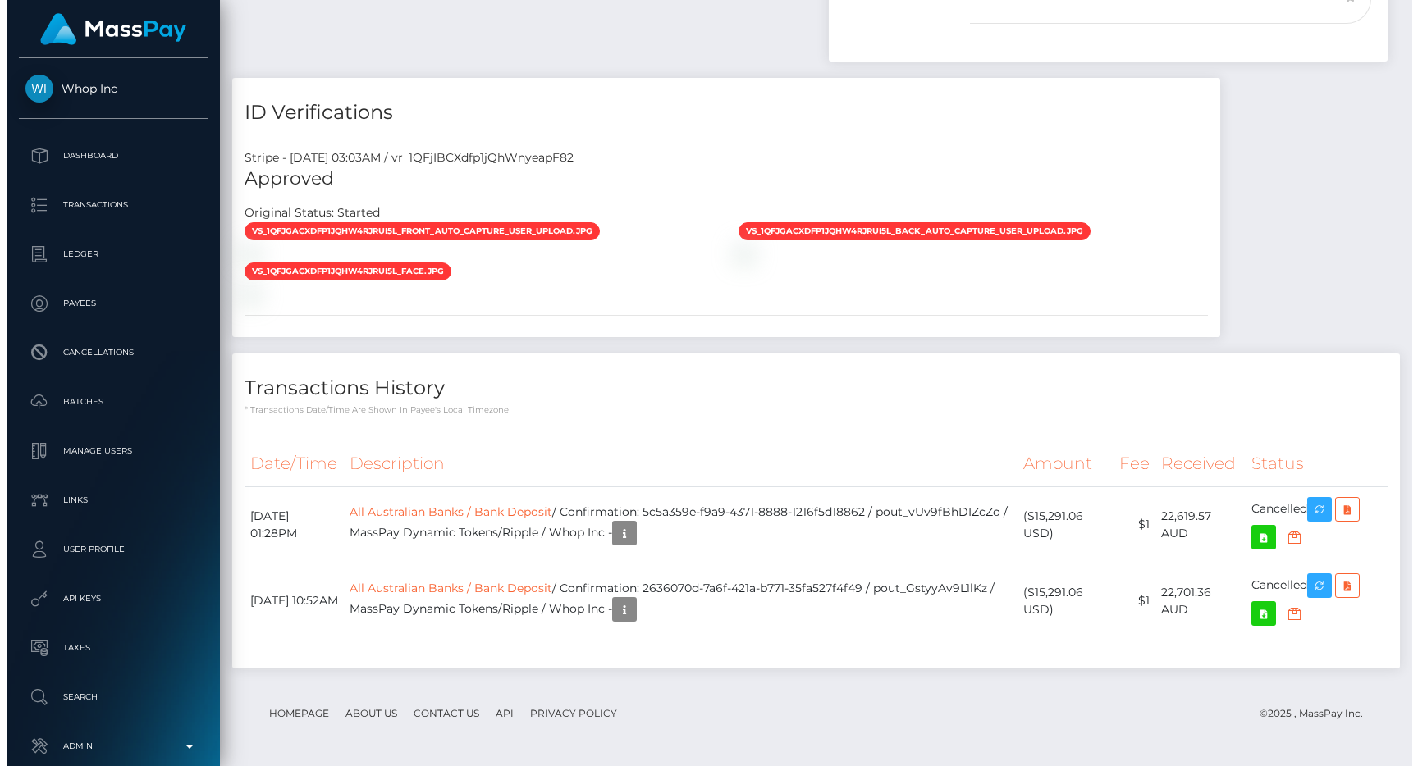
scroll to position [197, 365]
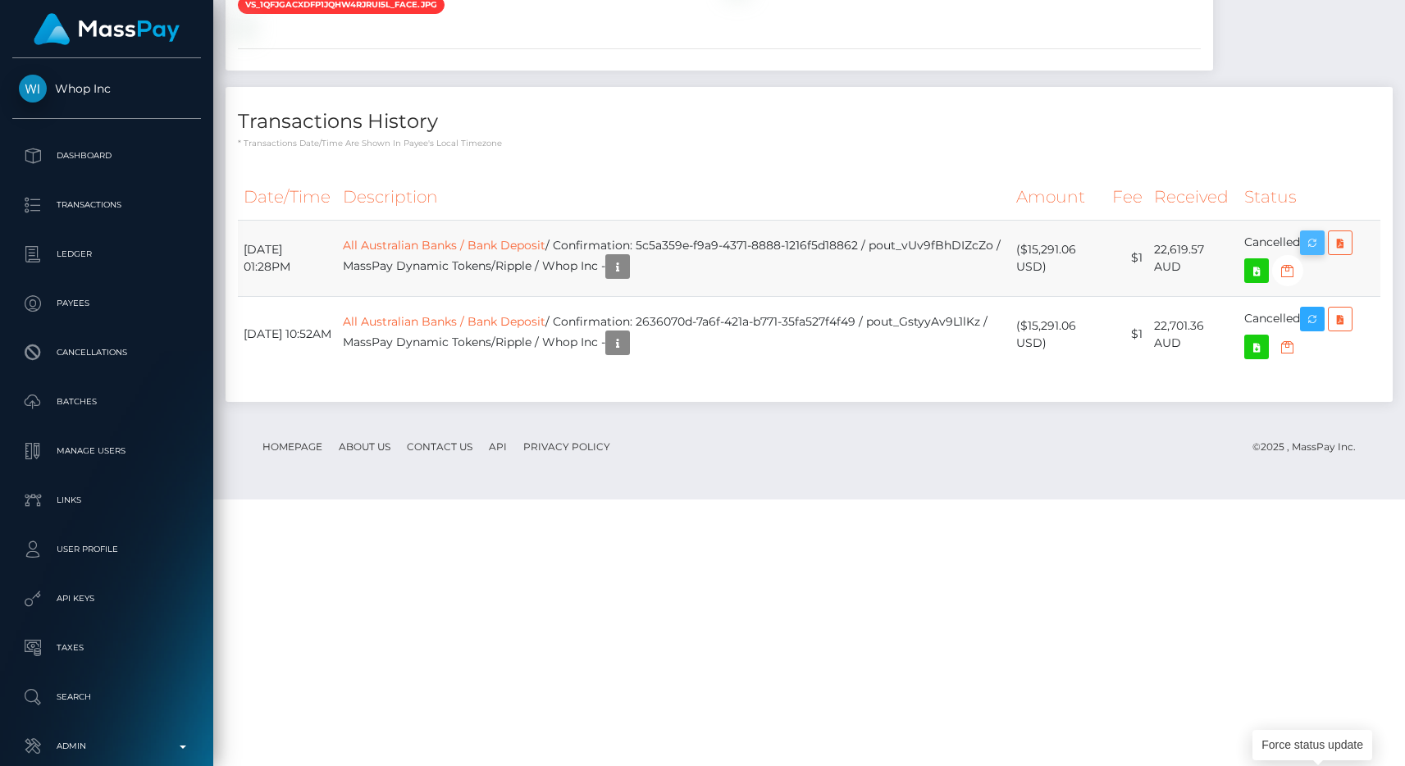
click at [1317, 253] on icon "button" at bounding box center [1313, 243] width 20 height 21
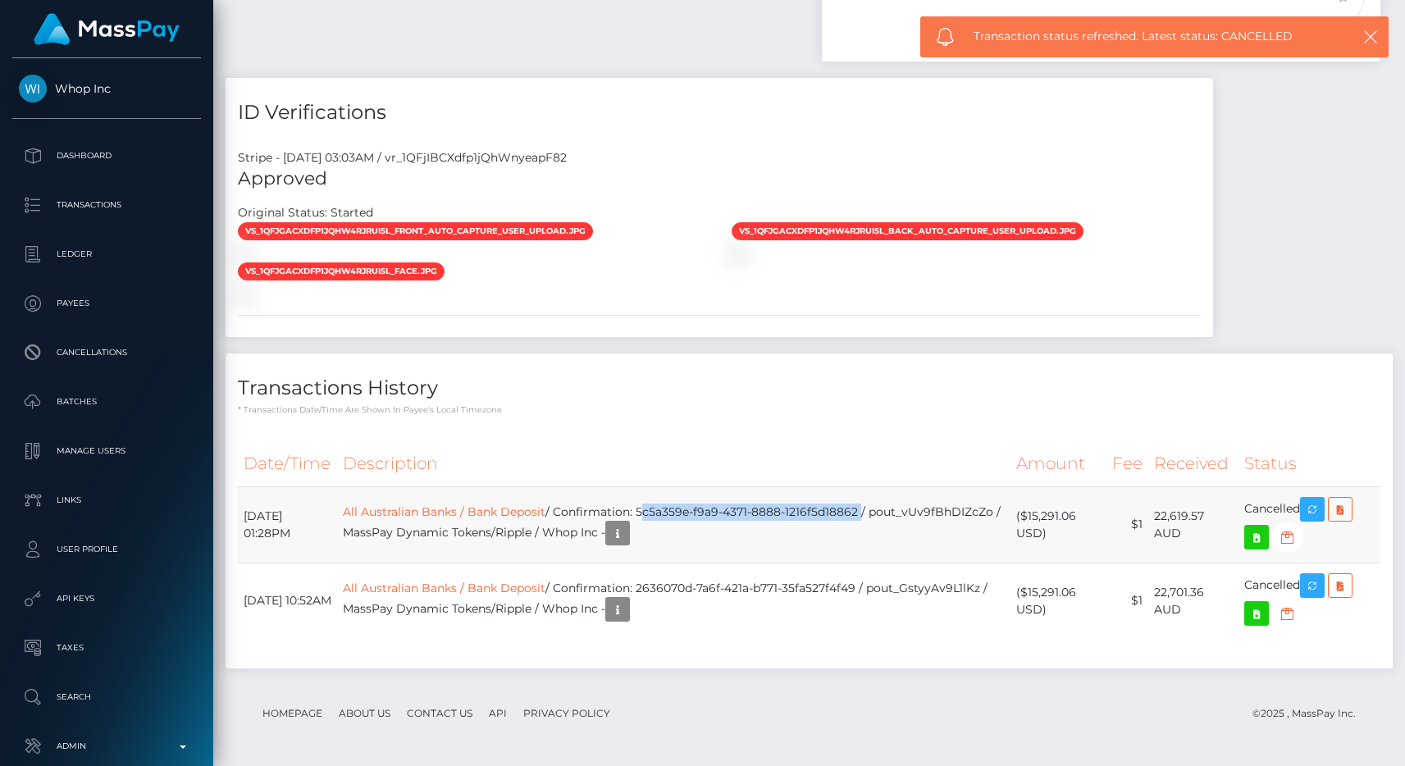
drag, startPoint x: 681, startPoint y: 514, endPoint x: 900, endPoint y: 507, distance: 219.2
click at [900, 507] on td "All Australian Banks / Bank Deposit / Confirmation: 5c5a359e-f9a9-4371-8888-121…" at bounding box center [673, 524] width 673 height 76
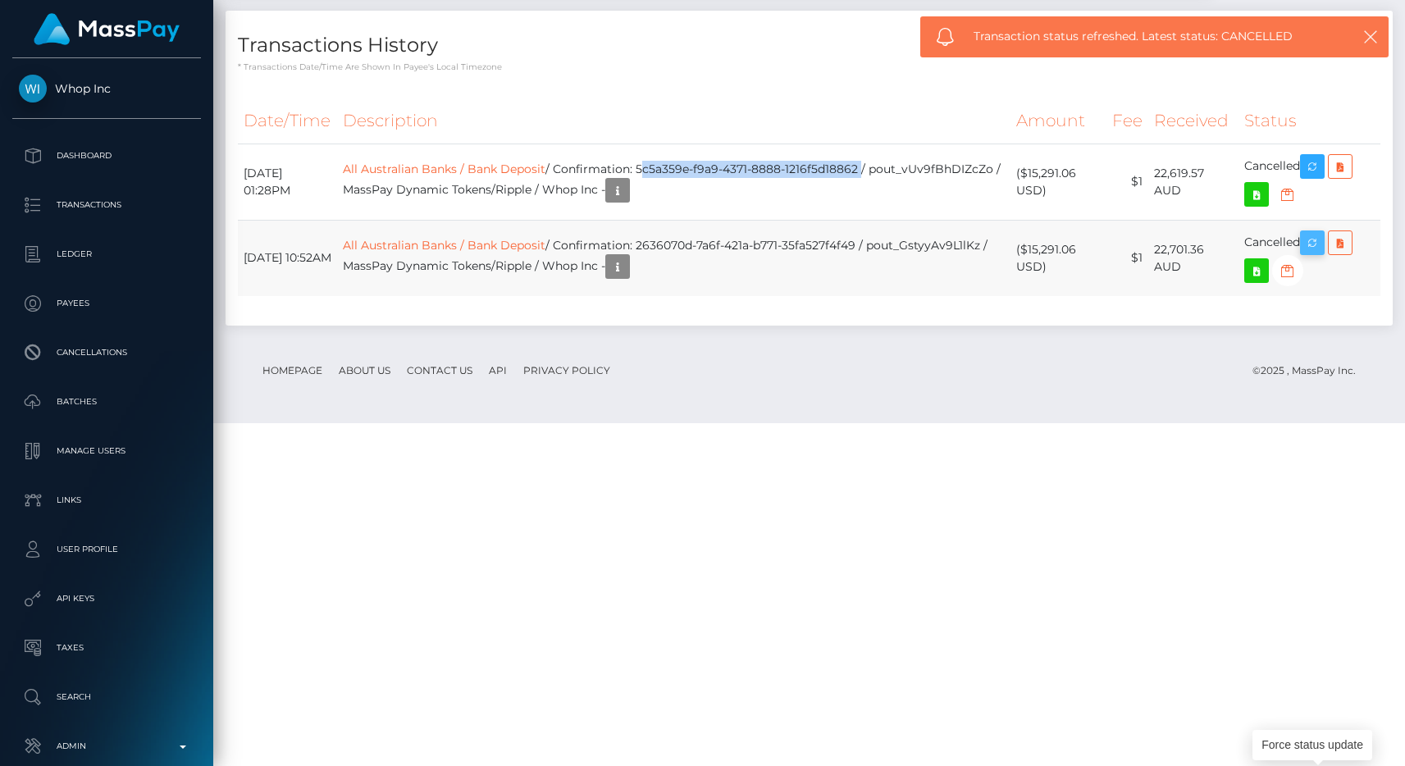
click at [1307, 255] on button "button" at bounding box center [1312, 243] width 25 height 25
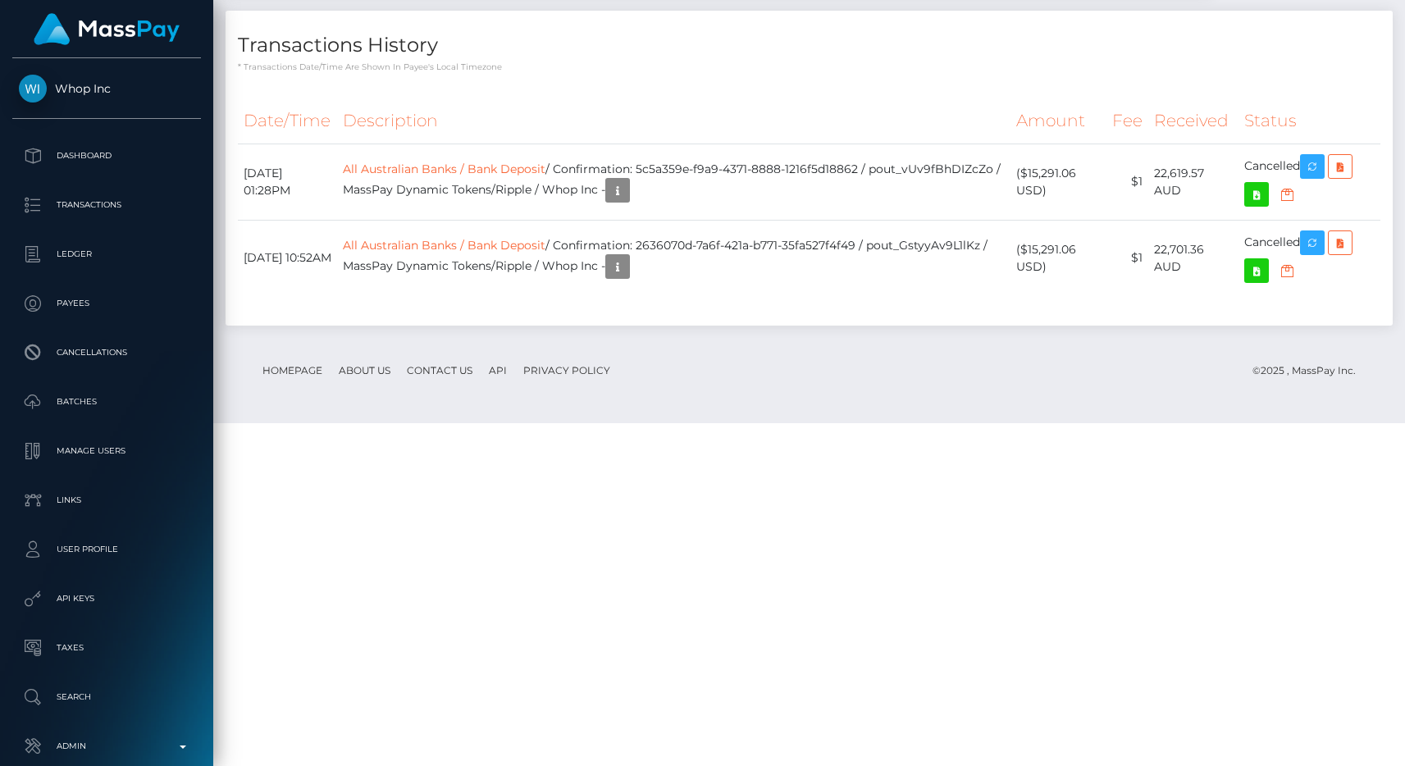
click at [926, 326] on div "Transactions History * Transactions date/time are shown in payee's local timezo…" at bounding box center [809, 168] width 1167 height 315
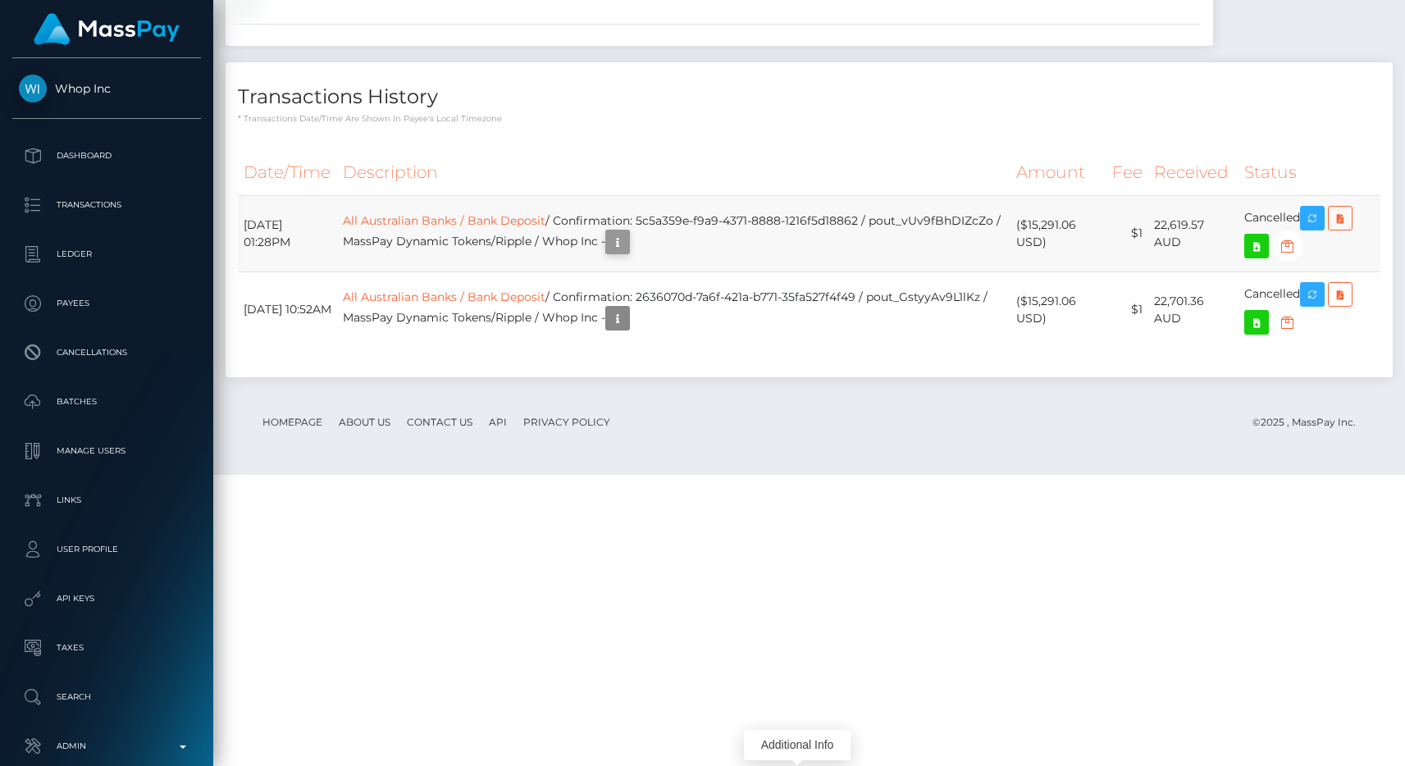
click at [628, 253] on icon "button" at bounding box center [618, 242] width 20 height 21
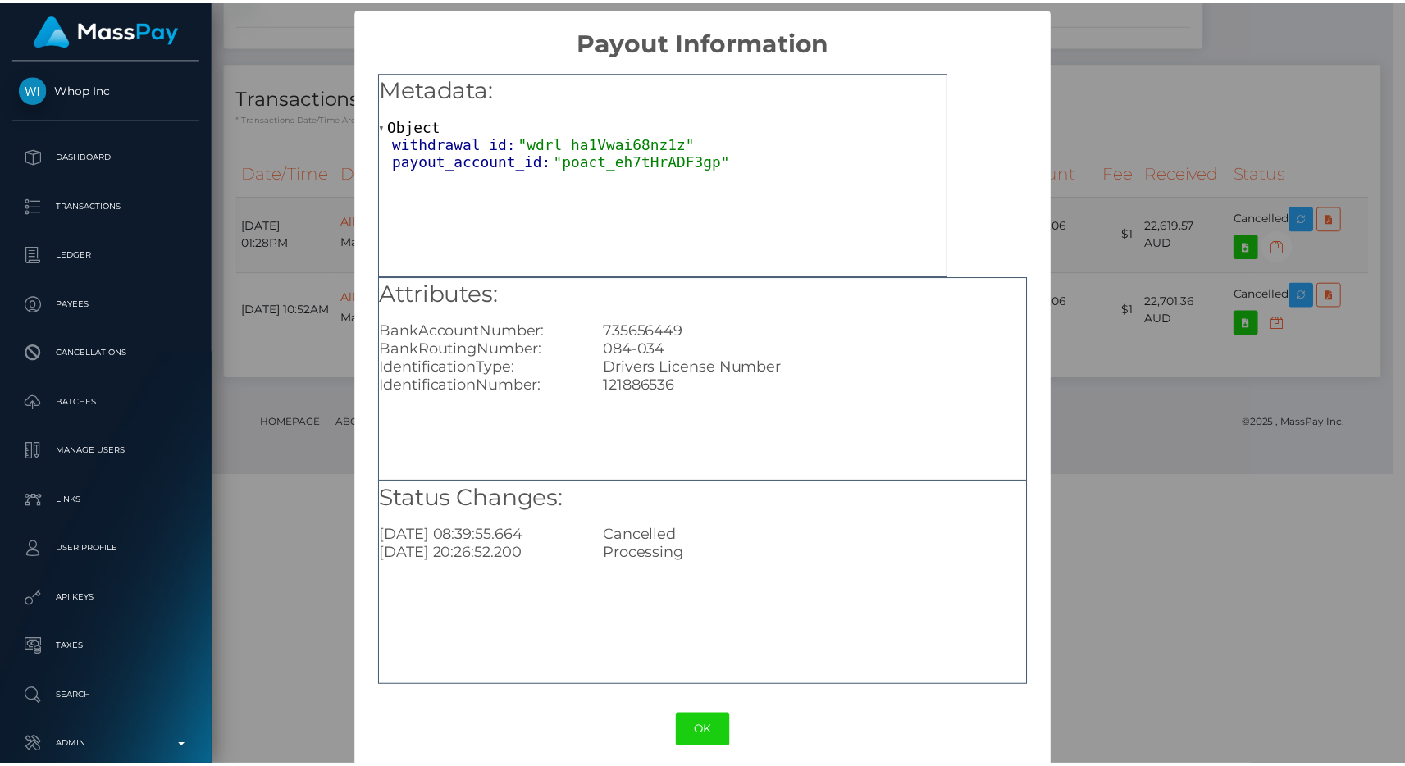
scroll to position [820126, 819959]
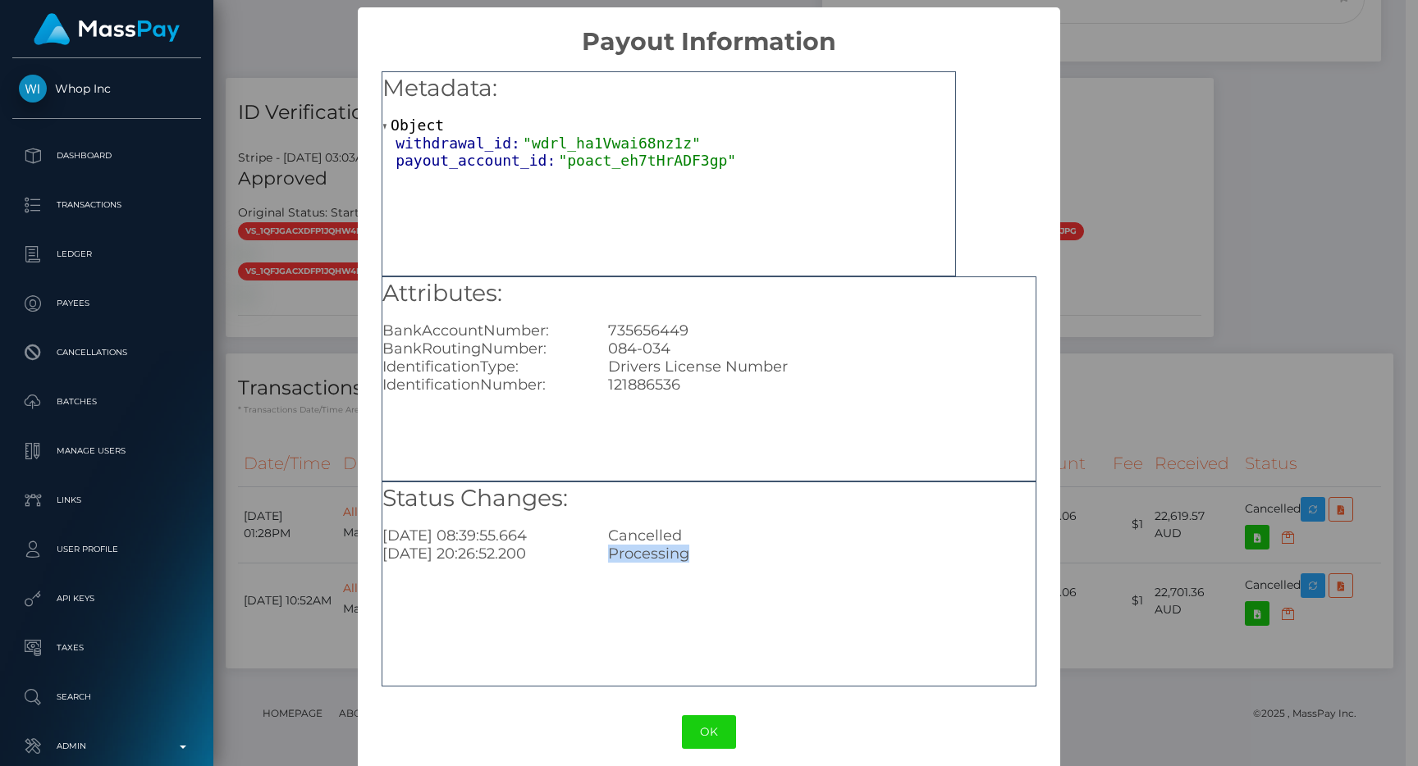
drag, startPoint x: 600, startPoint y: 555, endPoint x: 749, endPoint y: 554, distance: 148.5
click at [749, 554] on div "Processing" at bounding box center [821, 554] width 451 height 18
click at [612, 551] on div "Processing" at bounding box center [821, 554] width 451 height 18
drag, startPoint x: 573, startPoint y: 558, endPoint x: 363, endPoint y: 533, distance: 211.4
click at [363, 533] on div "Metadata: Object withdrawal_id: "wdrl_ha1Vwai68nz1z" payout_account_id: "poact_…" at bounding box center [708, 374] width 701 height 634
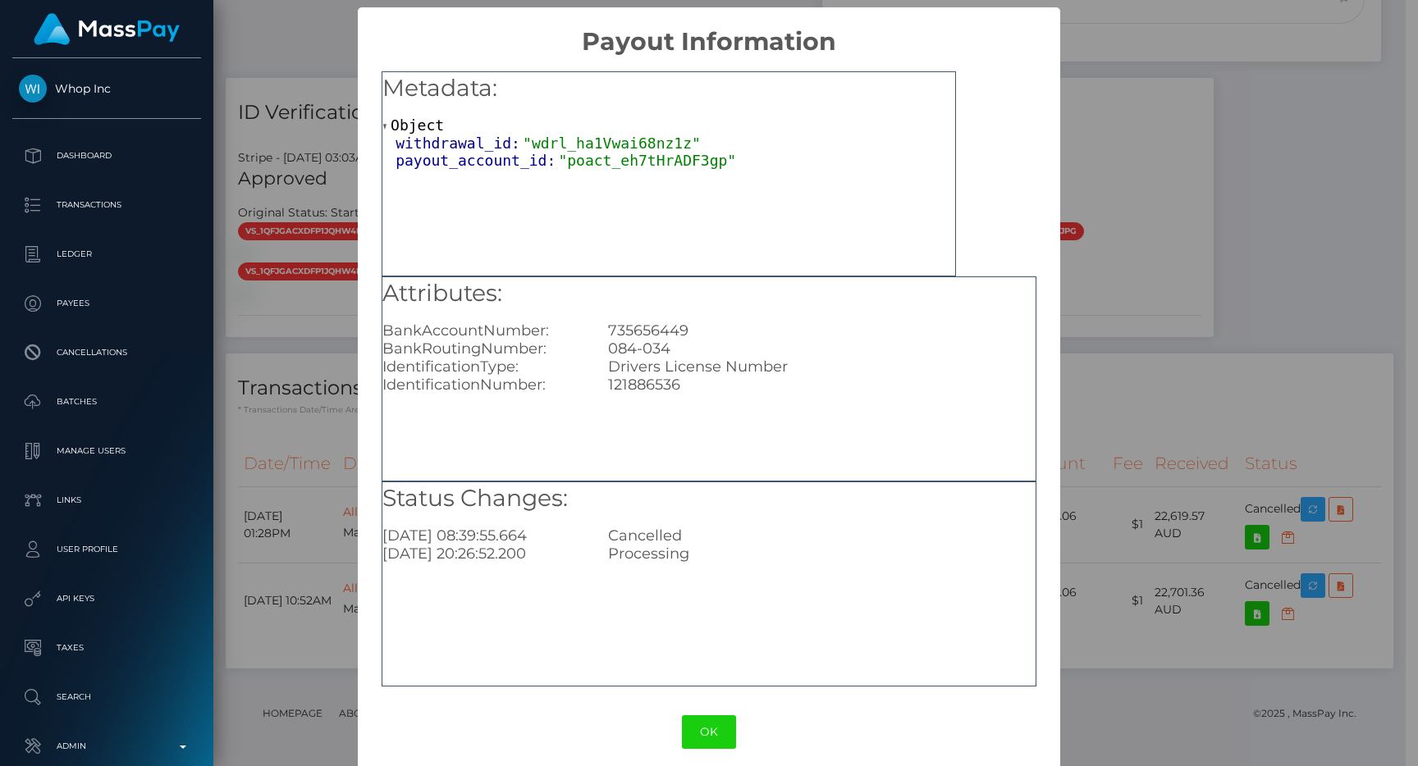
click at [413, 535] on div "[DATE] 08:39:55.664" at bounding box center [483, 536] width 226 height 18
drag, startPoint x: 381, startPoint y: 535, endPoint x: 702, endPoint y: 552, distance: 321.2
click at [702, 552] on div "Status Changes: [DATE] 08:39:55.664 Cancelled [DATE] 20:26:52.200 Processing" at bounding box center [708, 522] width 653 height 81
click at [702, 552] on div "Processing" at bounding box center [821, 554] width 451 height 18
click at [696, 719] on button "OK" at bounding box center [709, 732] width 54 height 34
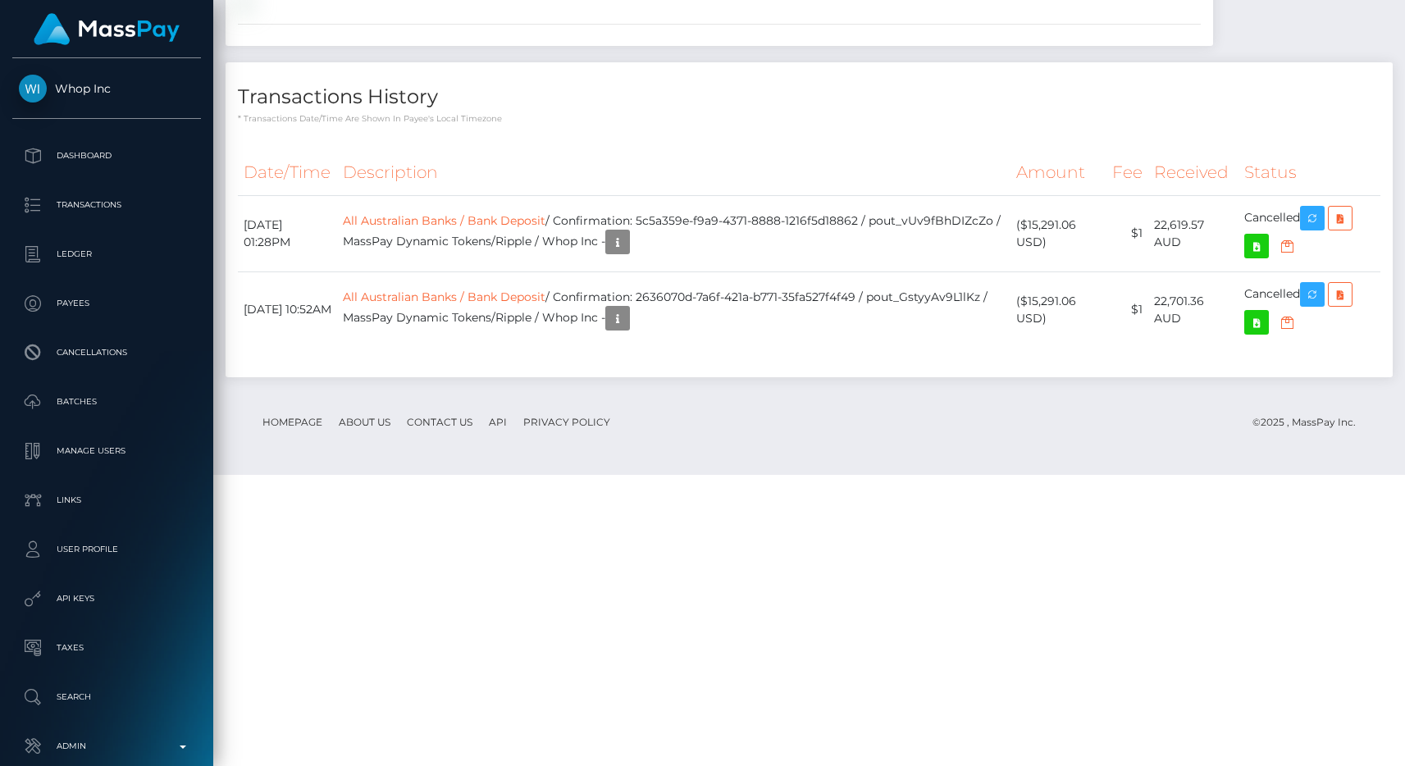
click at [719, 195] on th "Description" at bounding box center [673, 172] width 673 height 45
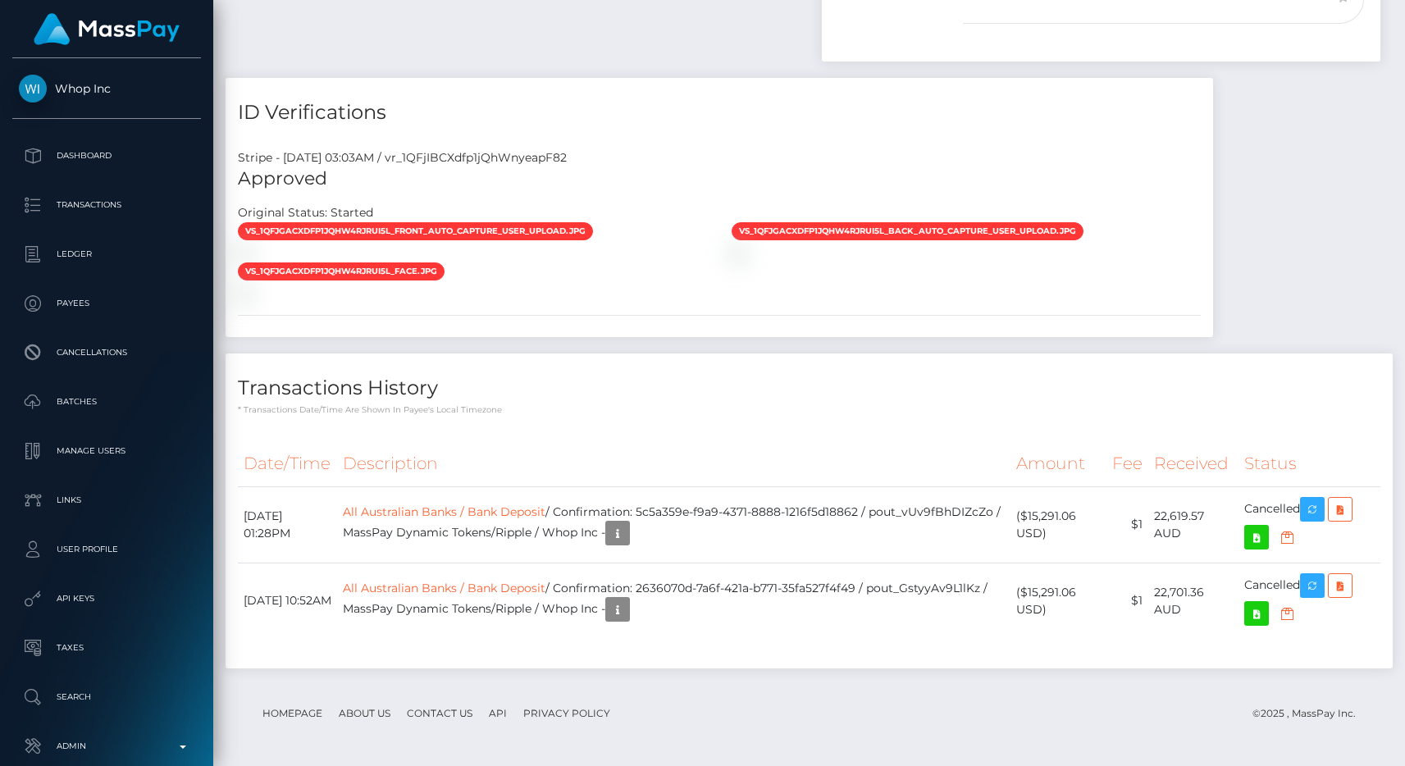
scroll to position [1506, 0]
drag, startPoint x: 901, startPoint y: 506, endPoint x: 682, endPoint y: 516, distance: 219.2
click at [682, 516] on td "All Australian Banks / Bank Deposit / Confirmation: 5c5a359e-f9a9-4371-8888-121…" at bounding box center [673, 524] width 673 height 76
copy td "5c5a359e-f9a9-4371-8888-1216f5d18862"
click at [716, 285] on div at bounding box center [473, 293] width 494 height 17
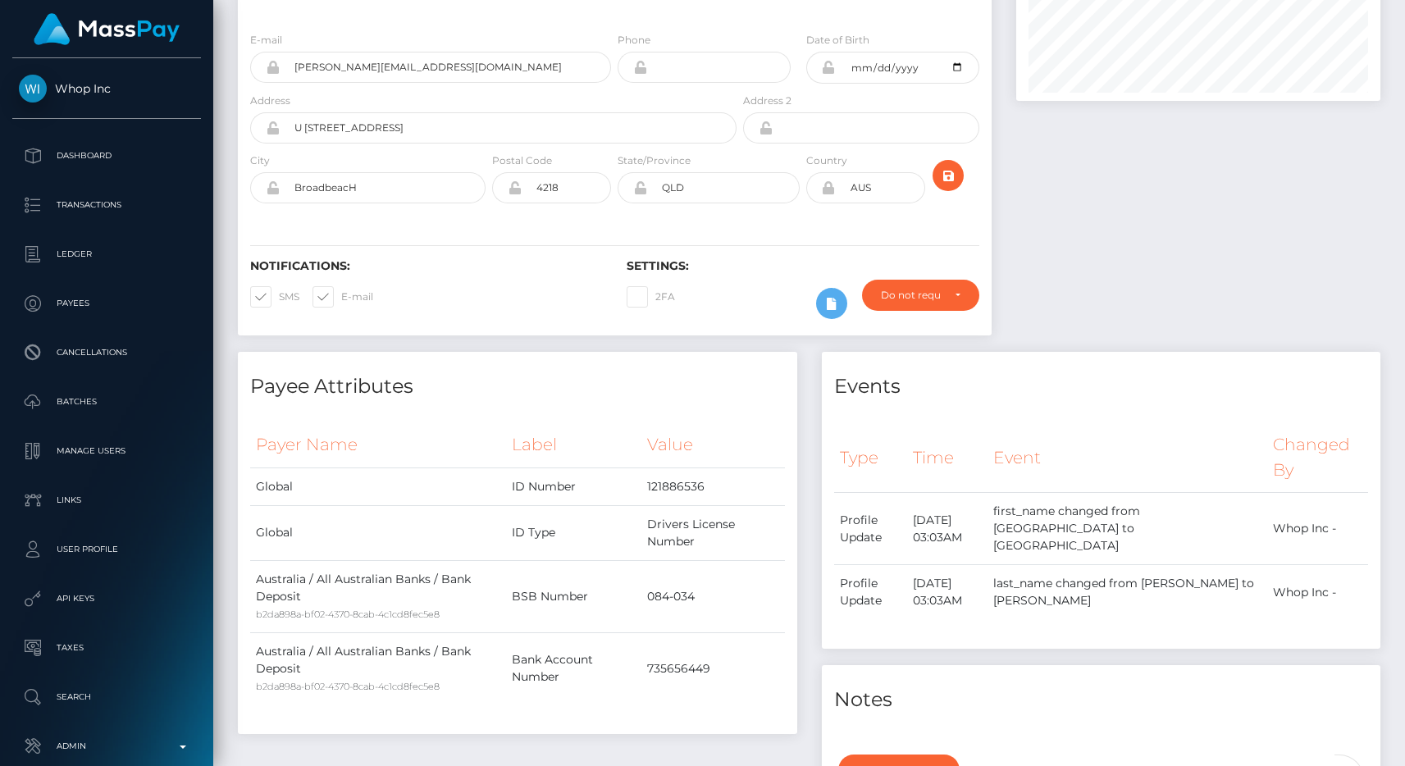
scroll to position [0, 0]
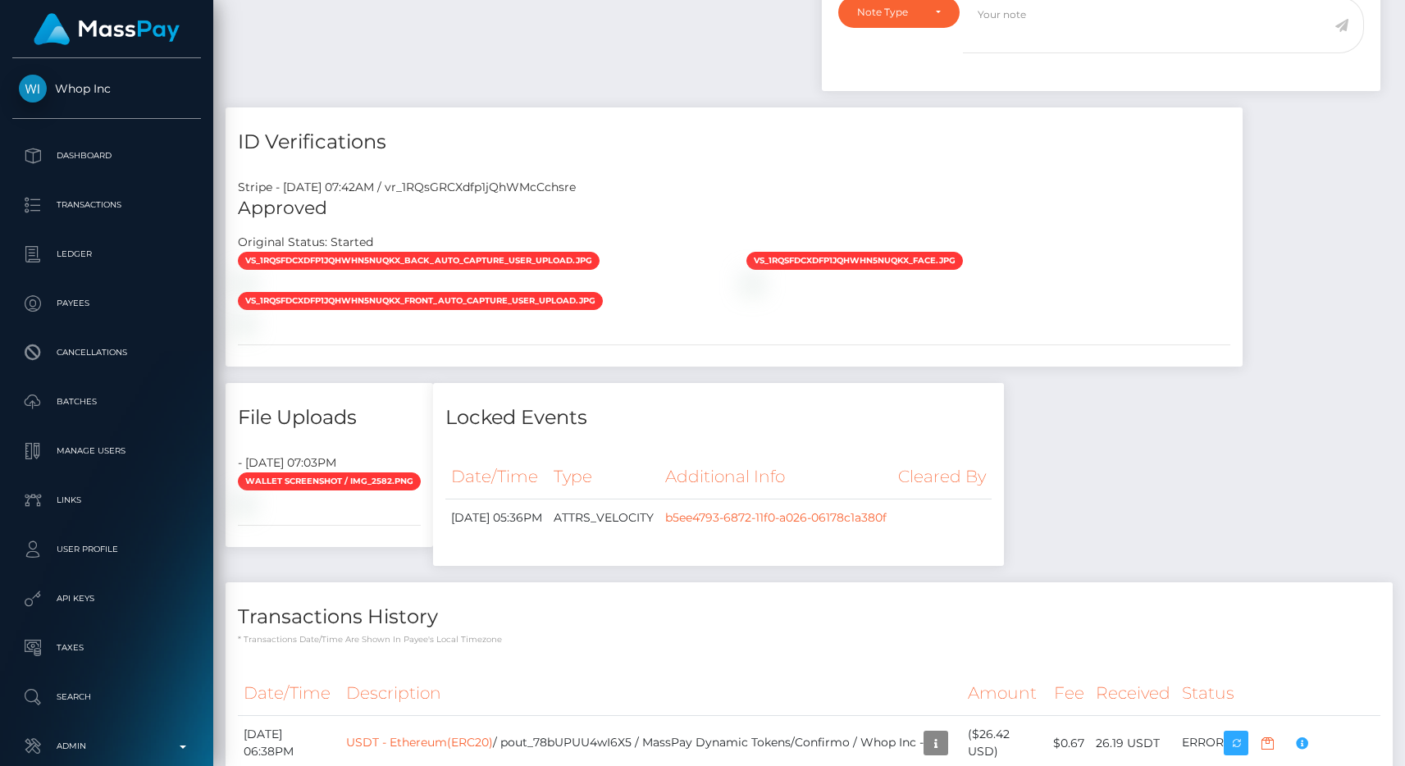
scroll to position [197, 365]
click at [687, 167] on div "Stripe - July 24, 2025 07:42AM / vr_1RQsGRCXdfp1jQhWMcCchsre Approved Original …" at bounding box center [734, 267] width 1017 height 200
